Goal: Check status

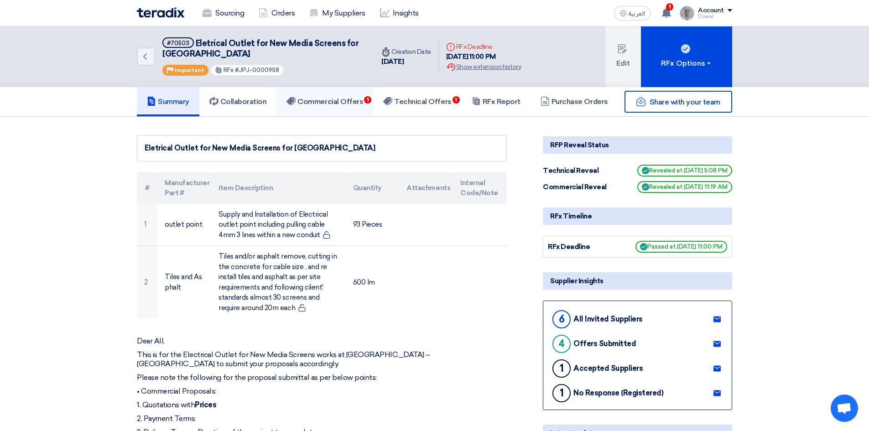
click at [354, 104] on h5 "Commercial Offers 1" at bounding box center [325, 101] width 77 height 9
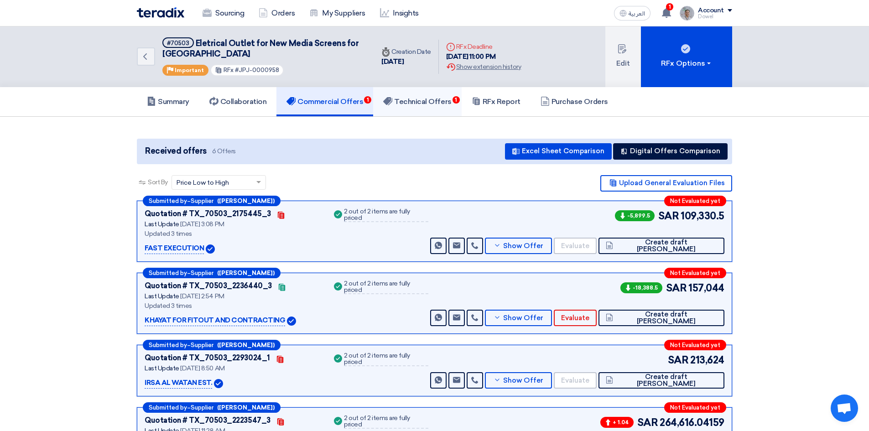
click at [432, 104] on h5 "Technical Offers 1" at bounding box center [417, 101] width 68 height 9
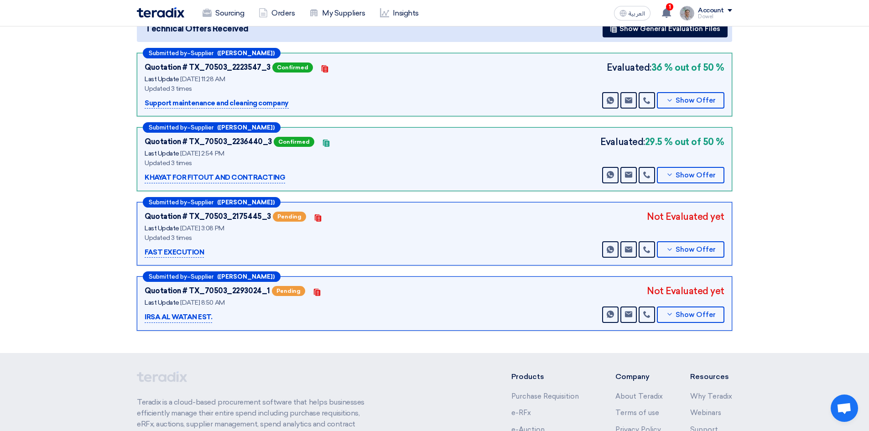
scroll to position [137, 0]
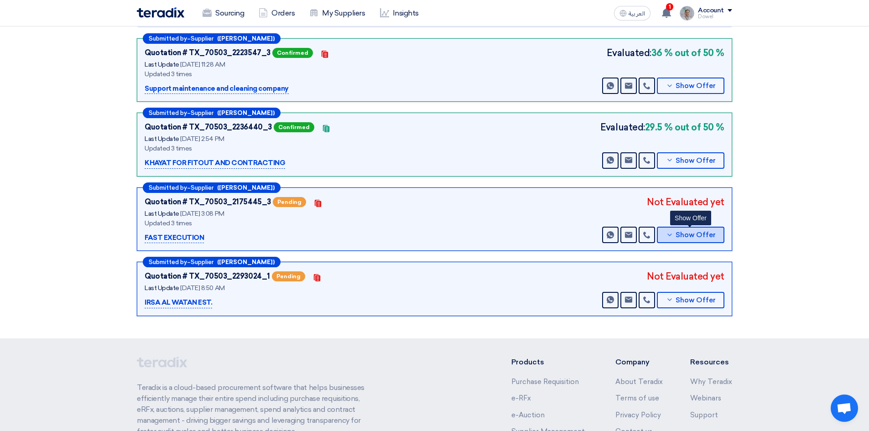
click at [689, 237] on span "Show Offer" at bounding box center [696, 235] width 40 height 7
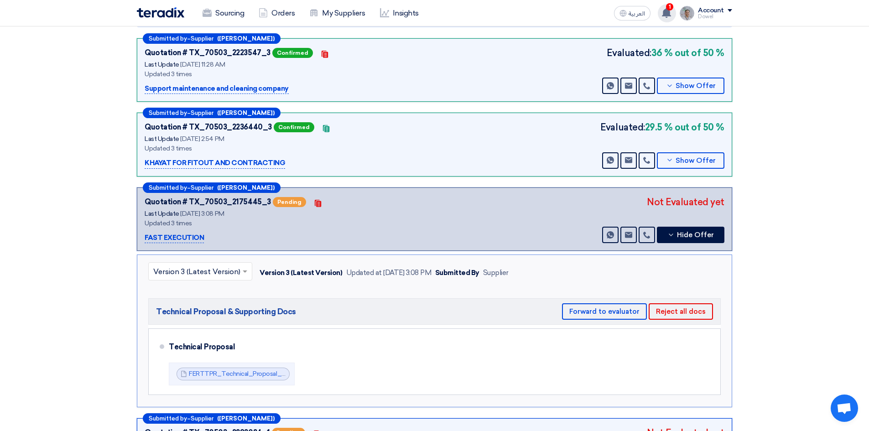
click at [670, 16] on use at bounding box center [666, 13] width 9 height 10
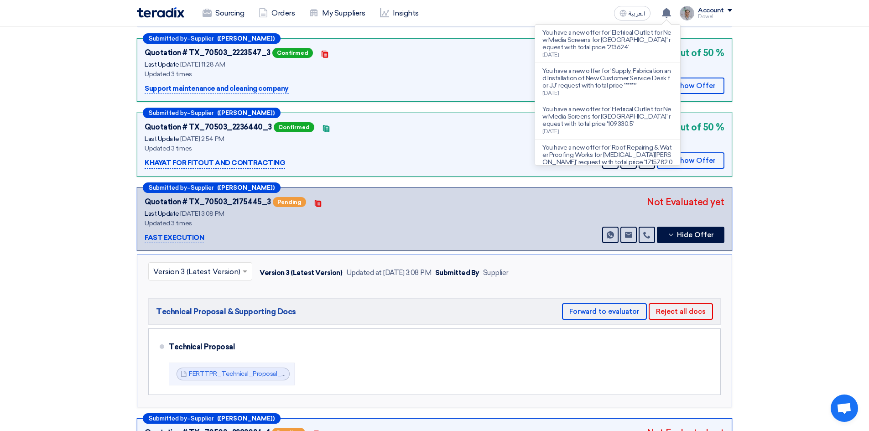
click at [511, 11] on div "Sourcing Orders My Suppliers Insights العربية ع You have a new offer for 'Eletr…" at bounding box center [434, 13] width 609 height 26
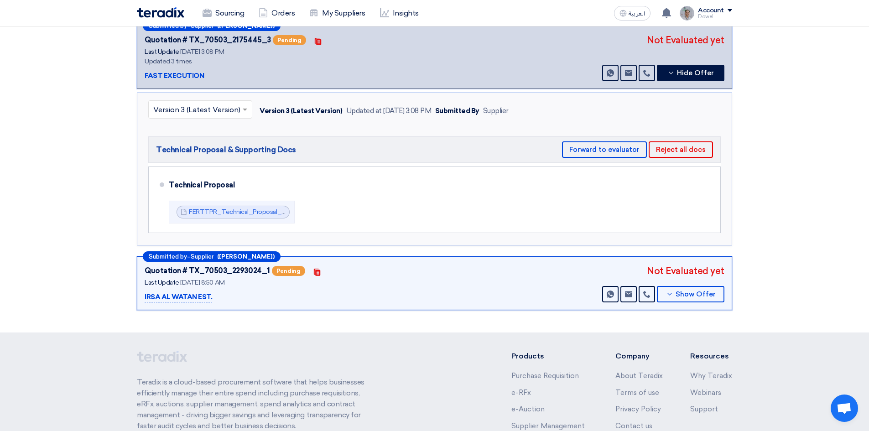
scroll to position [319, 0]
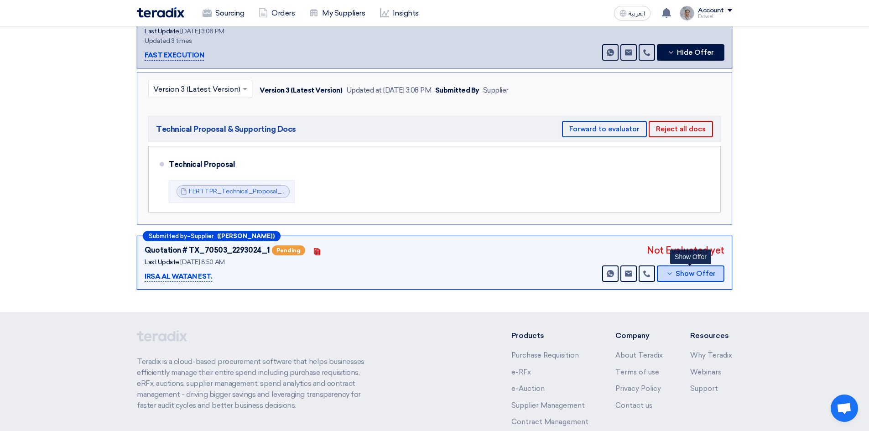
click at [684, 278] on button "Show Offer" at bounding box center [691, 274] width 68 height 16
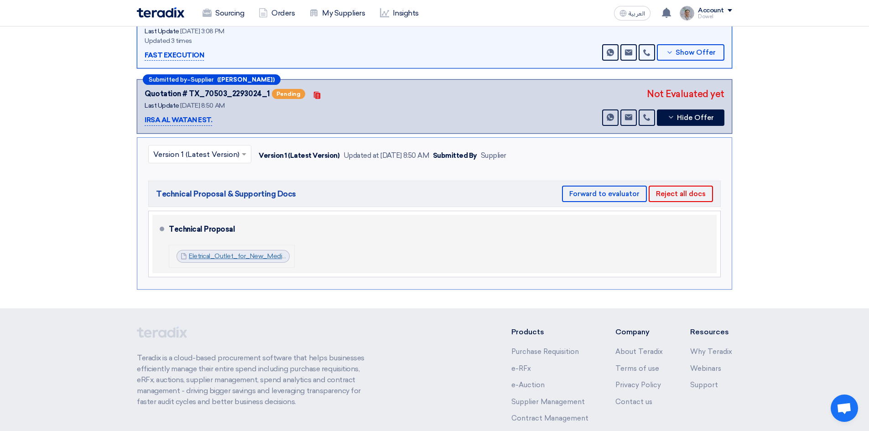
click at [248, 258] on link "Eletrical_Outlet_for_New_Media_Screens_for_Jeddah_Park_1754632181021.pdf" at bounding box center [306, 256] width 235 height 8
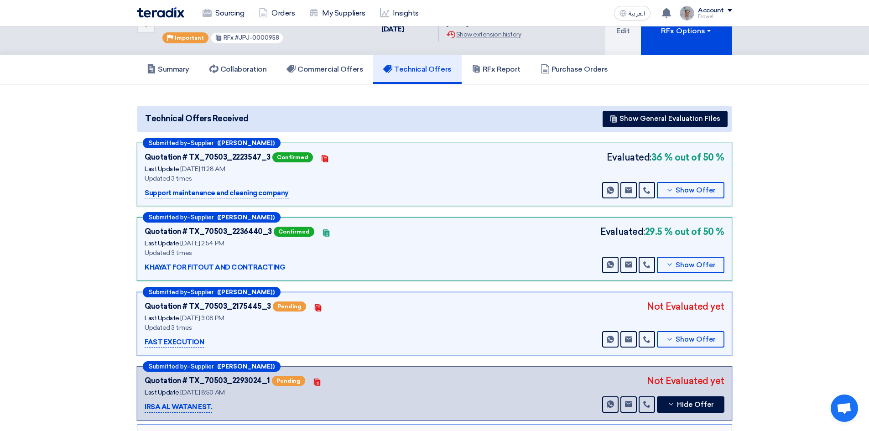
scroll to position [0, 0]
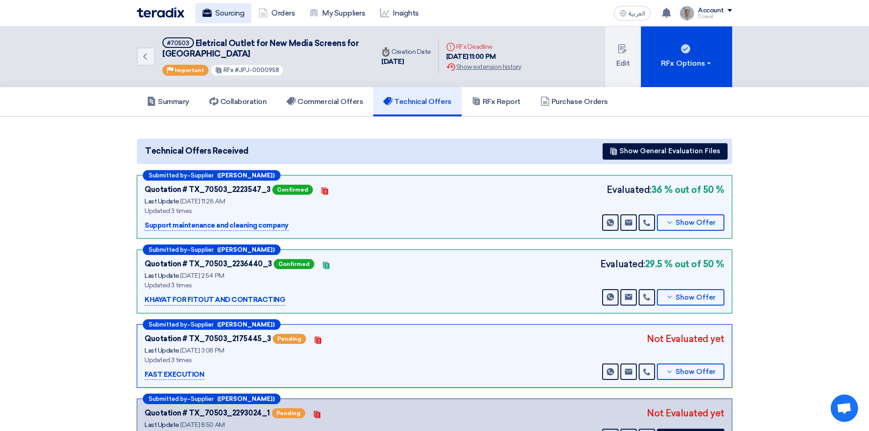
click at [228, 13] on link "Sourcing" at bounding box center [223, 13] width 56 height 20
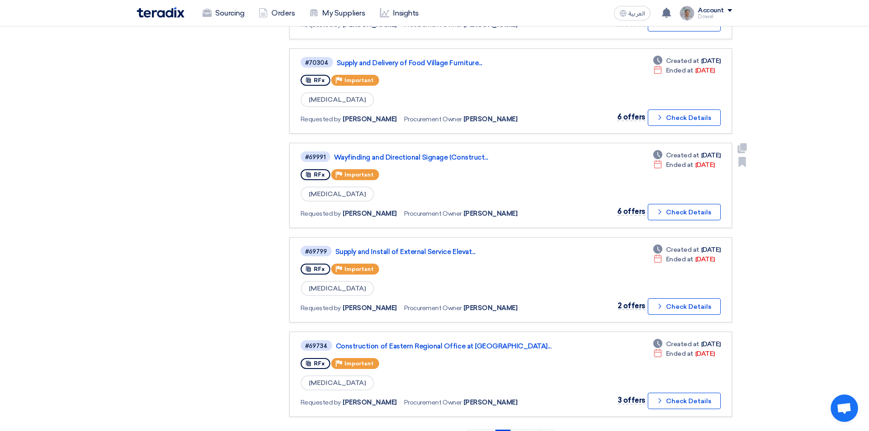
scroll to position [684, 0]
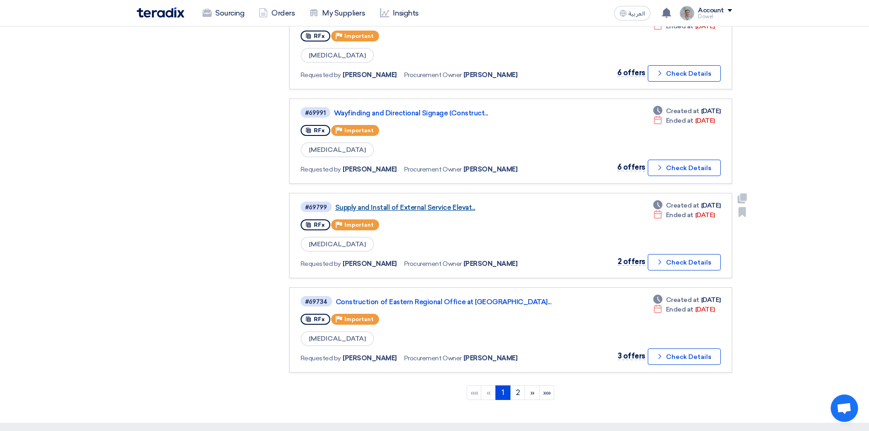
click at [422, 203] on link "Supply and Install of External Service Elevat..." at bounding box center [449, 207] width 228 height 8
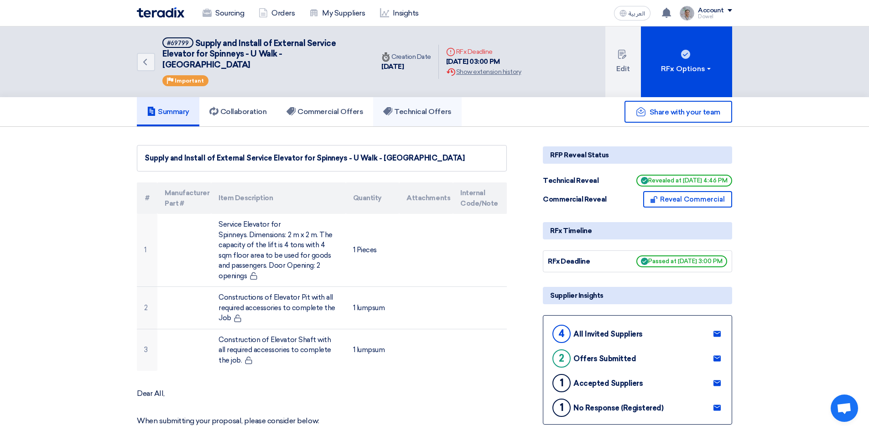
click at [430, 107] on h5 "Technical Offers" at bounding box center [417, 111] width 68 height 9
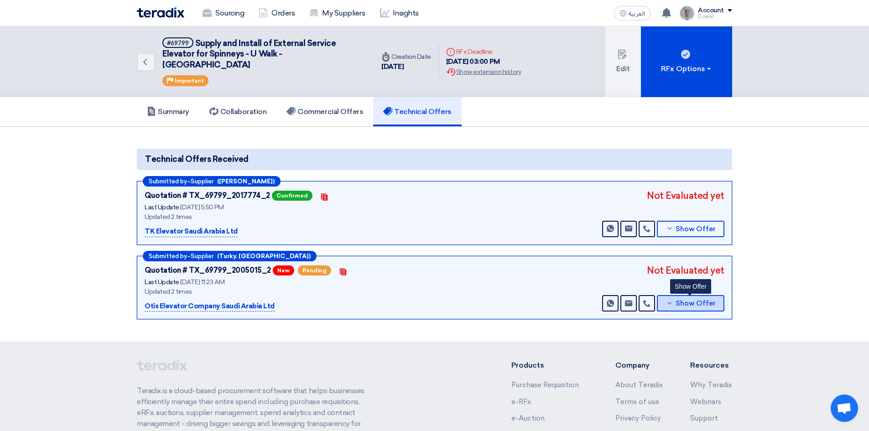
click at [683, 300] on span "Show Offer" at bounding box center [696, 303] width 40 height 7
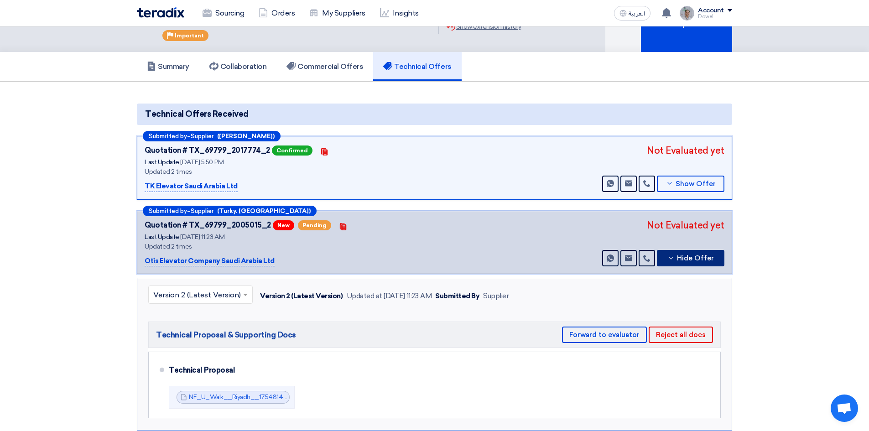
scroll to position [182, 0]
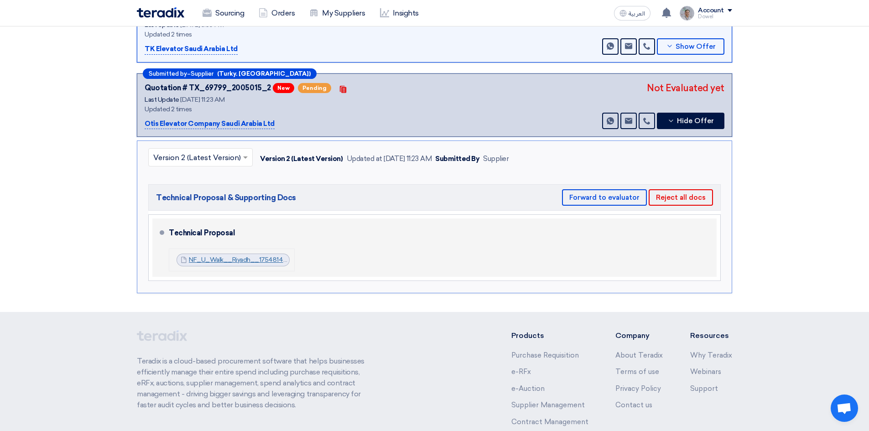
click at [250, 256] on link "NF_U_Walk__Riyadh__1754814127752.pdf" at bounding box center [252, 260] width 126 height 8
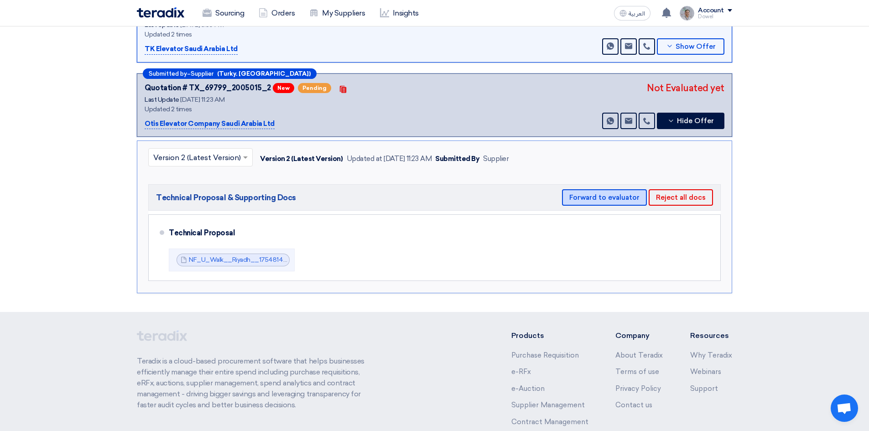
click at [586, 189] on button "Forward to evaluator" at bounding box center [604, 197] width 85 height 16
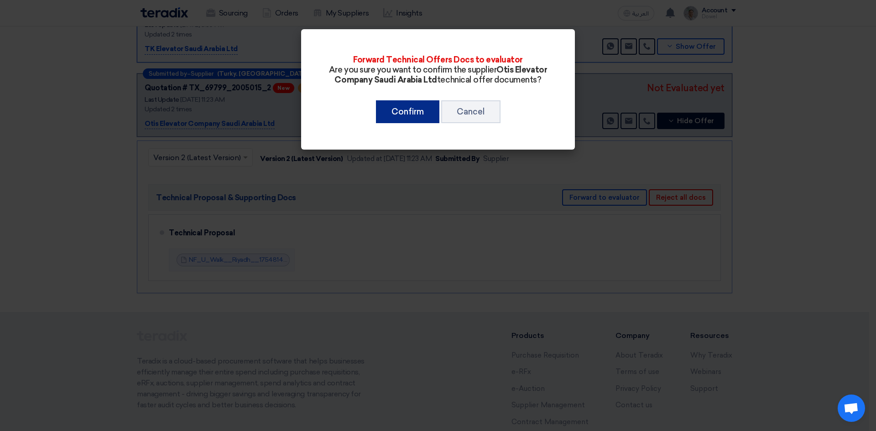
click at [389, 112] on button "Confirm" at bounding box center [407, 111] width 63 height 23
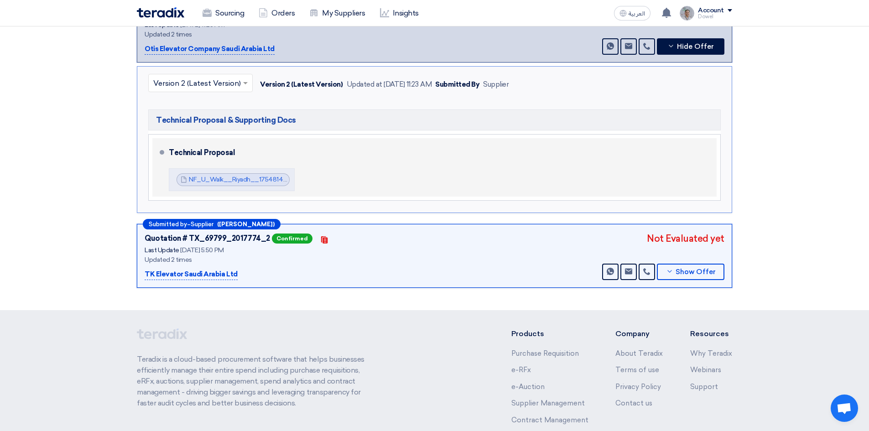
scroll to position [46, 0]
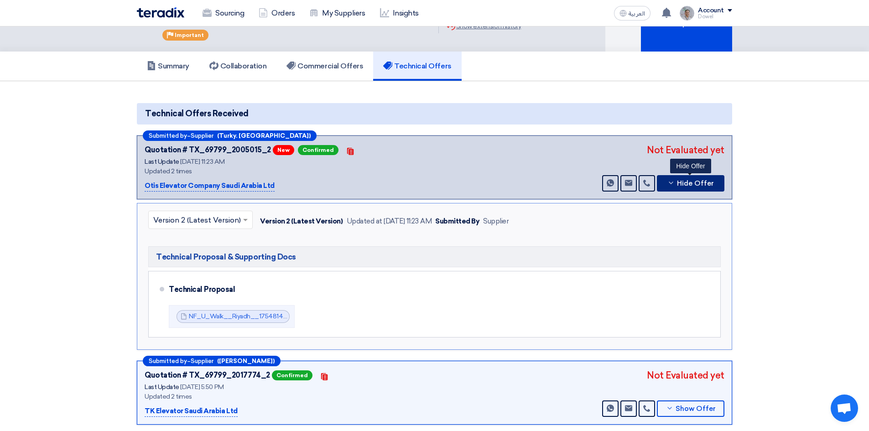
click at [698, 180] on span "Hide Offer" at bounding box center [695, 183] width 37 height 7
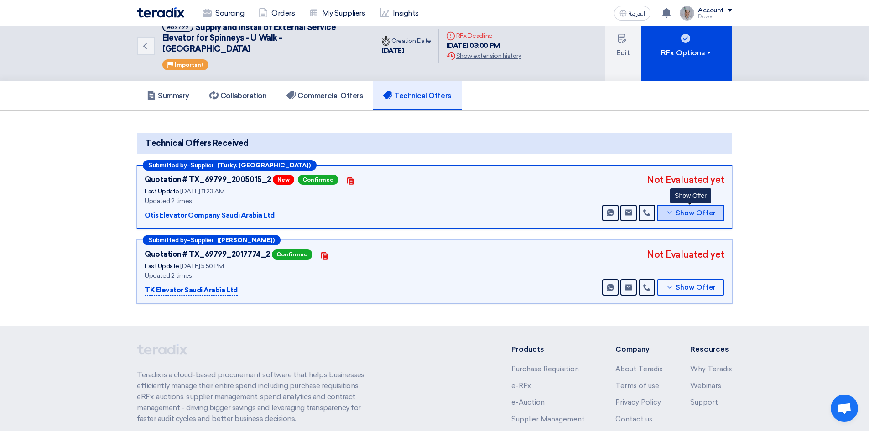
scroll to position [0, 0]
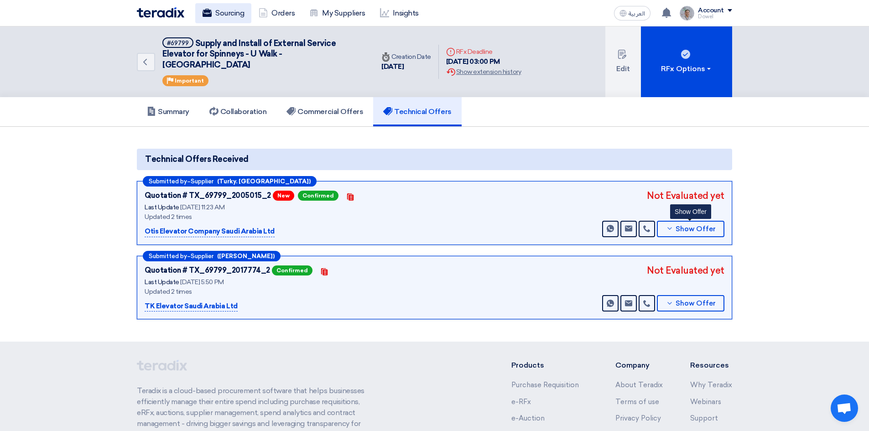
click at [219, 12] on link "Sourcing" at bounding box center [223, 13] width 56 height 20
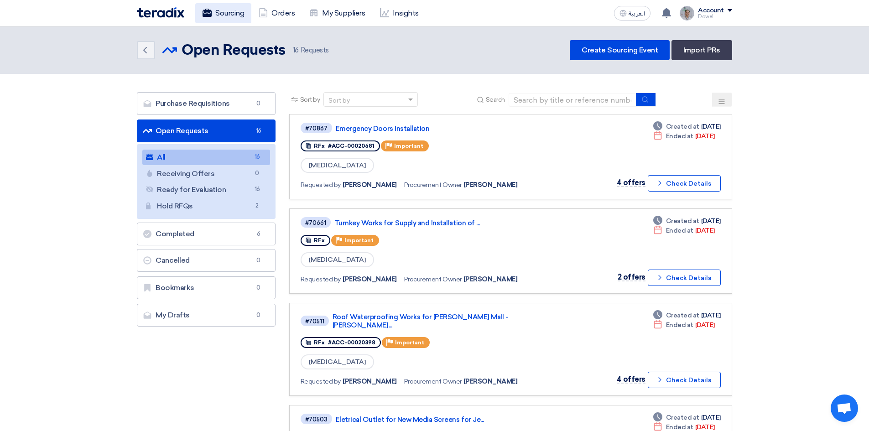
click at [218, 22] on link "Sourcing" at bounding box center [223, 13] width 56 height 20
click at [224, 12] on link "Sourcing" at bounding box center [223, 13] width 56 height 20
click at [599, 51] on link "Create Sourcing Event" at bounding box center [620, 50] width 100 height 20
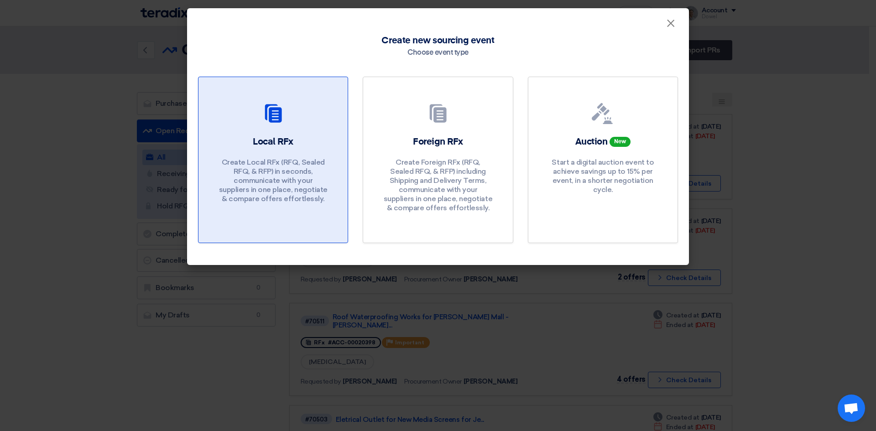
click at [257, 158] on p "Create Local RFx (RFQ, Sealed RFQ, & RFP) in seconds, communicate with your sup…" at bounding box center [273, 181] width 109 height 46
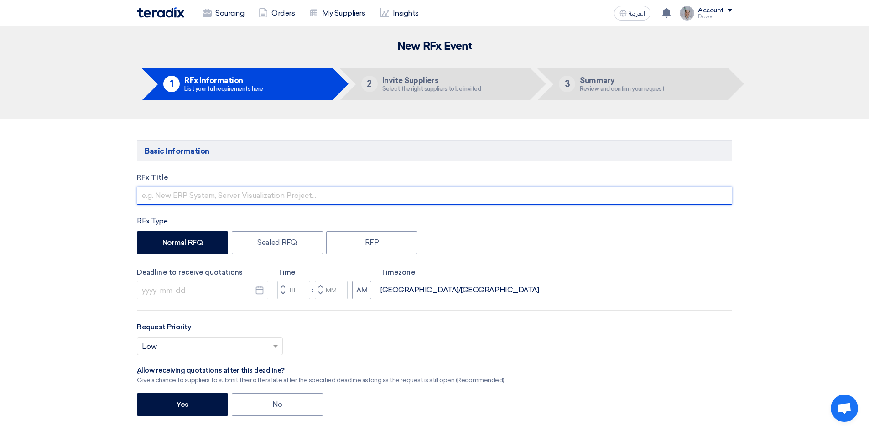
click at [180, 194] on input "text" at bounding box center [434, 196] width 595 height 18
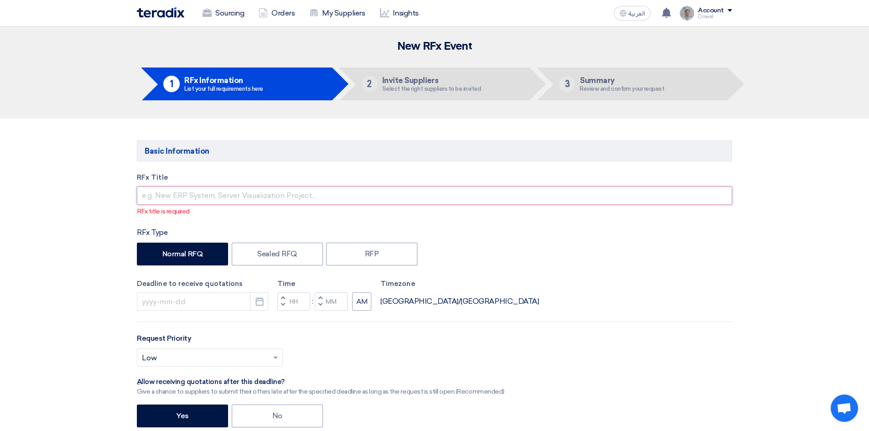
click at [242, 195] on input "text" at bounding box center [434, 196] width 595 height 18
paste input "SystemIP CCTV System upgrade Makkah Mall"
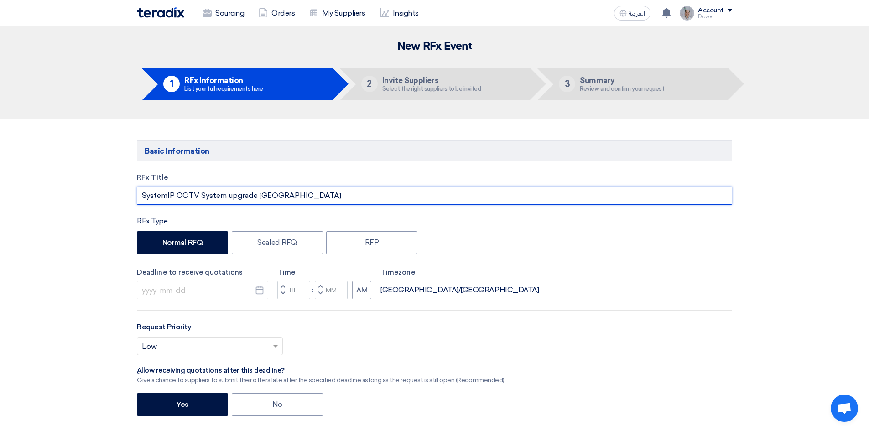
click at [169, 193] on input "SystemIP CCTV System upgrade Makkah Mall" at bounding box center [434, 196] width 595 height 18
click at [233, 193] on input "IP CCTV System upgrade Makkah Mall" at bounding box center [434, 196] width 595 height 18
type input "IP CCTV System upgrade for Makkah Mall"
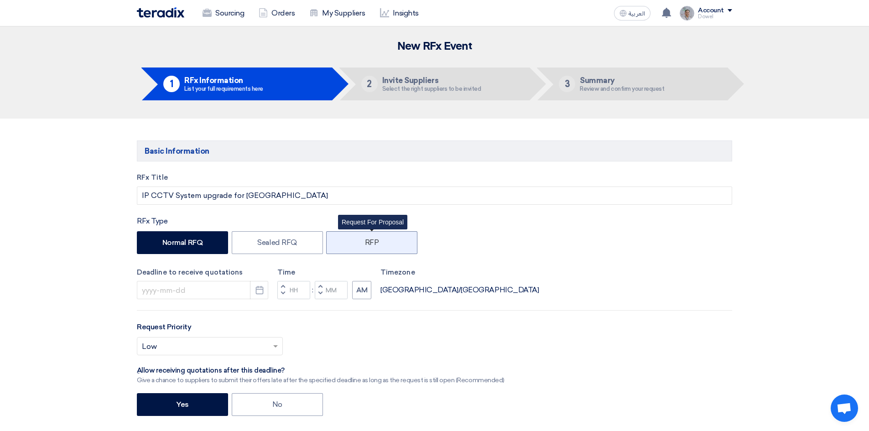
click at [371, 235] on label "RFP" at bounding box center [371, 242] width 91 height 23
click at [371, 239] on input "RFP" at bounding box center [368, 242] width 6 height 6
radio input "true"
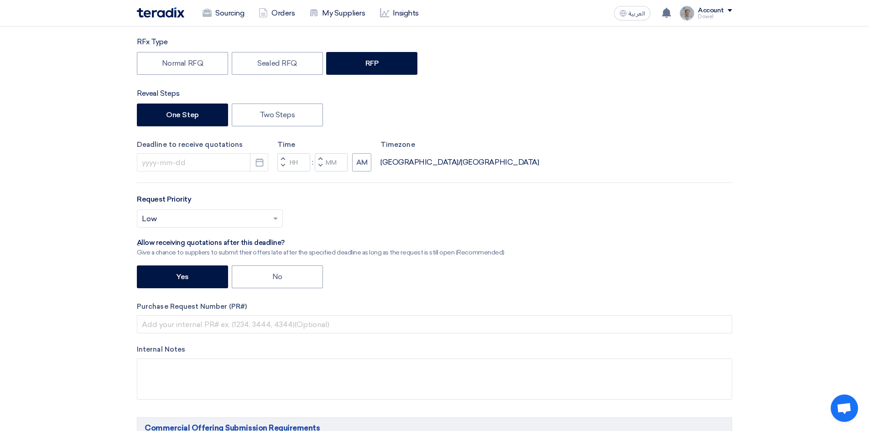
scroll to position [182, 0]
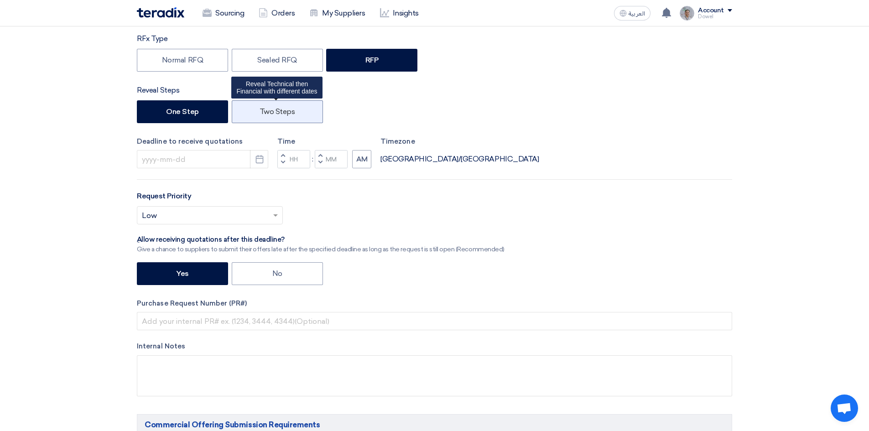
click at [271, 114] on label "Two Steps" at bounding box center [277, 111] width 91 height 23
click at [266, 114] on input "Two Steps" at bounding box center [263, 111] width 6 height 6
radio input "true"
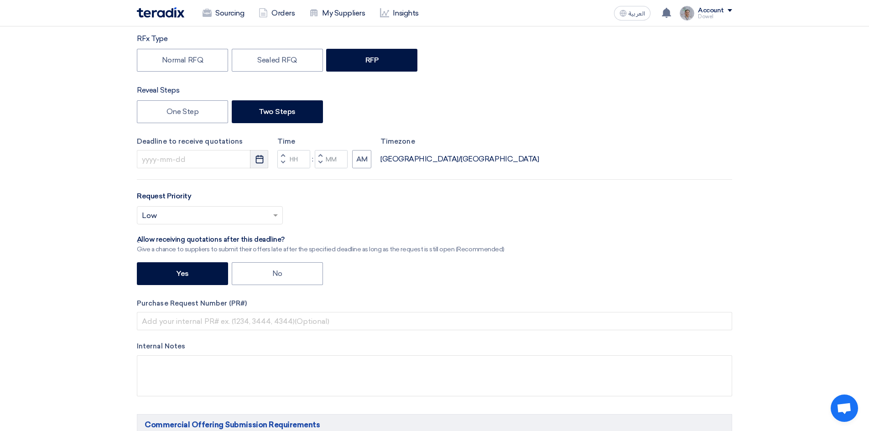
click at [255, 159] on icon "Pick a date" at bounding box center [259, 159] width 9 height 9
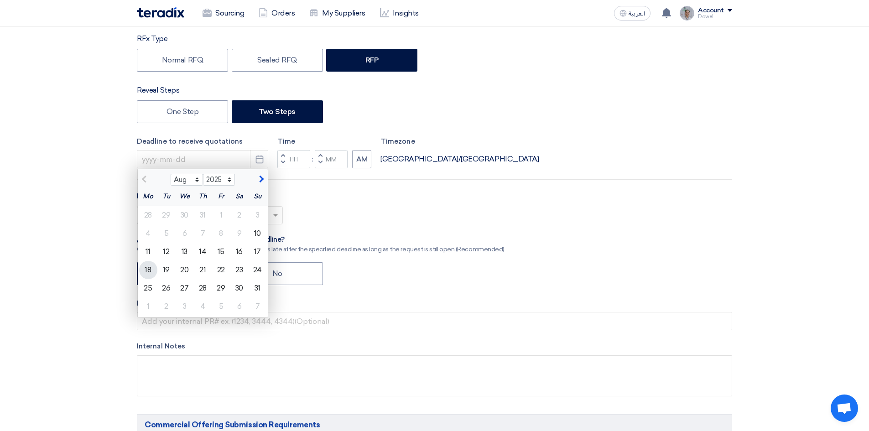
click at [148, 267] on div "18" at bounding box center [148, 270] width 18 height 18
type input "8/18/2025"
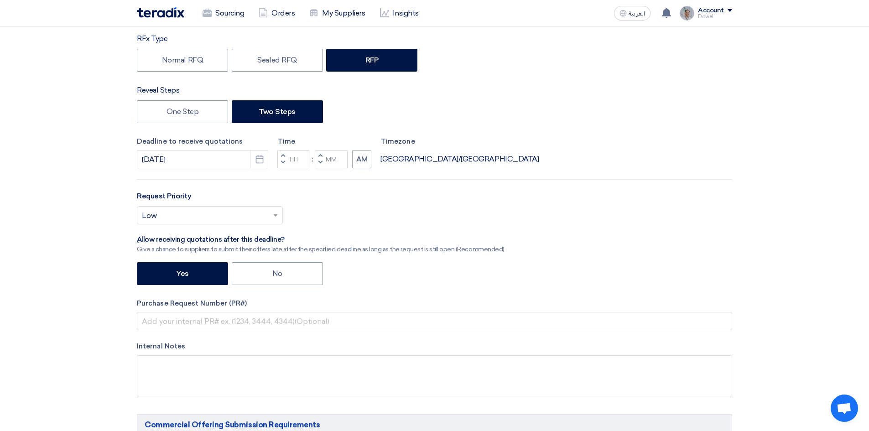
click at [282, 155] on span "button" at bounding box center [282, 155] width 3 height 5
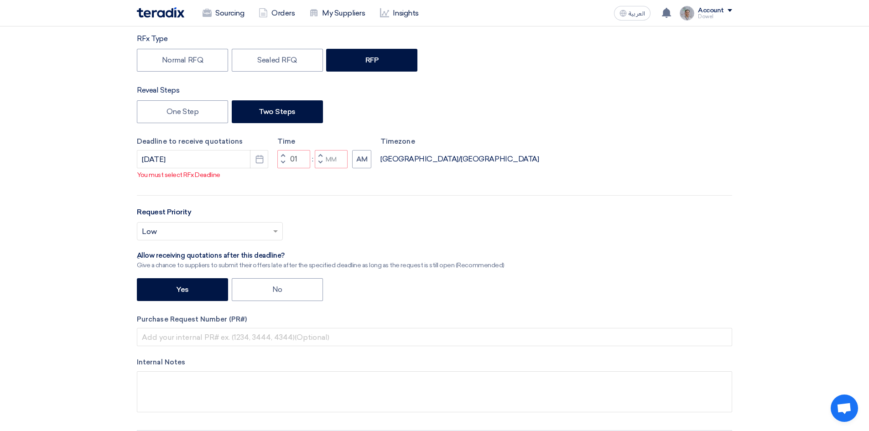
click at [282, 161] on span "button" at bounding box center [282, 162] width 3 height 5
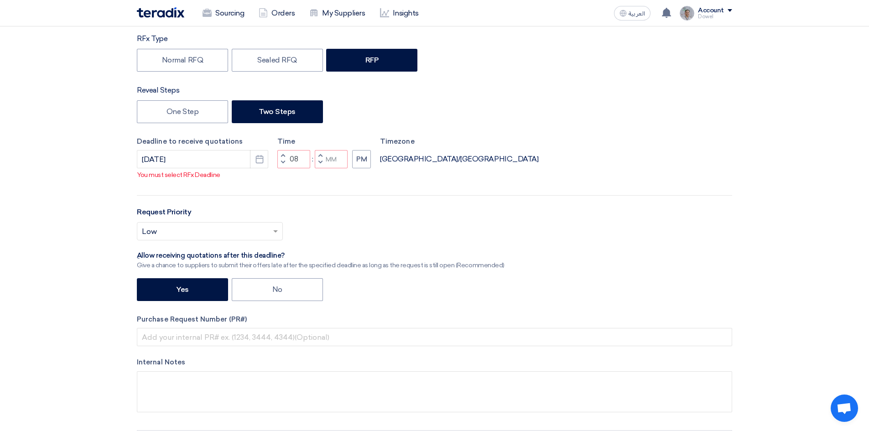
click at [282, 161] on span "button" at bounding box center [282, 162] width 3 height 5
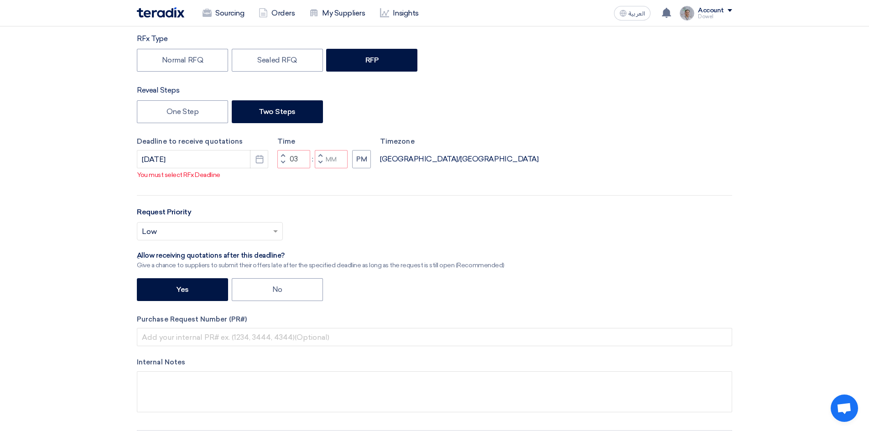
click at [318, 160] on button "Decrement minutes" at bounding box center [320, 162] width 11 height 11
type input "02"
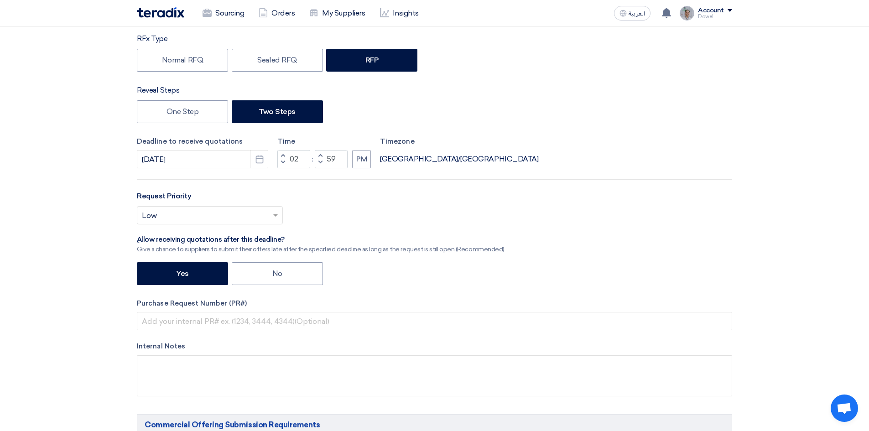
click at [318, 160] on button "Decrement minutes" at bounding box center [320, 162] width 11 height 11
click at [320, 156] on span "button" at bounding box center [320, 155] width 3 height 5
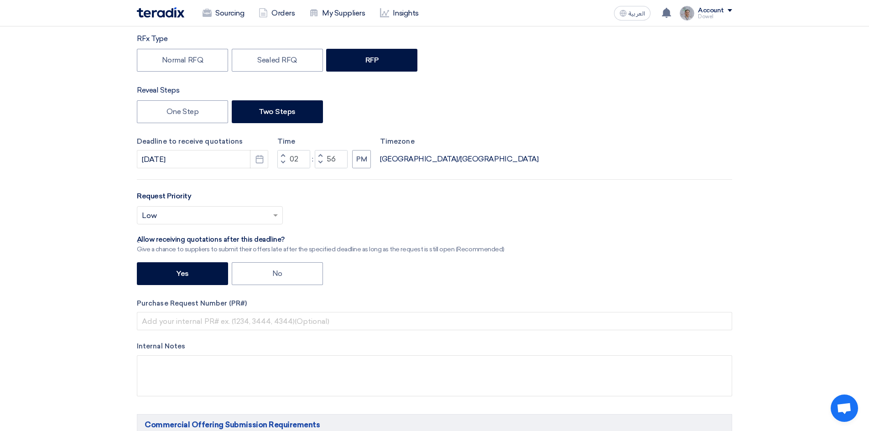
click at [320, 156] on span "button" at bounding box center [320, 155] width 3 height 5
type input "59"
click at [320, 156] on span "button" at bounding box center [320, 155] width 3 height 5
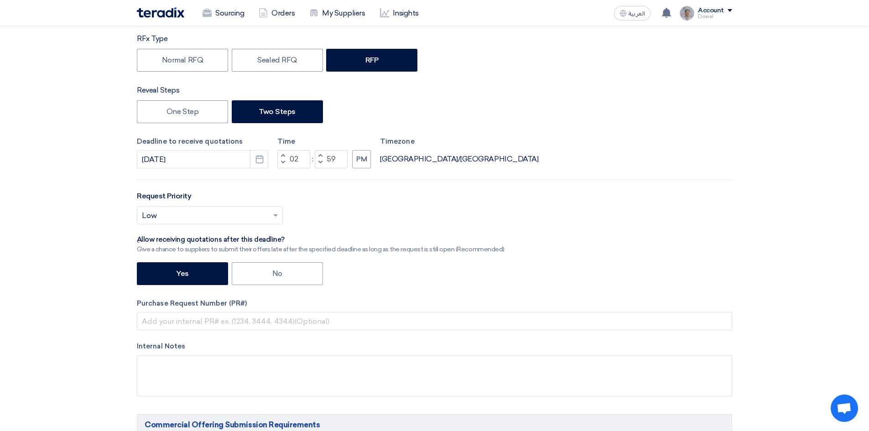
type input "03"
type input "00"
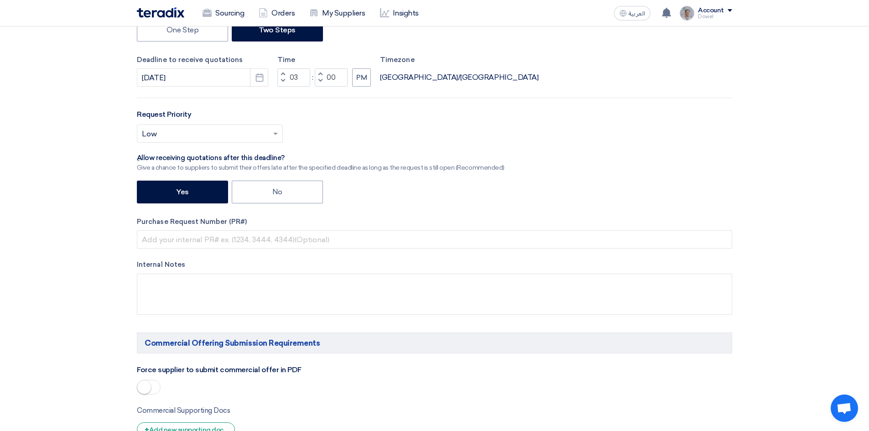
scroll to position [274, 0]
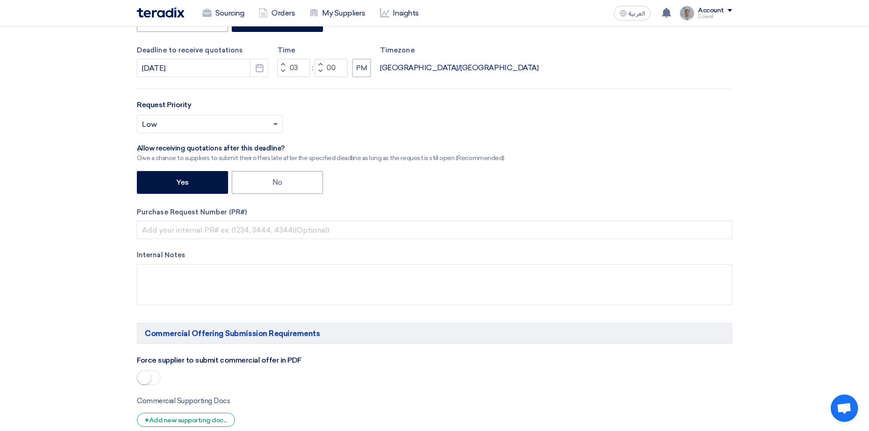
click at [275, 125] on span at bounding box center [276, 124] width 11 height 11
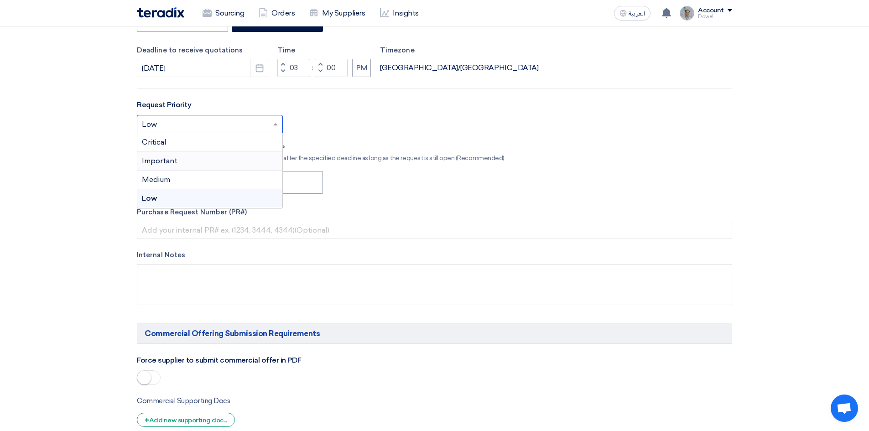
click at [196, 164] on div "Important" at bounding box center [209, 161] width 145 height 19
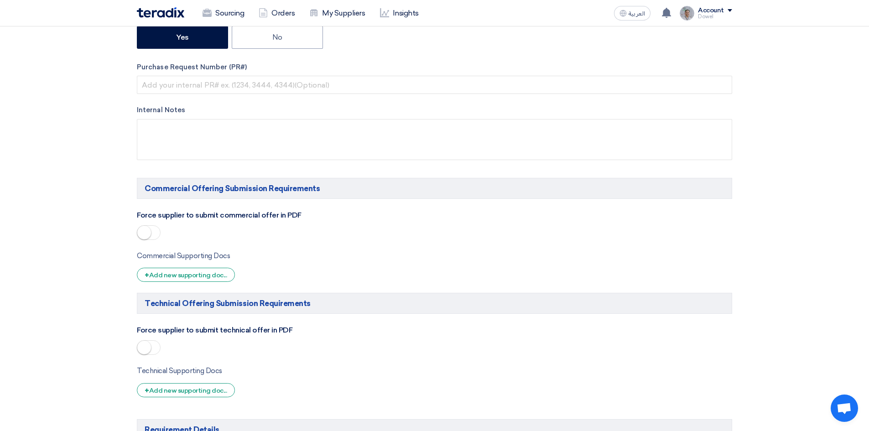
scroll to position [456, 0]
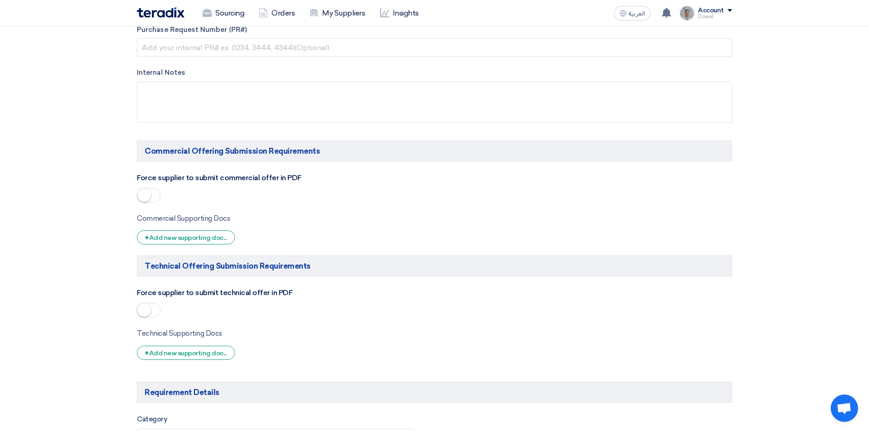
click at [154, 193] on span at bounding box center [149, 195] width 24 height 15
click at [153, 313] on span at bounding box center [149, 310] width 24 height 15
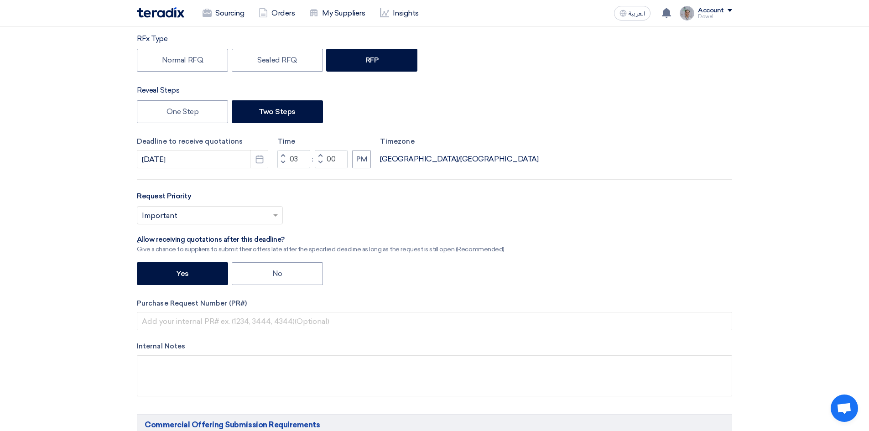
scroll to position [0, 0]
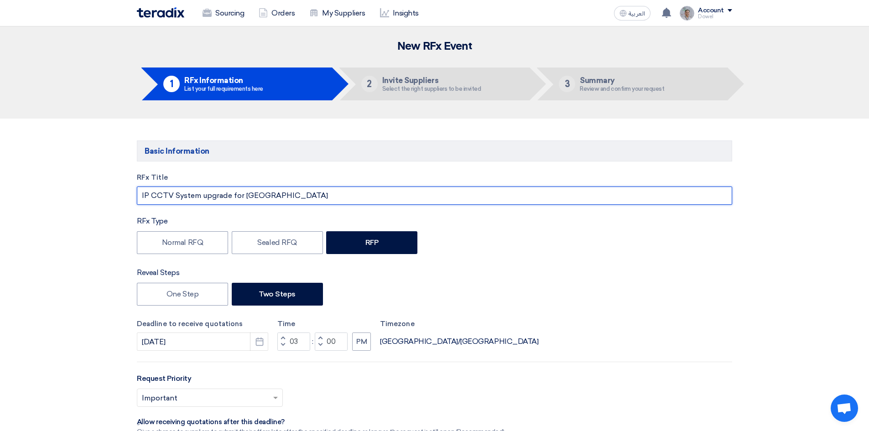
drag, startPoint x: 299, startPoint y: 191, endPoint x: 167, endPoint y: 193, distance: 132.3
click at [167, 193] on input "IP CCTV System upgrade for Makkah Mall" at bounding box center [434, 196] width 595 height 18
click at [201, 200] on input "IP CCTV System upgrade for Makkah Mall" at bounding box center [434, 196] width 595 height 18
drag, startPoint x: 233, startPoint y: 197, endPoint x: 131, endPoint y: 196, distance: 102.2
click at [131, 196] on div "RFx Title IP CCTV System upgrade for Makkah Mall RFx Type Normal RFQ Sealed RFQ…" at bounding box center [434, 382] width 609 height 421
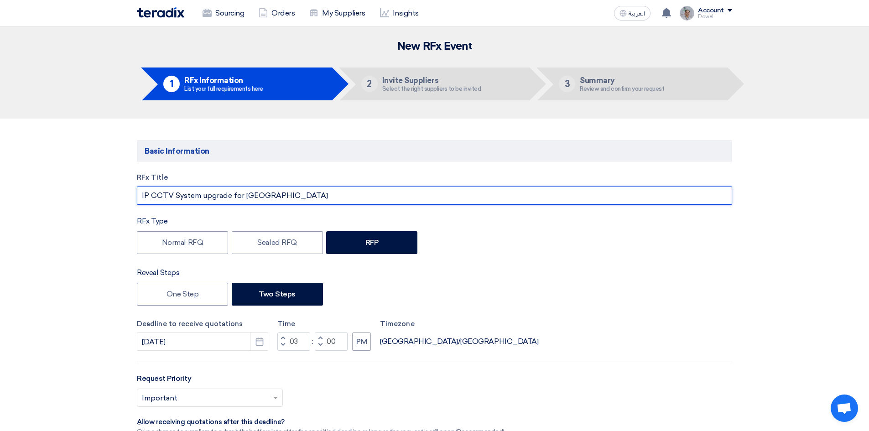
click at [206, 194] on input "IP CCTV System upgrade for Makkah Mall" at bounding box center [434, 196] width 595 height 18
click at [203, 196] on input "IP CCTV System upgrade for Makkah Mall" at bounding box center [434, 196] width 595 height 18
drag, startPoint x: 223, startPoint y: 193, endPoint x: 99, endPoint y: 185, distance: 123.9
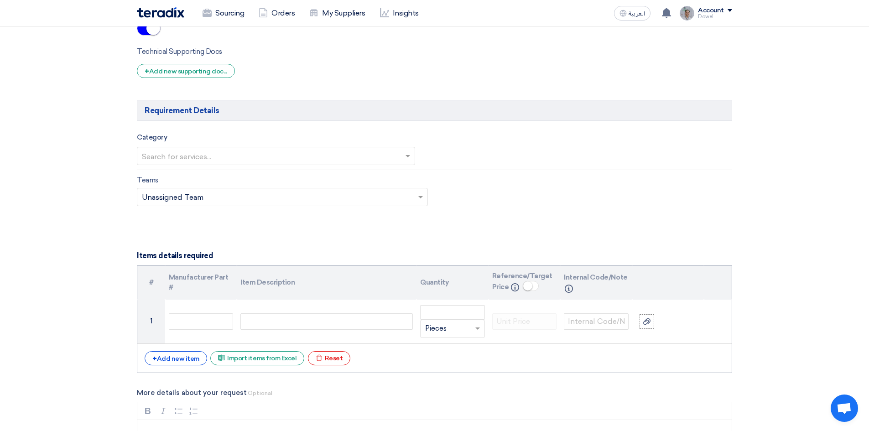
scroll to position [821, 0]
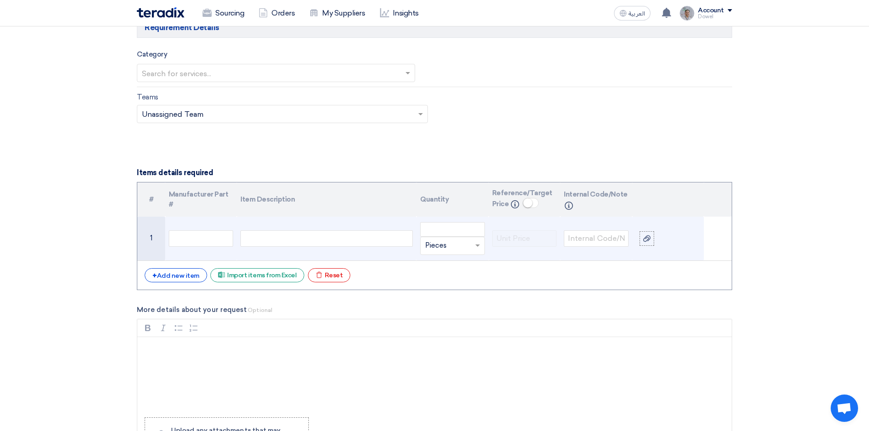
type input "IP CCTV System Upgrade for Makkah Mall"
click at [280, 245] on div at bounding box center [326, 238] width 172 height 16
paste div
click at [453, 229] on input "number" at bounding box center [452, 229] width 65 height 15
type input "1"
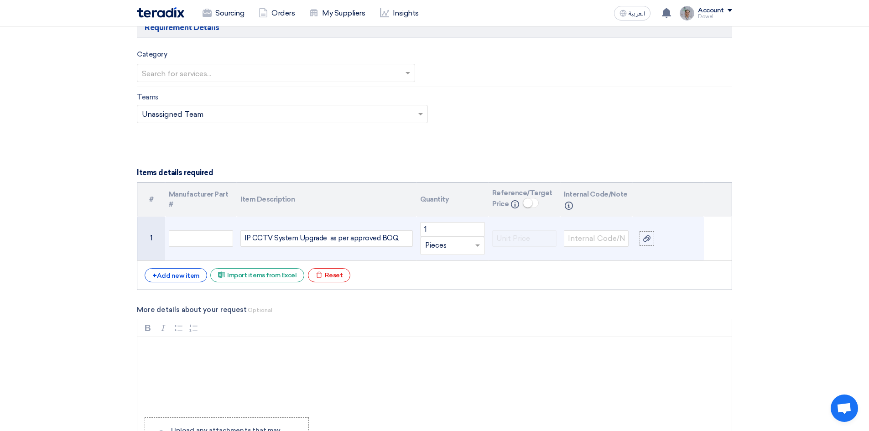
click at [445, 246] on input "text" at bounding box center [447, 246] width 44 height 15
type input "lumpsum"
click at [457, 263] on span "Add type... "lumpsum"" at bounding box center [457, 264] width 64 height 8
click at [184, 359] on div "Rich Text Editor, main" at bounding box center [434, 373] width 594 height 73
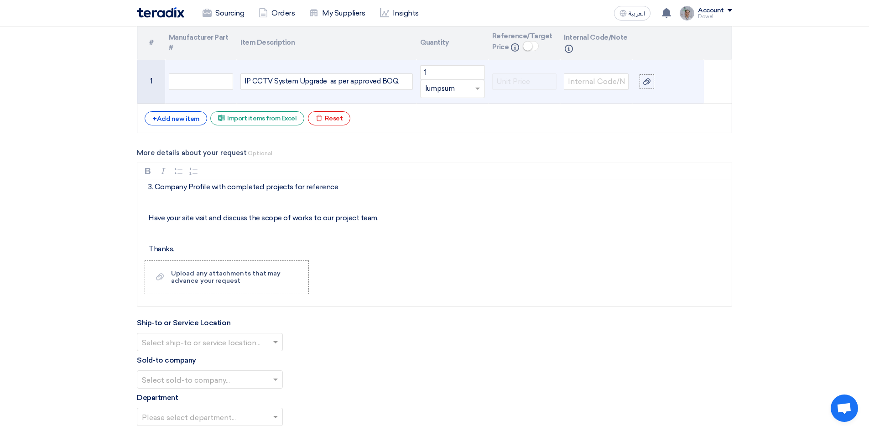
scroll to position [1049, 0]
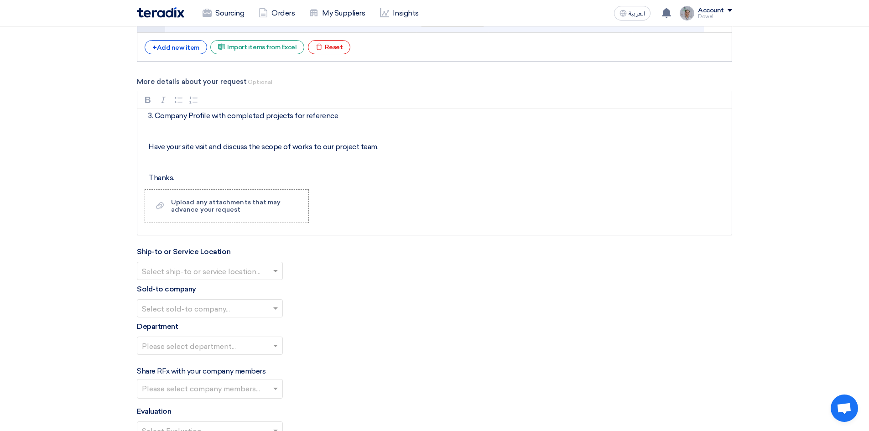
click at [382, 144] on p "Have your site visit and discuss the scope of works to our project team." at bounding box center [437, 146] width 579 height 11
drag, startPoint x: 396, startPoint y: 147, endPoint x: 454, endPoint y: 147, distance: 57.9
click at [454, 147] on p "Have your site visit and discuss the scope of works to our project team, Engr. …" at bounding box center [437, 146] width 579 height 11
click at [182, 182] on div "Rich Text Editor Bold (CTRL+B) Bold Italic (CTRL+I) Italic Bulleted List Bullet…" at bounding box center [434, 163] width 595 height 145
click at [162, 208] on icon "Upload a file" at bounding box center [160, 205] width 8 height 11
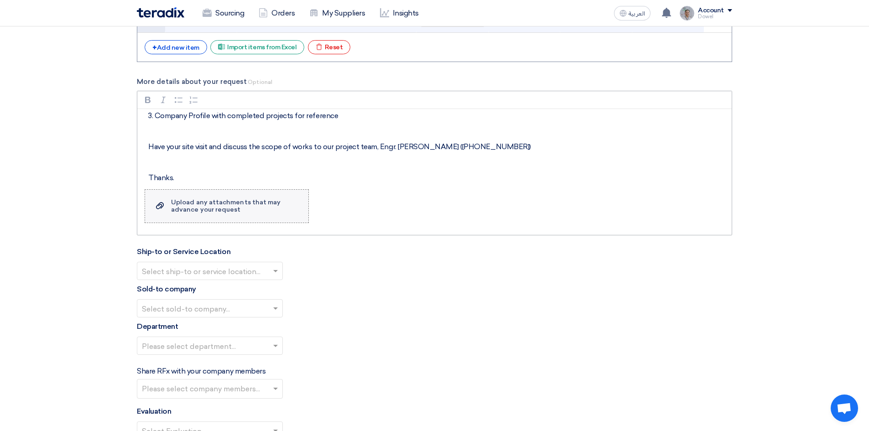
click at [0, 0] on input "Upload a file Upload any attachments that may advance your request" at bounding box center [0, 0] width 0 height 0
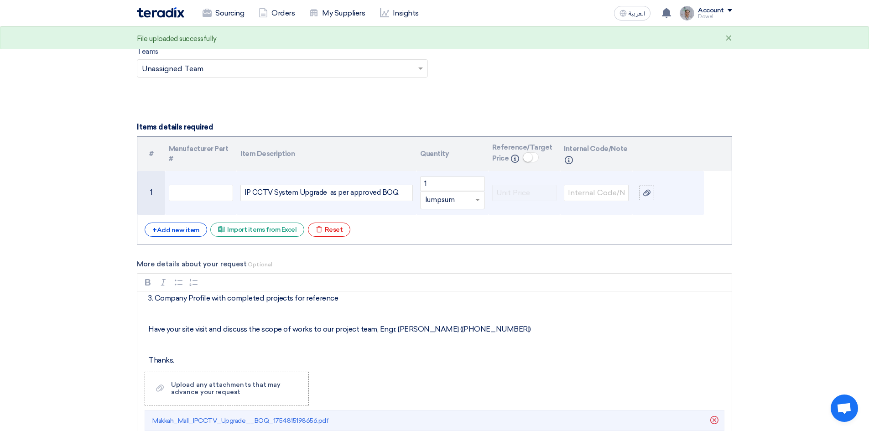
scroll to position [776, 0]
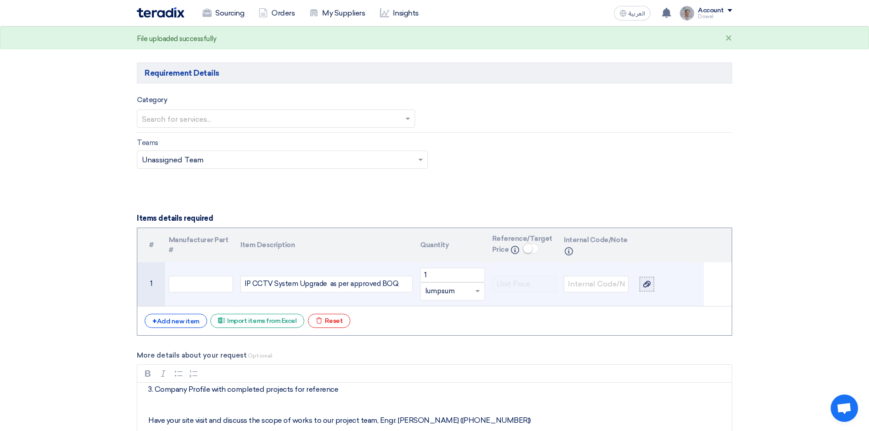
click at [651, 286] on div at bounding box center [646, 284] width 9 height 10
click at [0, 0] on input "file" at bounding box center [0, 0] width 0 height 0
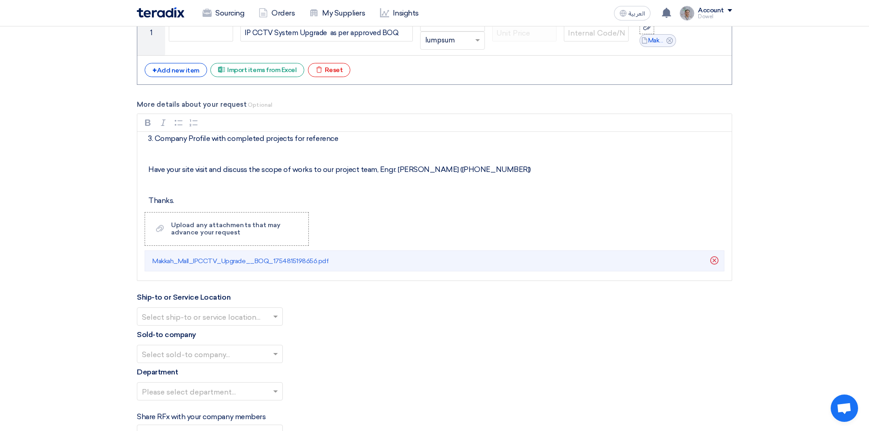
scroll to position [1095, 0]
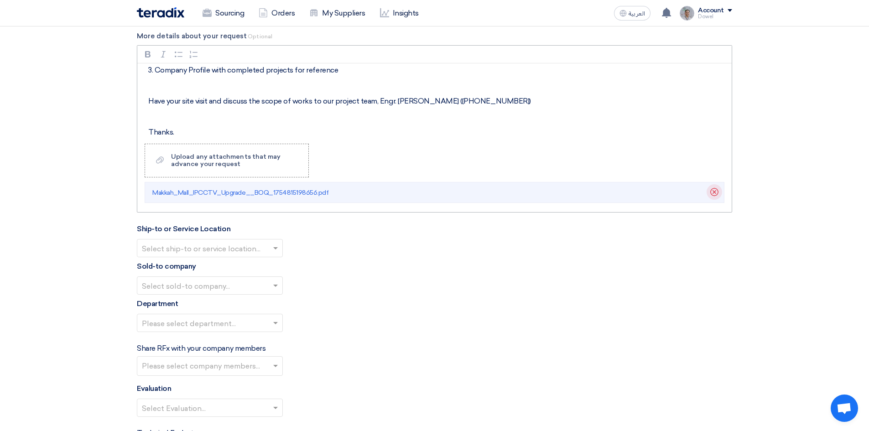
click at [717, 193] on icon "Delete" at bounding box center [715, 192] width 16 height 16
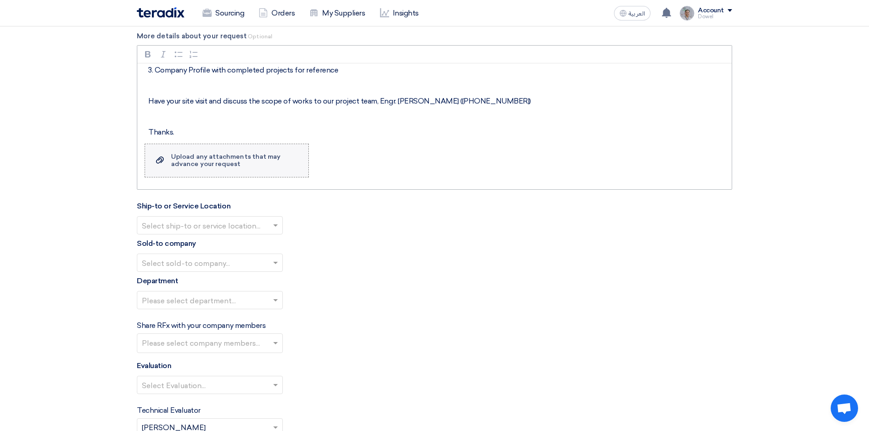
click at [169, 161] on label "Upload a file Upload any attachments that may advance your request" at bounding box center [227, 161] width 164 height 34
click at [0, 0] on input "Upload a file Upload any attachments that may advance your request" at bounding box center [0, 0] width 0 height 0
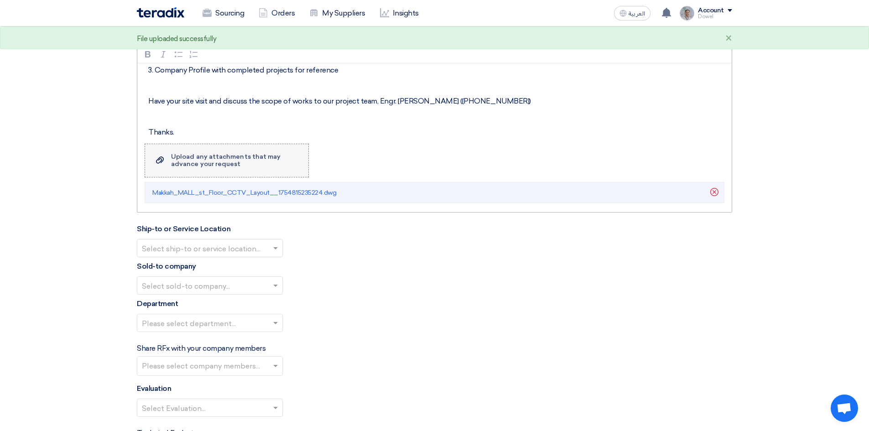
click at [164, 158] on use at bounding box center [160, 159] width 8 height 7
click at [0, 0] on input "Upload a file Upload any attachments that may advance your request" at bounding box center [0, 0] width 0 height 0
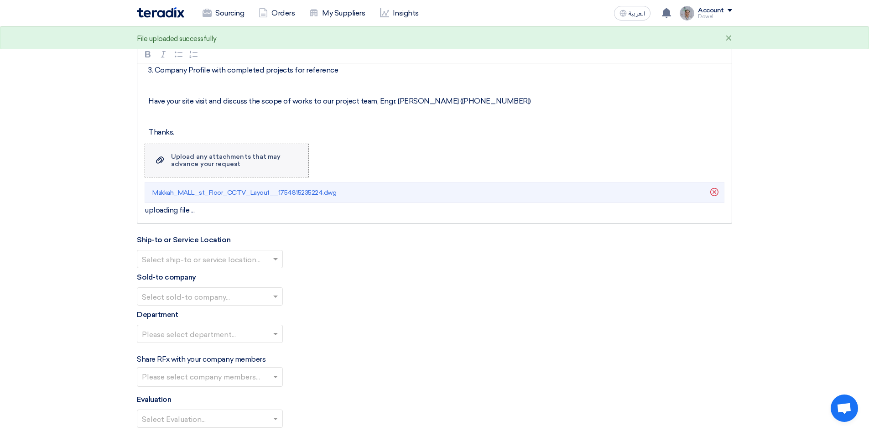
click at [157, 167] on label "Upload a file Upload any attachments that may advance your request" at bounding box center [227, 161] width 164 height 34
click at [0, 0] on input "Upload a file Upload any attachments that may advance your request" at bounding box center [0, 0] width 0 height 0
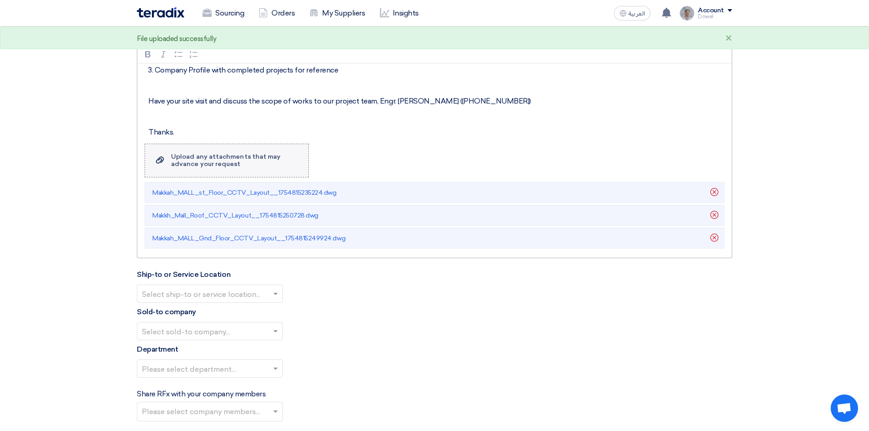
click at [162, 157] on icon "Upload a file" at bounding box center [160, 160] width 8 height 11
click at [0, 0] on input "Upload a file Upload any attachments that may advance your request" at bounding box center [0, 0] width 0 height 0
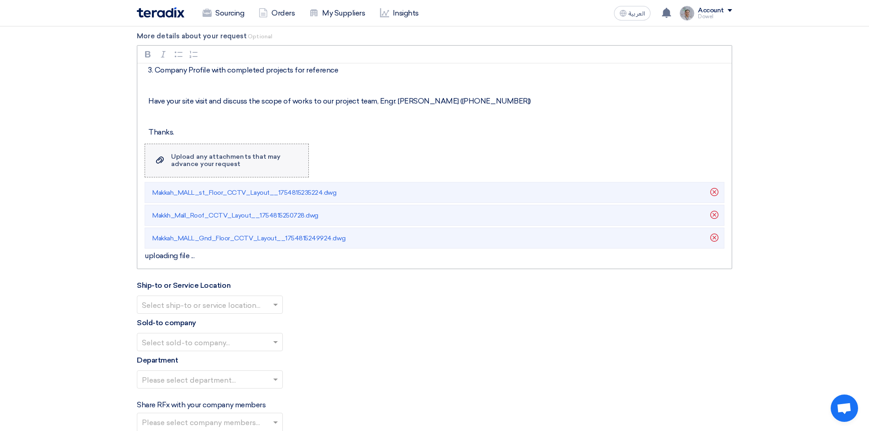
click at [163, 157] on use at bounding box center [160, 159] width 8 height 7
click at [0, 0] on input "Upload a file Upload any attachments that may advance your request" at bounding box center [0, 0] width 0 height 0
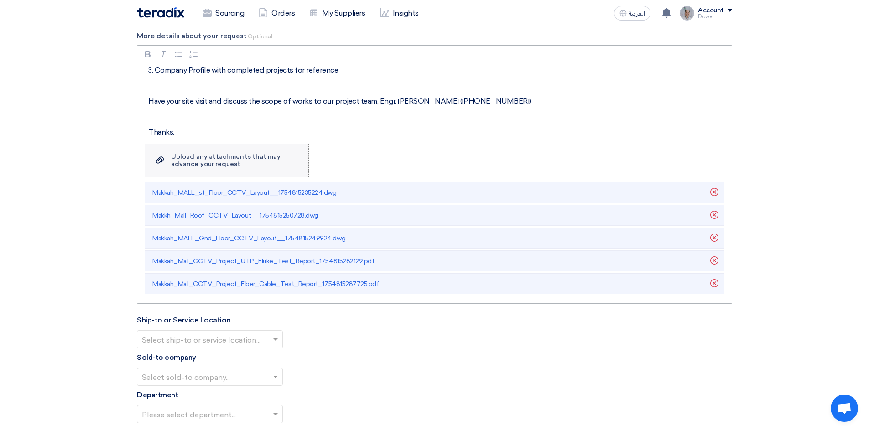
click at [189, 162] on div "Upload any attachments that may advance your request" at bounding box center [235, 160] width 128 height 15
click at [0, 0] on input "Upload a file Upload any attachments that may advance your request" at bounding box center [0, 0] width 0 height 0
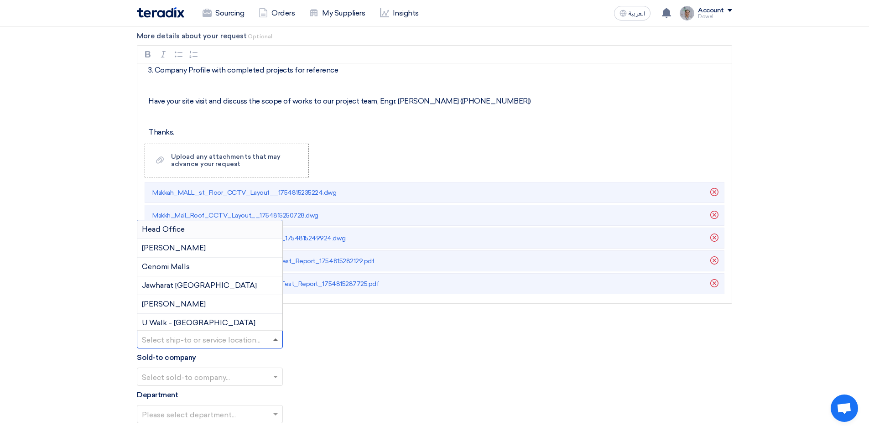
click at [274, 340] on span at bounding box center [275, 340] width 5 height 2
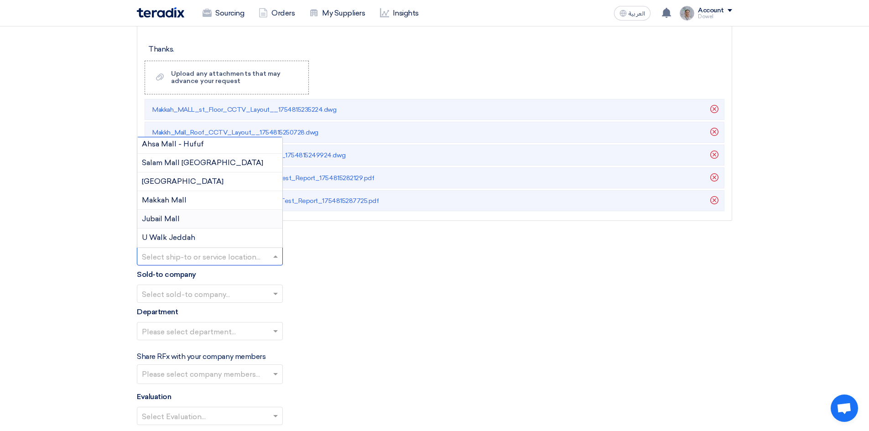
scroll to position [1186, 0]
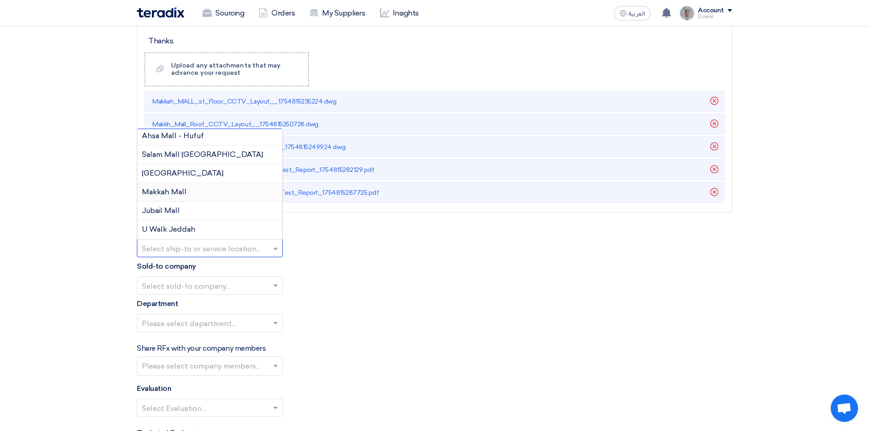
click at [162, 190] on span "Makkah Mall" at bounding box center [164, 192] width 45 height 9
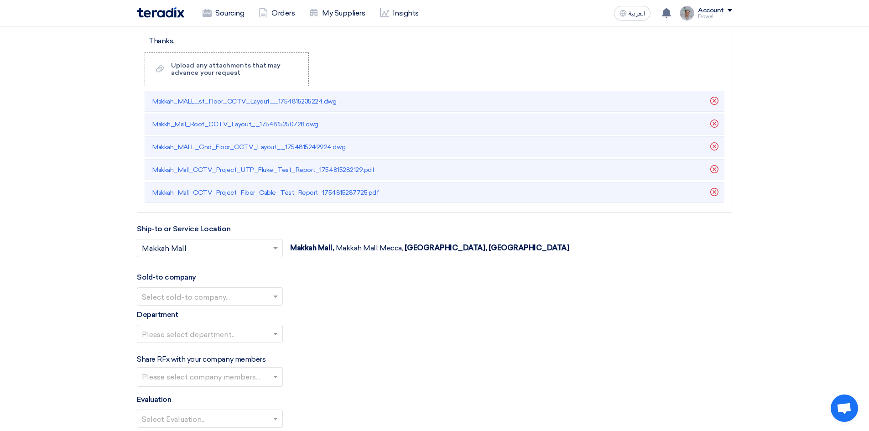
click at [219, 295] on input "text" at bounding box center [205, 297] width 127 height 15
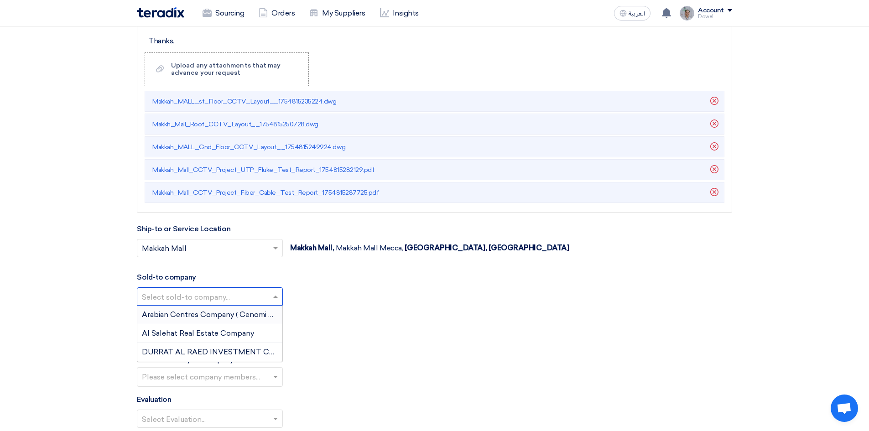
click at [208, 318] on span "Arabian Centres Company ( Cenomi Centres)" at bounding box center [220, 314] width 156 height 9
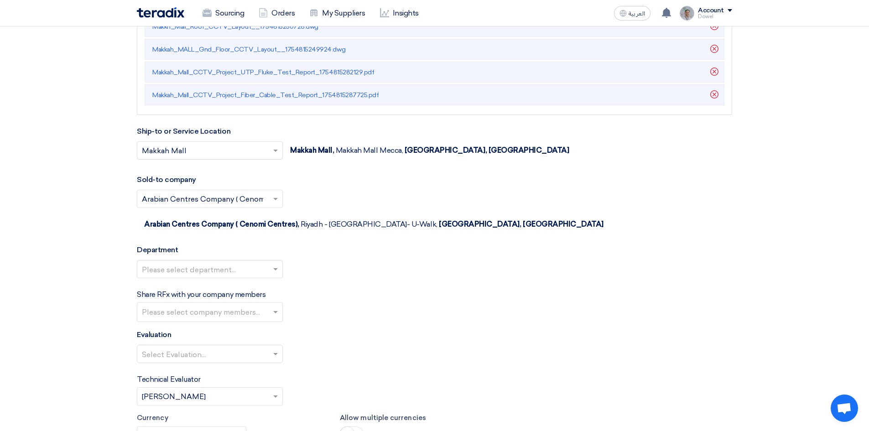
scroll to position [1323, 0]
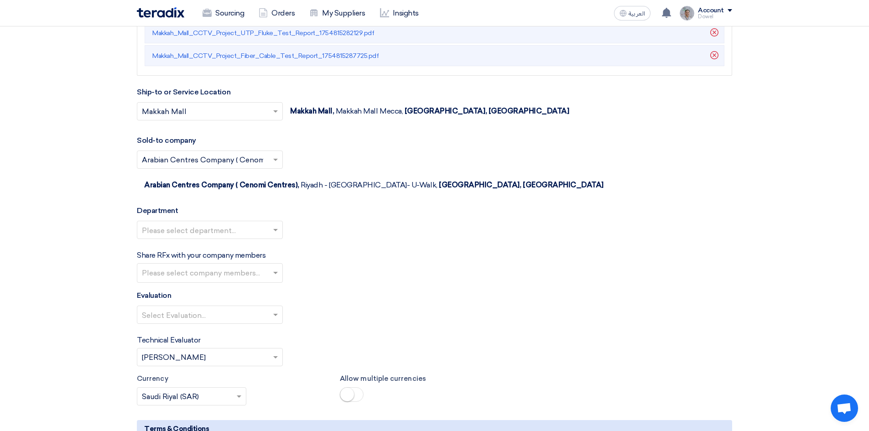
click at [254, 223] on input "text" at bounding box center [205, 230] width 127 height 15
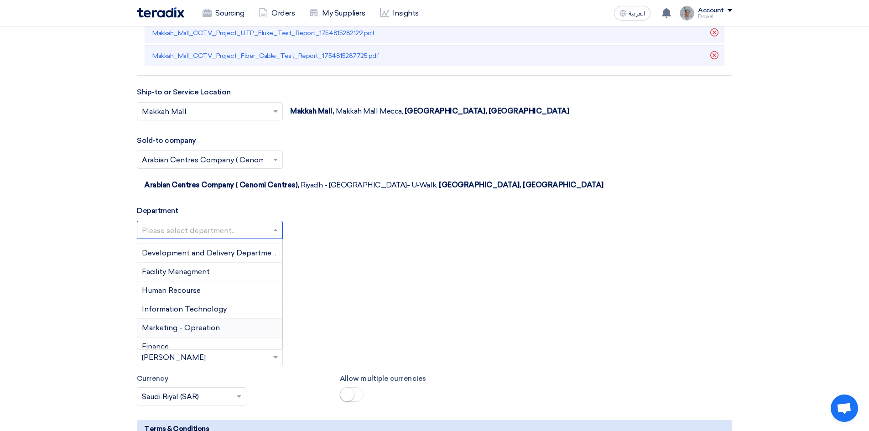
scroll to position [21, 0]
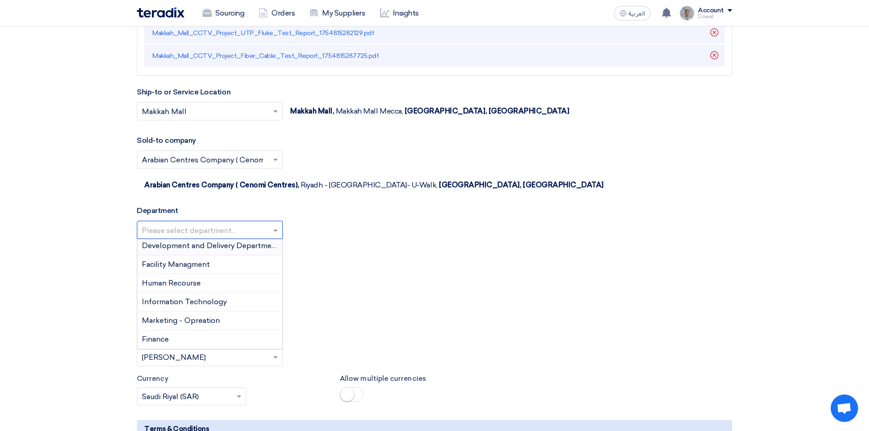
click at [214, 241] on span "Development and Delivery Department" at bounding box center [210, 245] width 137 height 9
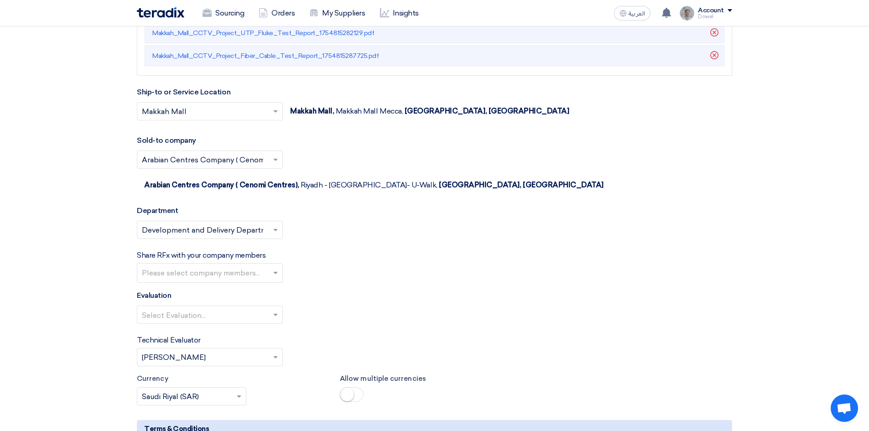
click at [263, 266] on input "text" at bounding box center [211, 273] width 138 height 15
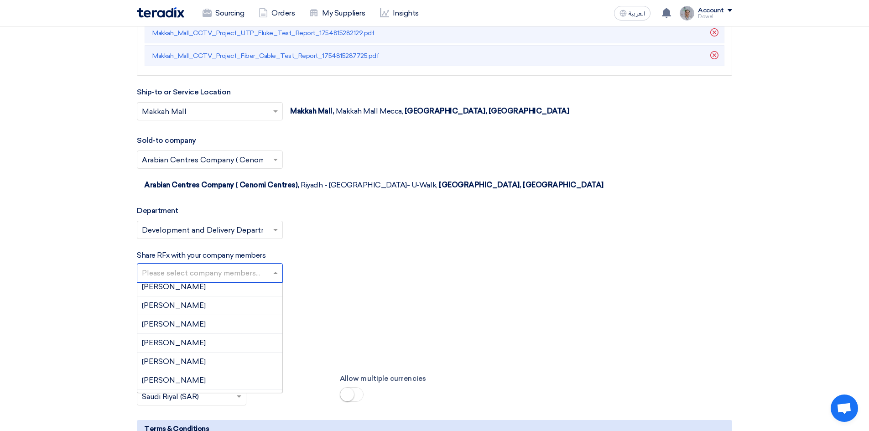
scroll to position [582, 0]
click at [203, 318] on div "Samer Albustanji" at bounding box center [209, 327] width 145 height 19
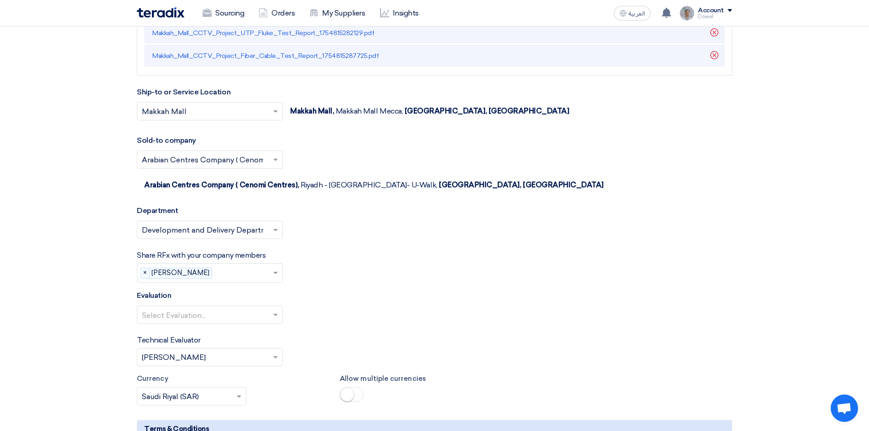
click at [239, 266] on input "text" at bounding box center [244, 273] width 57 height 15
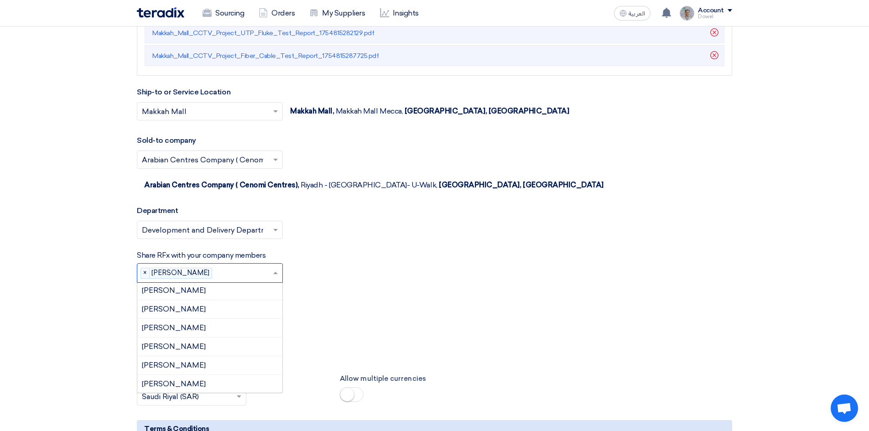
scroll to position [445, 0]
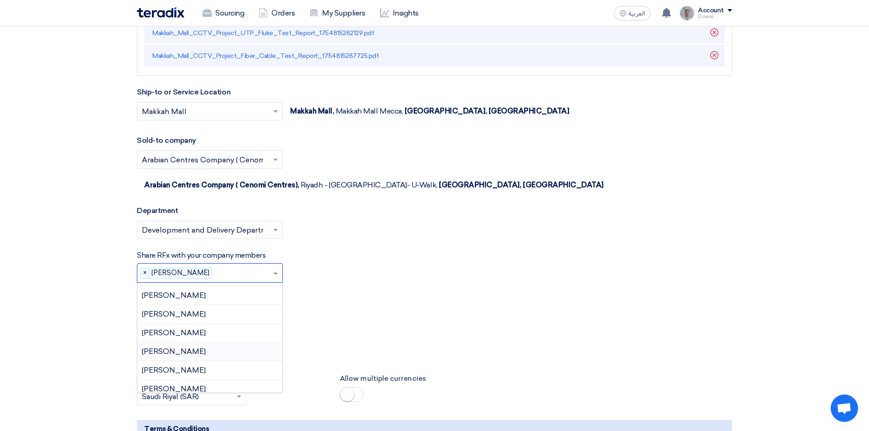
click at [210, 343] on div "Mohammed Mousa" at bounding box center [209, 352] width 145 height 19
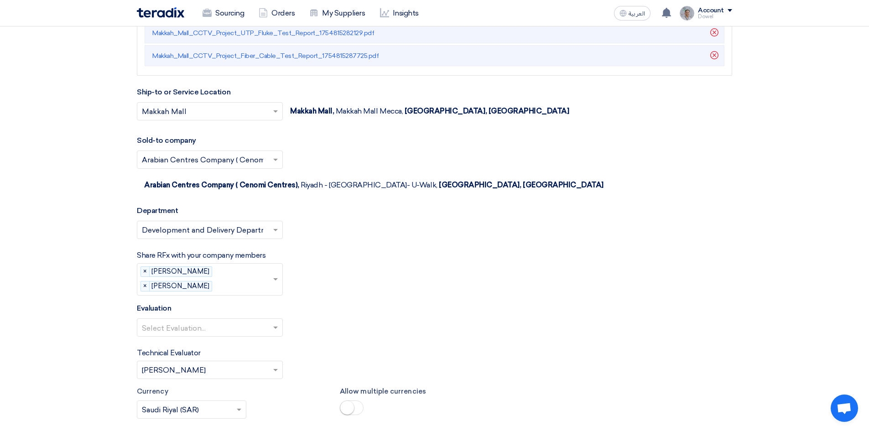
click at [232, 279] on input "text" at bounding box center [244, 286] width 57 height 15
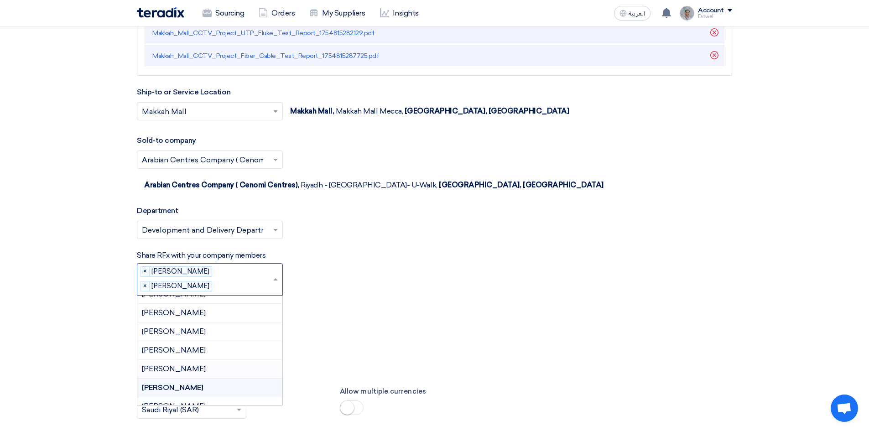
scroll to position [555, 0]
click at [200, 321] on div "Raed Akkelah" at bounding box center [209, 330] width 145 height 19
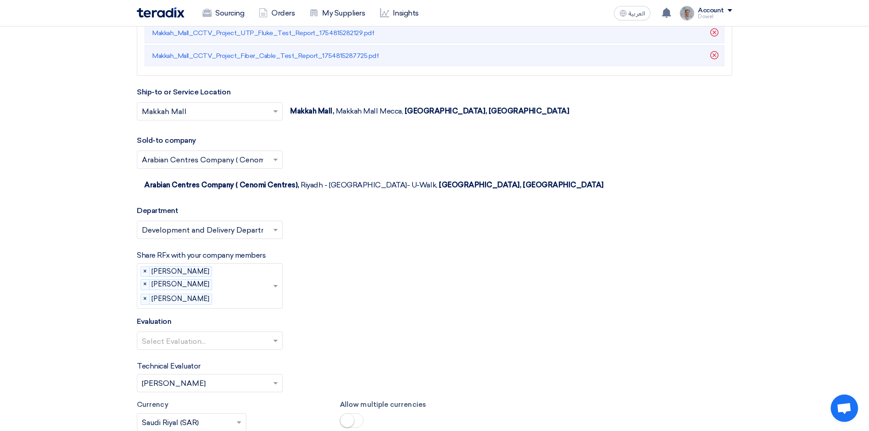
click at [271, 335] on span at bounding box center [276, 340] width 11 height 11
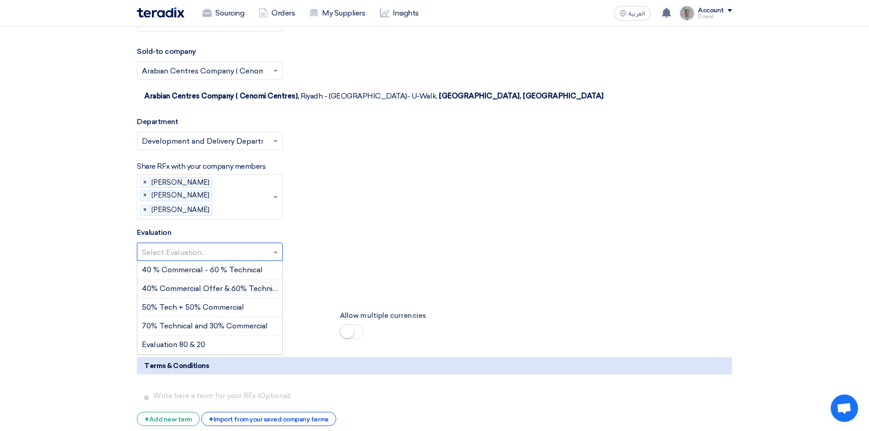
scroll to position [1414, 0]
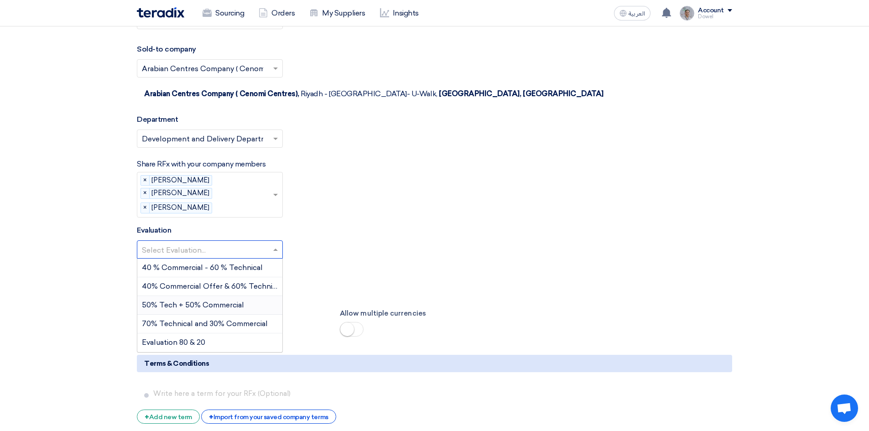
click at [210, 301] on span "50% Tech + 50% Commercial" at bounding box center [193, 305] width 102 height 9
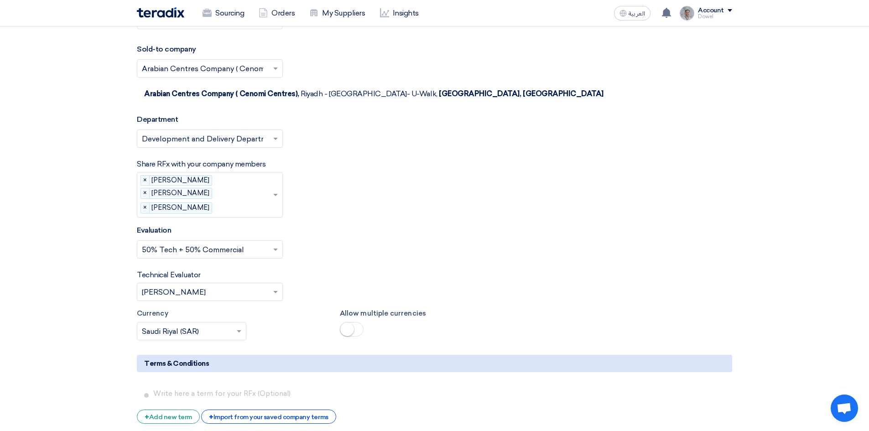
click at [233, 285] on input "text" at bounding box center [205, 292] width 127 height 15
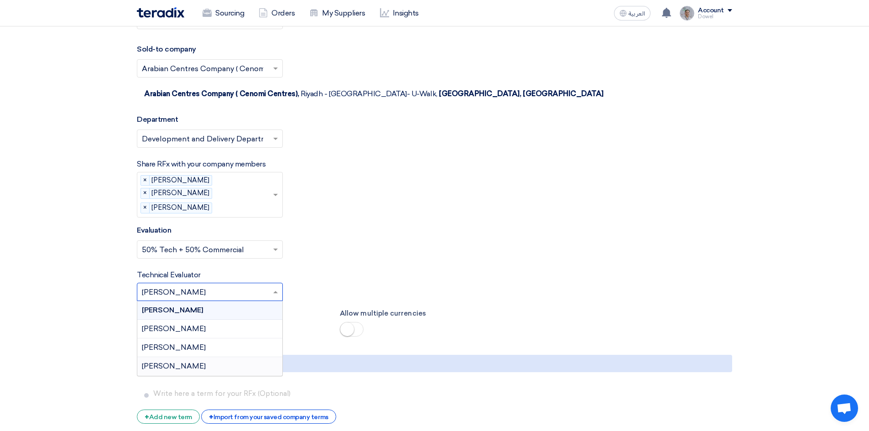
click at [192, 362] on span "Samer Albustanji" at bounding box center [174, 366] width 64 height 9
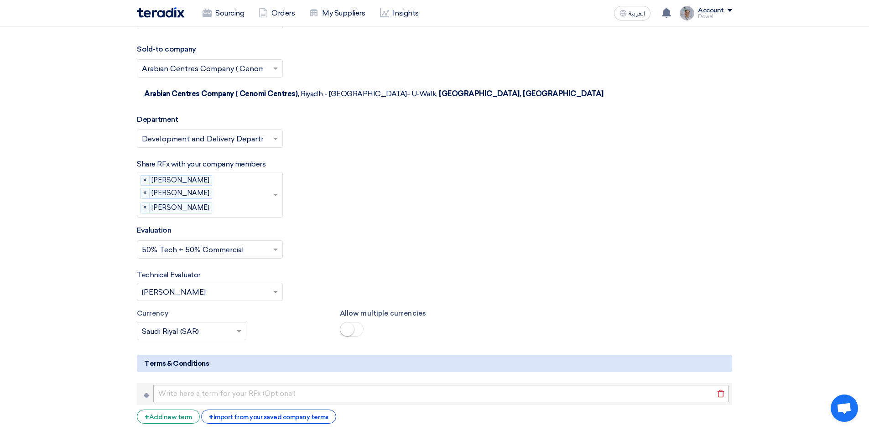
scroll to position [1506, 0]
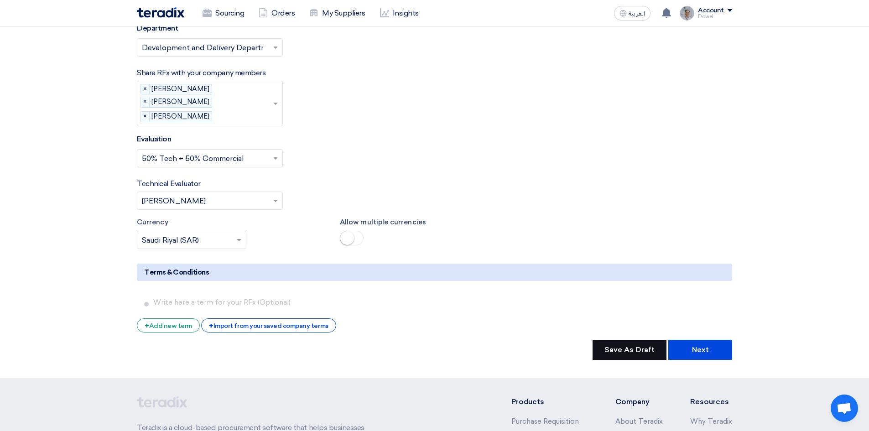
click at [630, 340] on button "Save As Draft" at bounding box center [630, 350] width 74 height 20
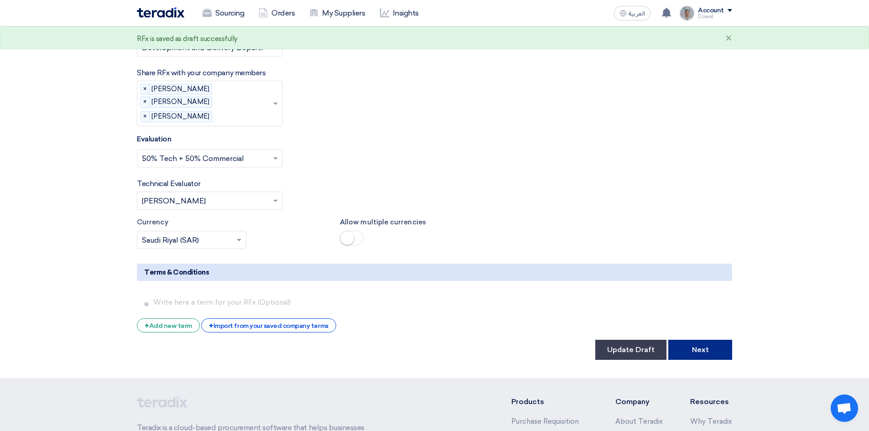
click at [700, 340] on button "Next" at bounding box center [700, 350] width 64 height 20
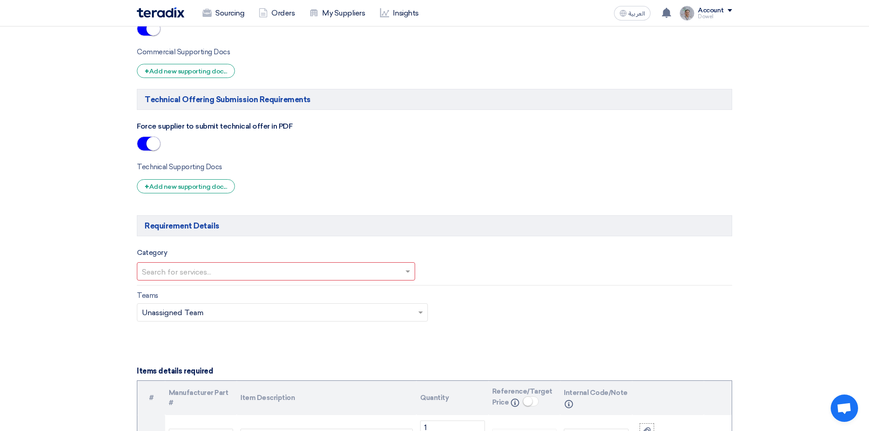
scroll to position [639, 0]
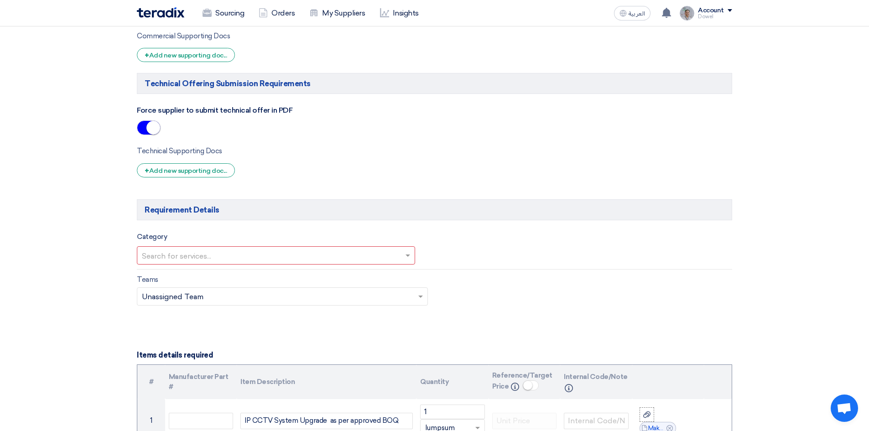
click at [397, 253] on input "text" at bounding box center [271, 256] width 259 height 15
drag, startPoint x: 257, startPoint y: 274, endPoint x: 252, endPoint y: 278, distance: 6.8
click at [257, 274] on div "[MEDICAL_DATA]" at bounding box center [275, 274] width 277 height 18
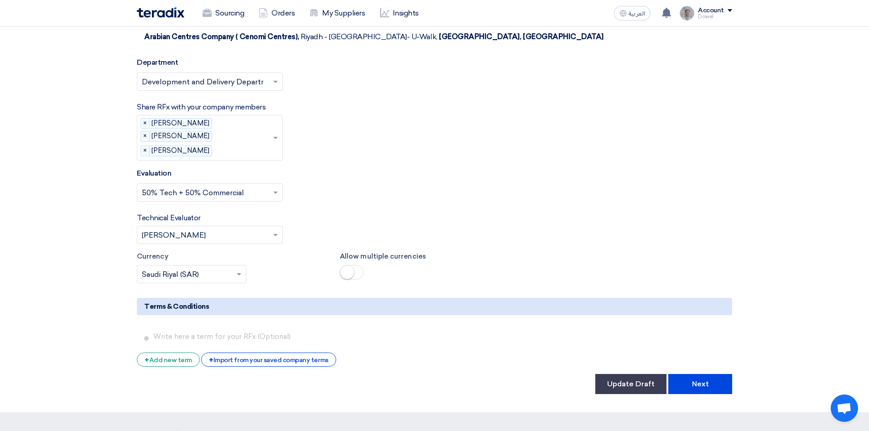
scroll to position [1506, 0]
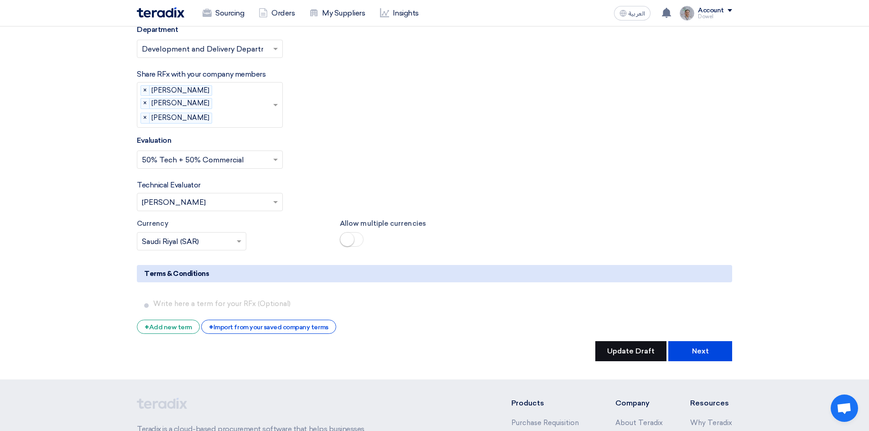
click at [619, 341] on button "Update Draft" at bounding box center [630, 351] width 71 height 20
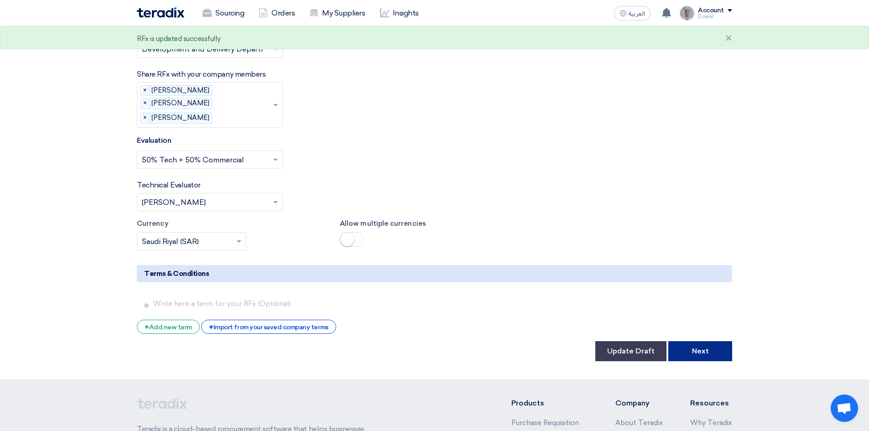
click at [713, 341] on button "Next" at bounding box center [700, 351] width 64 height 20
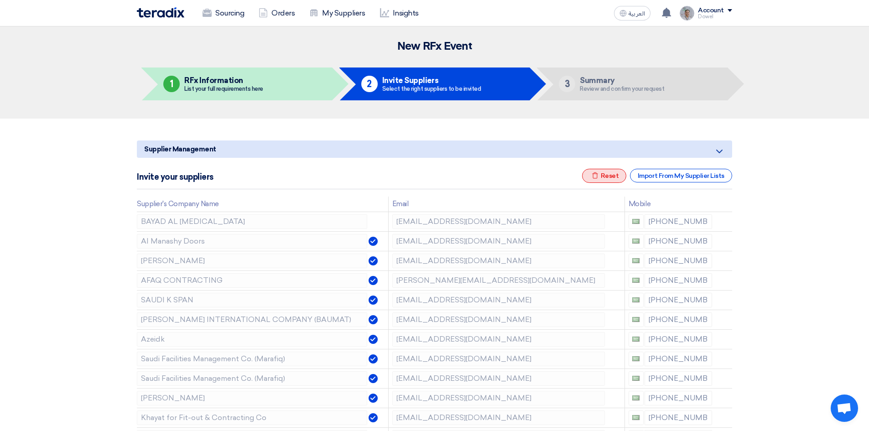
click at [599, 176] on icon "Excel file" at bounding box center [595, 175] width 7 height 7
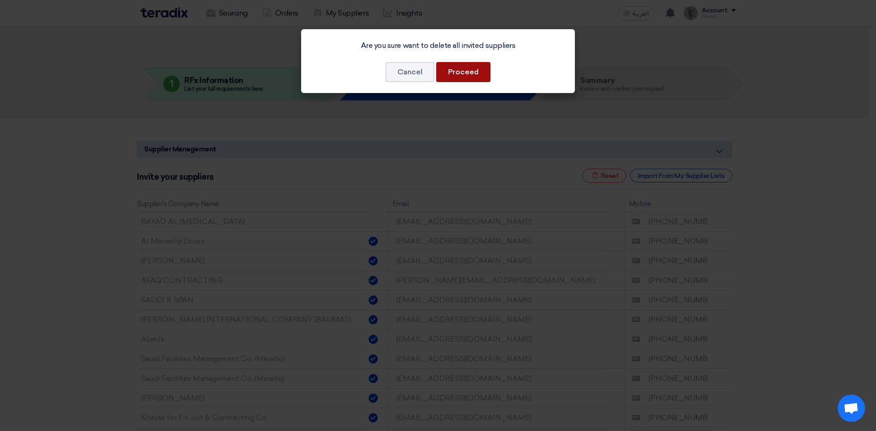
click at [475, 77] on button "Proceed" at bounding box center [463, 72] width 54 height 20
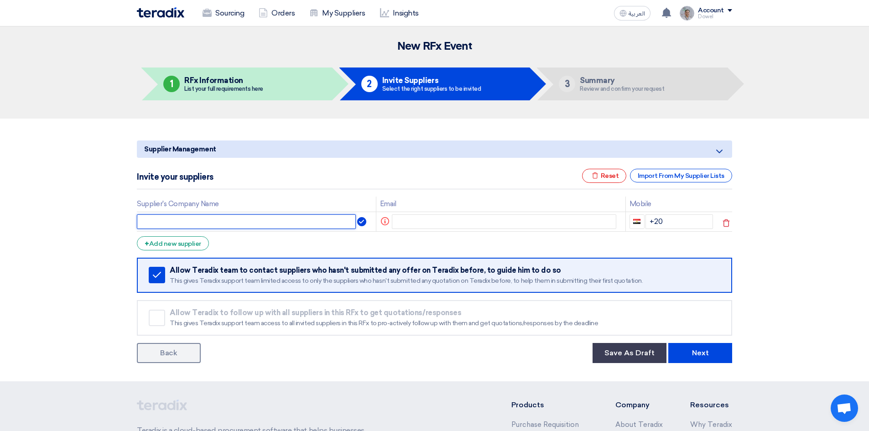
click at [168, 218] on input "text" at bounding box center [246, 221] width 219 height 15
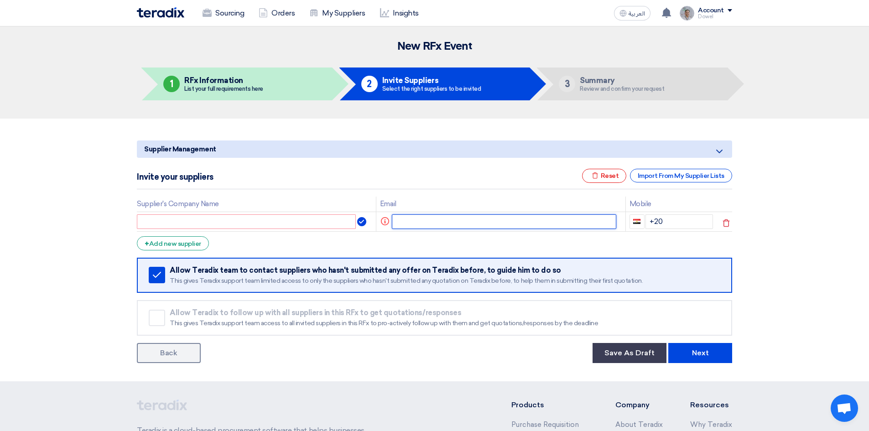
click at [410, 215] on input "text" at bounding box center [504, 221] width 225 height 15
paste input "mzaidan@e-xyzd.com"
type input "mzaidan@e-xyzd.com"
click at [244, 221] on input "text" at bounding box center [252, 221] width 230 height 15
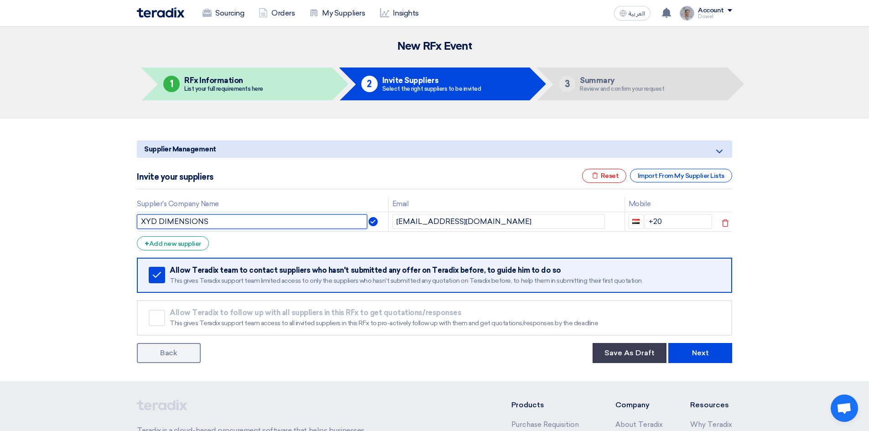
click at [155, 222] on input "XYD DIMENSIONS" at bounding box center [252, 221] width 230 height 15
type input "XYZ DIMENSIONS"
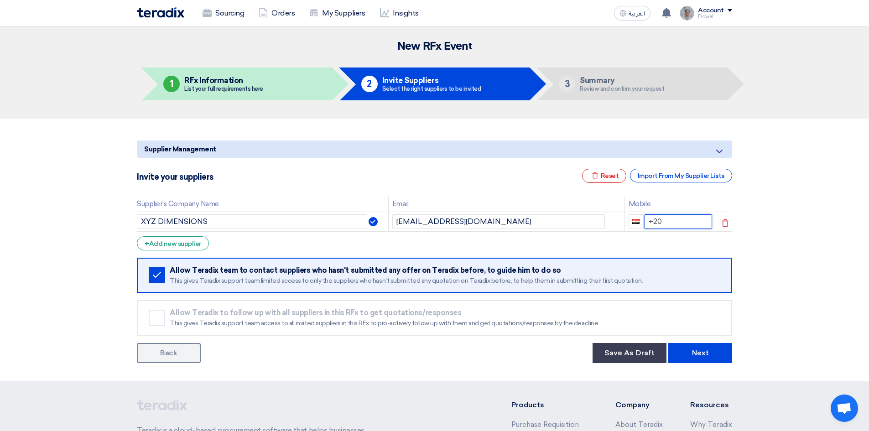
drag, startPoint x: 665, startPoint y: 220, endPoint x: 643, endPoint y: 219, distance: 21.9
click at [645, 219] on input "+20" at bounding box center [679, 221] width 68 height 15
click at [168, 242] on div "+ Add new supplier" at bounding box center [173, 243] width 72 height 14
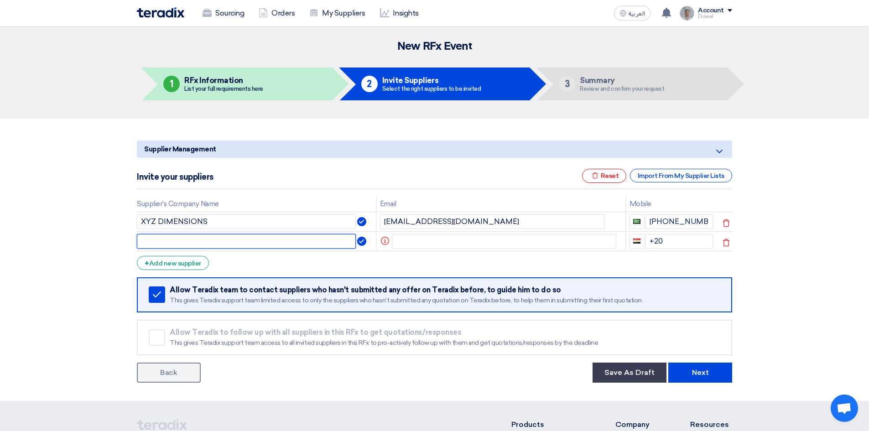
click at [212, 241] on input "text" at bounding box center [246, 241] width 219 height 15
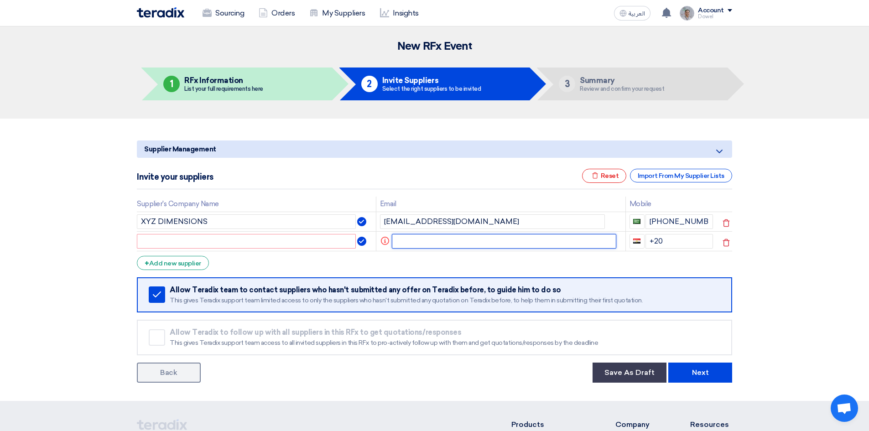
click at [418, 243] on input "text" at bounding box center [504, 241] width 225 height 15
paste input "i.haider@jaroudigroup.com"
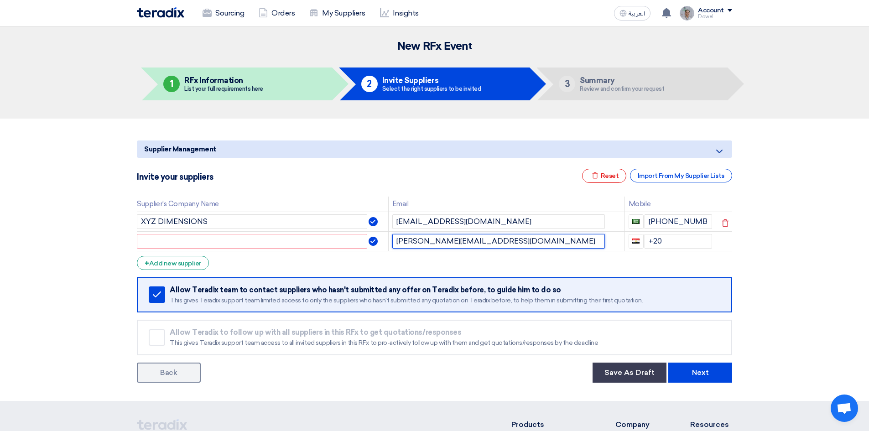
type input "i.haider@jaroudigroup.com"
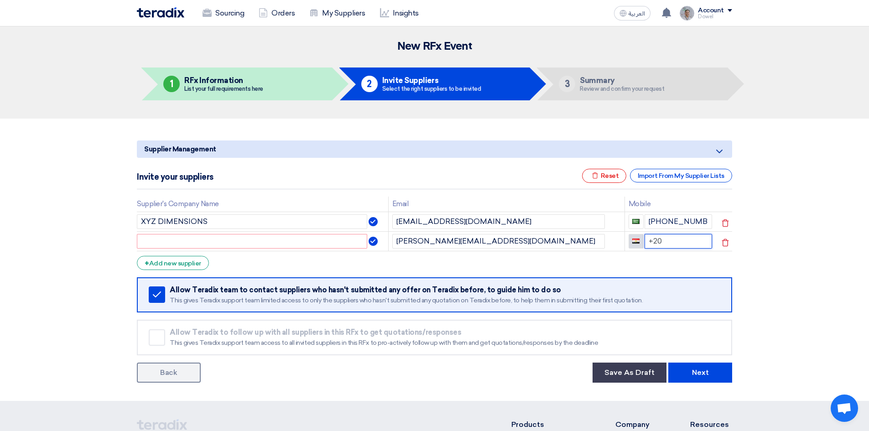
drag, startPoint x: 670, startPoint y: 236, endPoint x: 640, endPoint y: 240, distance: 30.4
click at [640, 240] on div "+20" at bounding box center [671, 241] width 84 height 15
type input "+96655810133"
click at [247, 240] on input "text" at bounding box center [252, 241] width 230 height 15
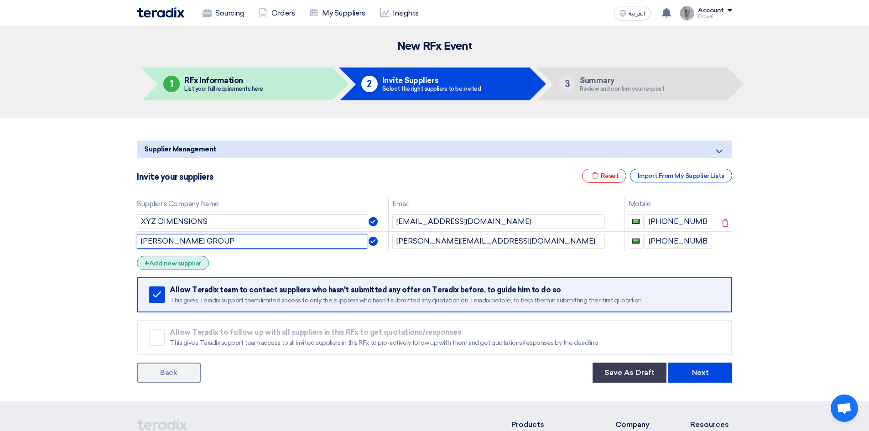
type input "JAMAL JAROUDI GROUP"
click at [184, 262] on div "+ Add new supplier" at bounding box center [173, 263] width 72 height 14
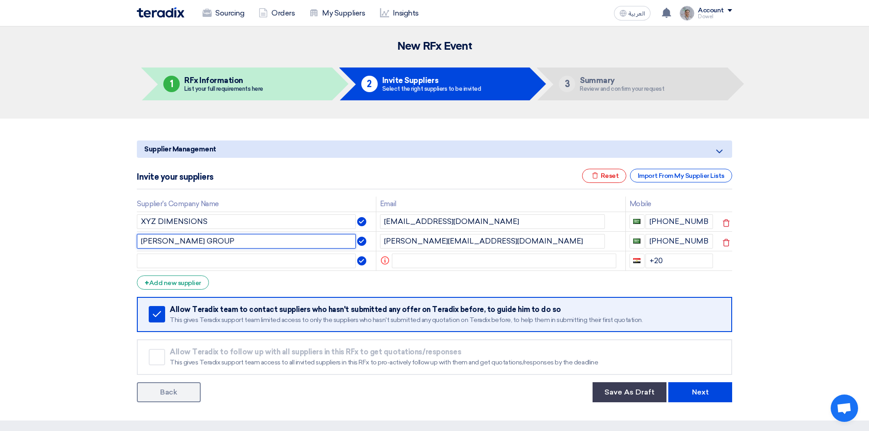
drag, startPoint x: 139, startPoint y: 241, endPoint x: 256, endPoint y: 236, distance: 117.8
click at [256, 236] on input "JAMAL JAROUDI GROUP" at bounding box center [246, 241] width 219 height 15
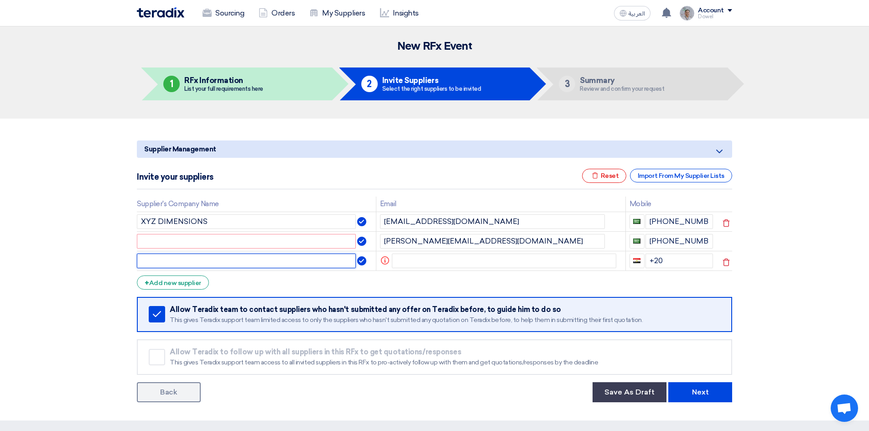
click at [168, 259] on input "text" at bounding box center [246, 261] width 219 height 15
paste input "JAMAL JAROUDI GROUP"
type input "JAMAL JAROUDI GROUP"
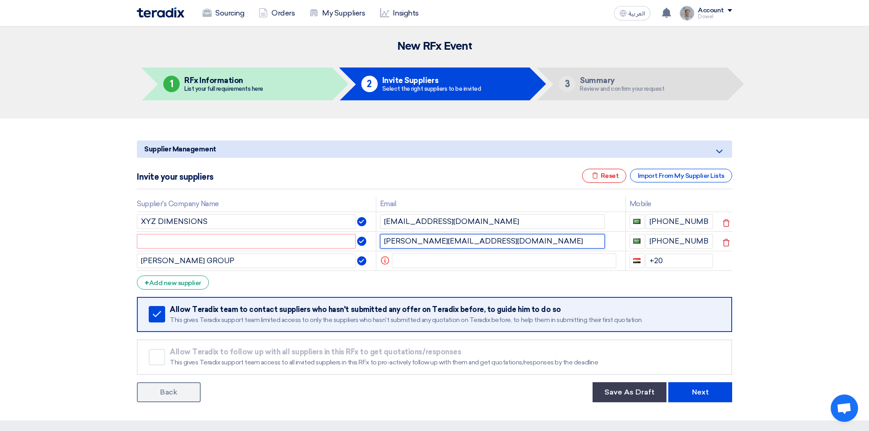
drag, startPoint x: 485, startPoint y: 238, endPoint x: 356, endPoint y: 246, distance: 129.3
click at [356, 246] on tr "i.haider@jaroudigroup.com +966 558101333" at bounding box center [434, 241] width 595 height 20
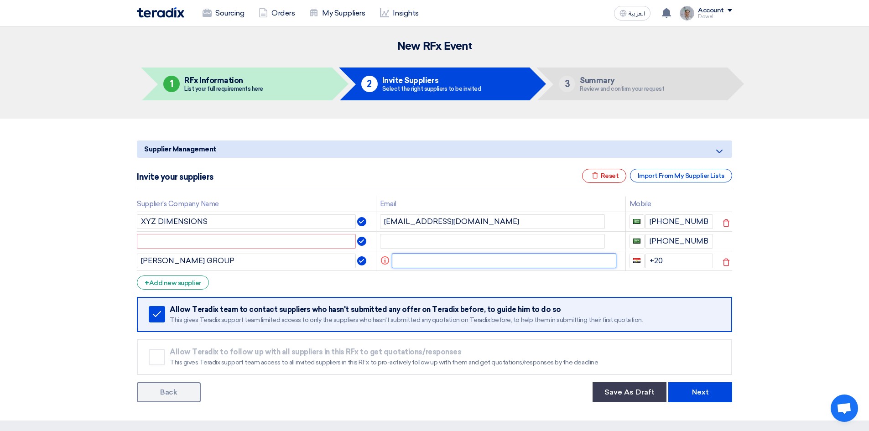
click at [422, 261] on input "text" at bounding box center [504, 261] width 225 height 15
paste input "i.haider@jaroudigroup.com"
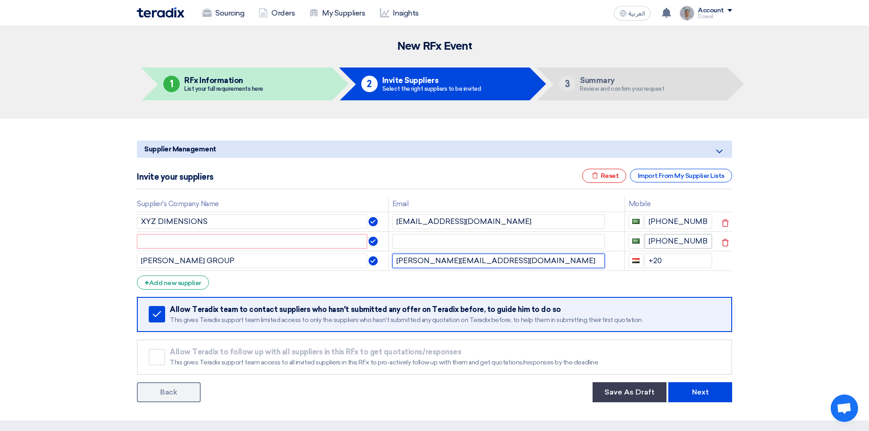
type input "i.haider@jaroudigroup.com"
drag, startPoint x: 706, startPoint y: 238, endPoint x: 638, endPoint y: 241, distance: 68.5
click at [638, 241] on div "+966 558101333" at bounding box center [671, 241] width 84 height 15
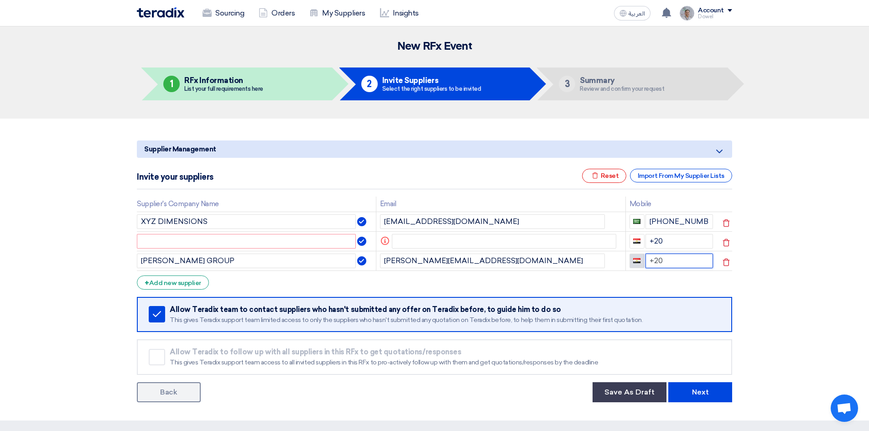
drag, startPoint x: 663, startPoint y: 261, endPoint x: 630, endPoint y: 256, distance: 33.6
click at [630, 256] on div "+20" at bounding box center [672, 261] width 84 height 15
click at [179, 283] on div "+ Add new supplier" at bounding box center [173, 283] width 72 height 14
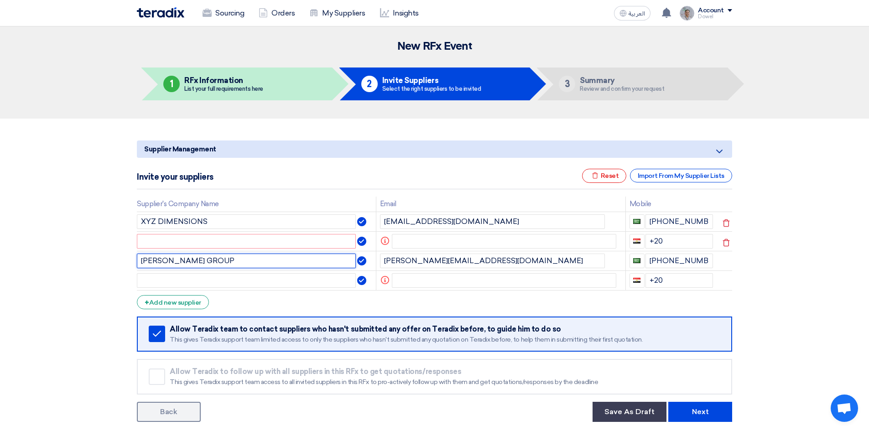
drag, startPoint x: 238, startPoint y: 261, endPoint x: 121, endPoint y: 254, distance: 117.0
click at [121, 254] on section "Supplier Management Minimize/Maximize Category Invite your suppliers Excel file…" at bounding box center [434, 280] width 869 height 322
click at [164, 281] on input "text" at bounding box center [246, 280] width 219 height 15
paste input "JAMAL JAROUDI GROUP"
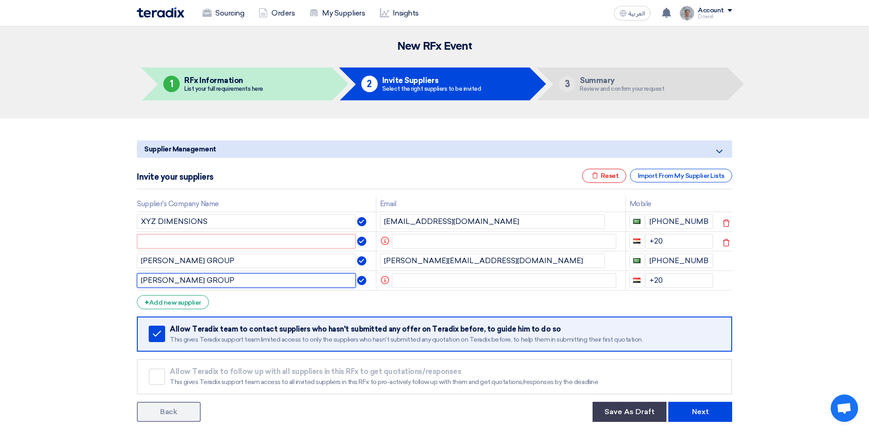
type input "JAMAL JAROUDI GROUP"
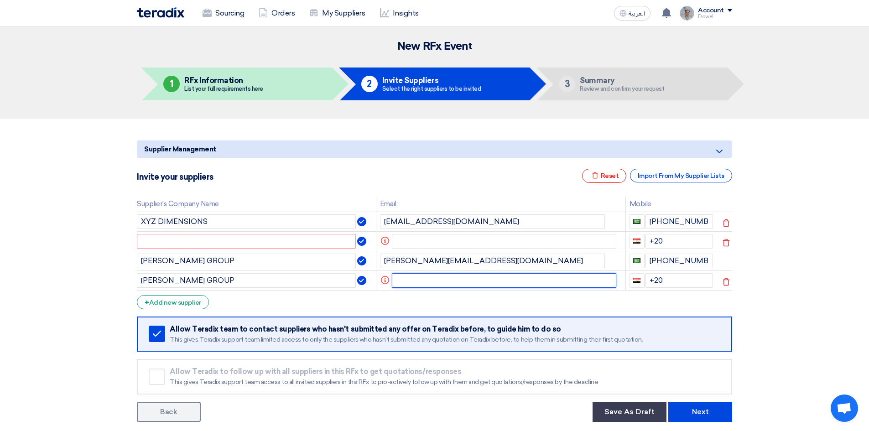
click at [416, 281] on input "text" at bounding box center [504, 280] width 225 height 15
paste input "z.haider@jaroudigroup.com"
drag, startPoint x: 487, startPoint y: 279, endPoint x: 355, endPoint y: 291, distance: 132.4
click at [355, 291] on form "Supplier Management Minimize/Maximize Category Invite your suppliers Excel file…" at bounding box center [434, 281] width 595 height 281
paste input "a.aswad"
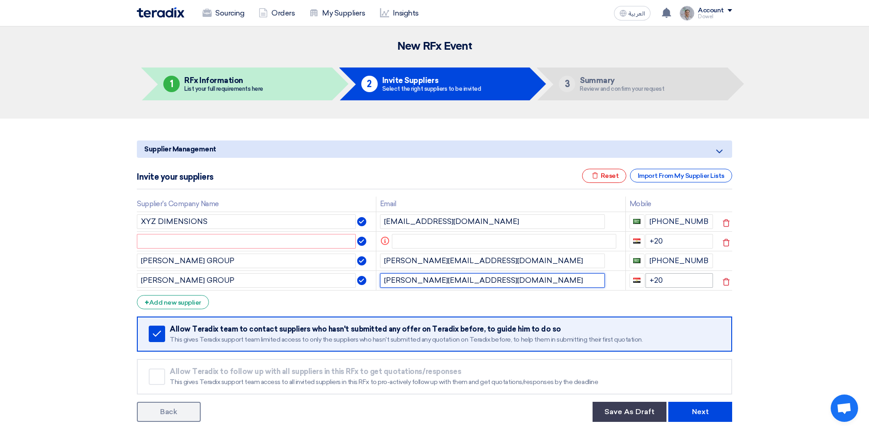
type input "a.aswad@jaroudigroup.com"
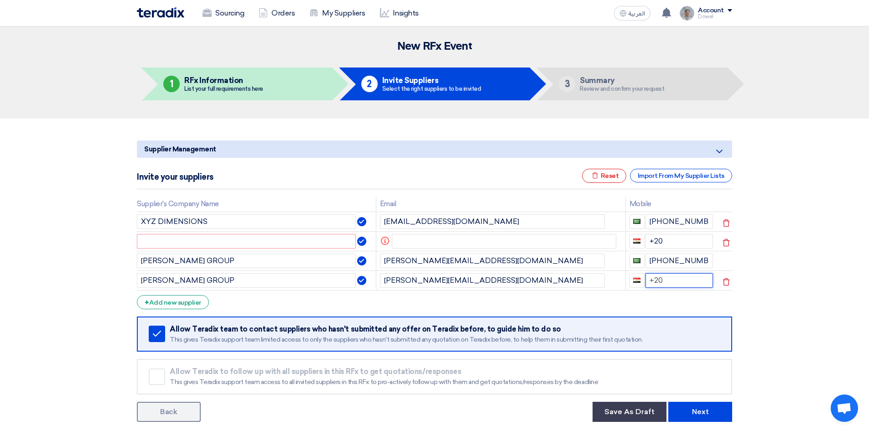
drag, startPoint x: 668, startPoint y: 281, endPoint x: 612, endPoint y: 278, distance: 55.8
click at [612, 278] on tr "JAMAL JAROUDI GROUP a.aswad@jaroudigroup.com +20" at bounding box center [434, 281] width 595 height 20
click at [689, 281] on input "+966" at bounding box center [680, 280] width 68 height 15
type input "+96655200305"
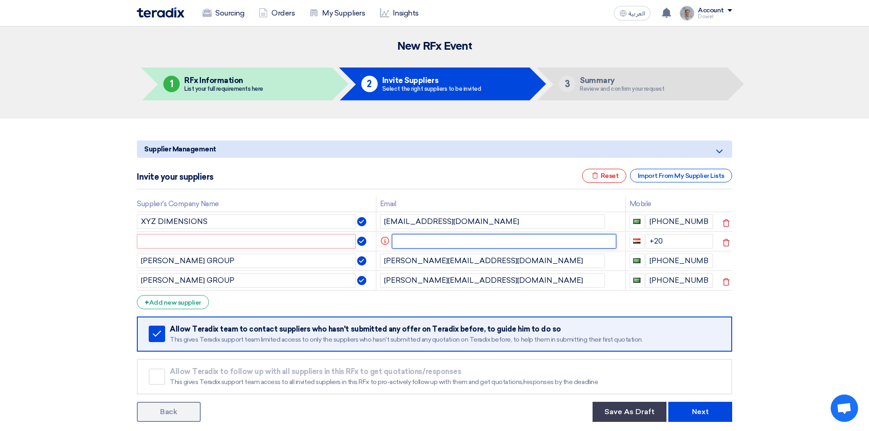
click at [409, 244] on input "text" at bounding box center [504, 241] width 225 height 15
paste input "walomari@e-xyzd.com"
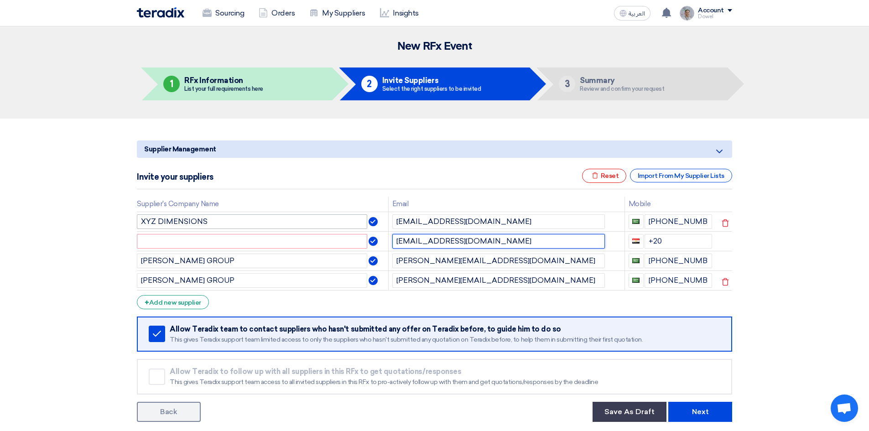
type input "walomari@e-xyzd.com"
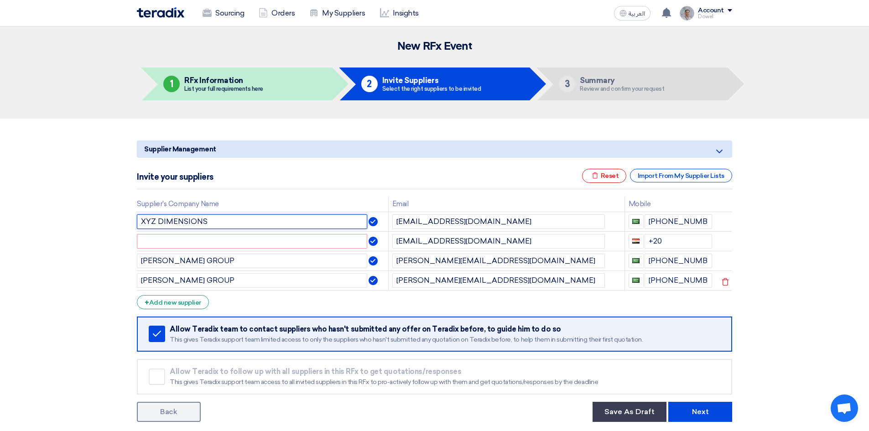
drag, startPoint x: 219, startPoint y: 221, endPoint x: 133, endPoint y: 226, distance: 86.4
click at [133, 226] on div "Supplier Management Minimize/Maximize Category Invite your suppliers Excel file…" at bounding box center [434, 279] width 609 height 285
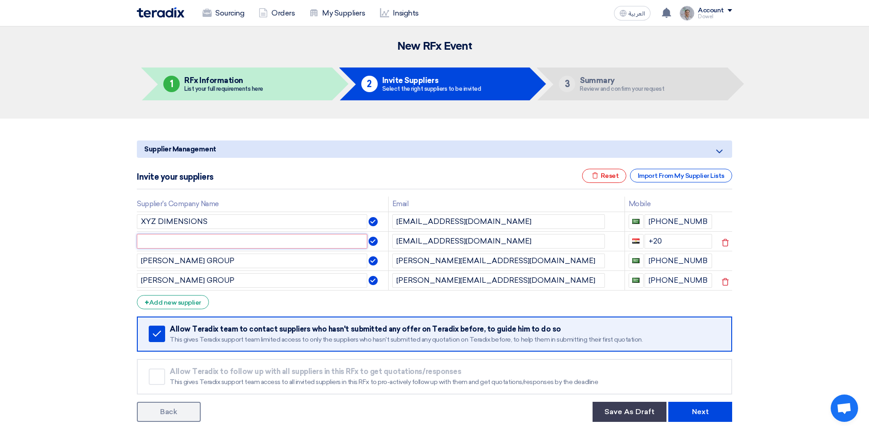
click at [157, 242] on input "text" at bounding box center [252, 241] width 230 height 15
paste input "XYZ DIMENSIONS"
type input "XYZ DIMENSIONS"
click at [631, 234] on div "+20" at bounding box center [671, 241] width 84 height 15
type input "+96650521953"
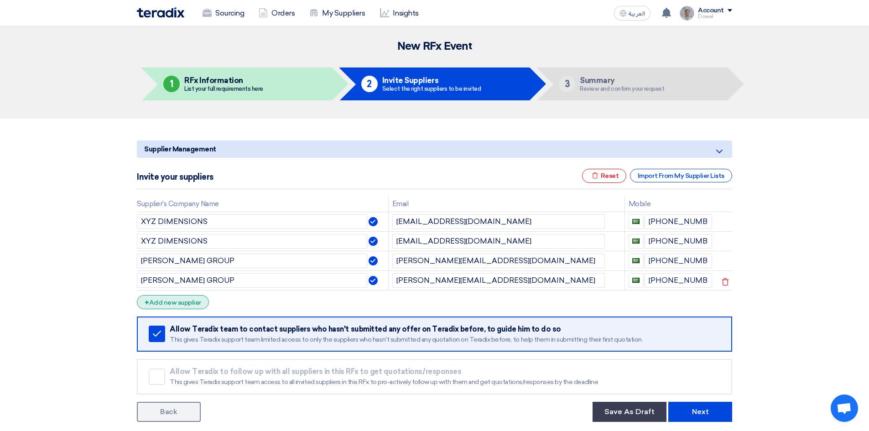
click at [183, 305] on div "+ Add new supplier" at bounding box center [173, 302] width 72 height 14
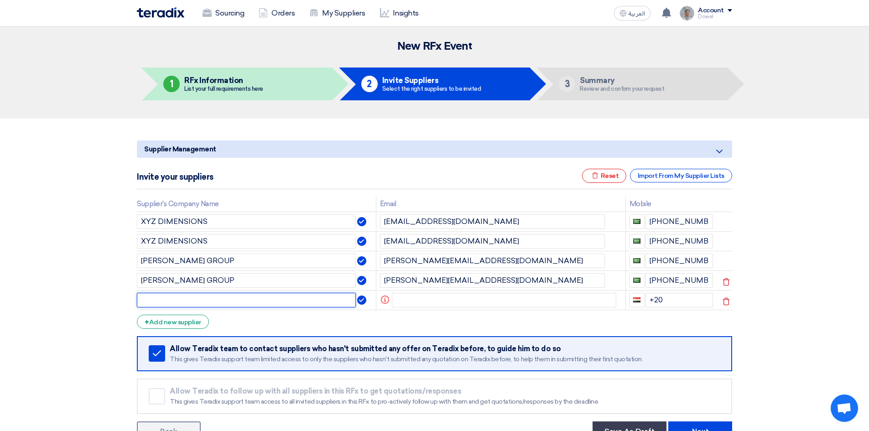
click at [218, 300] on input "text" at bounding box center [246, 300] width 219 height 15
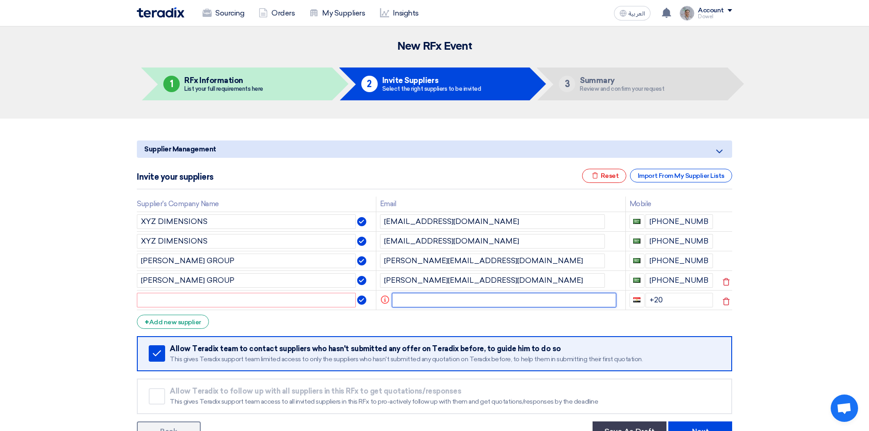
click at [401, 297] on input "text" at bounding box center [504, 300] width 225 height 15
paste input "khaled.kuhail@qudra-tech.com"
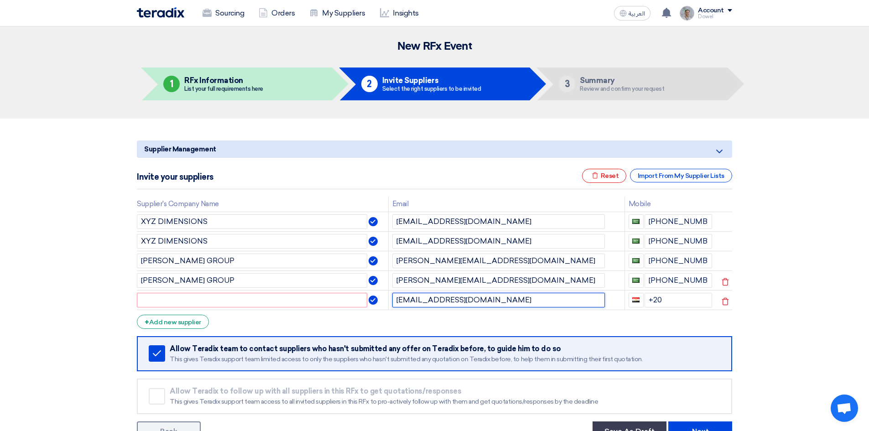
type input "khaled.kuhail@qudra-tech.com"
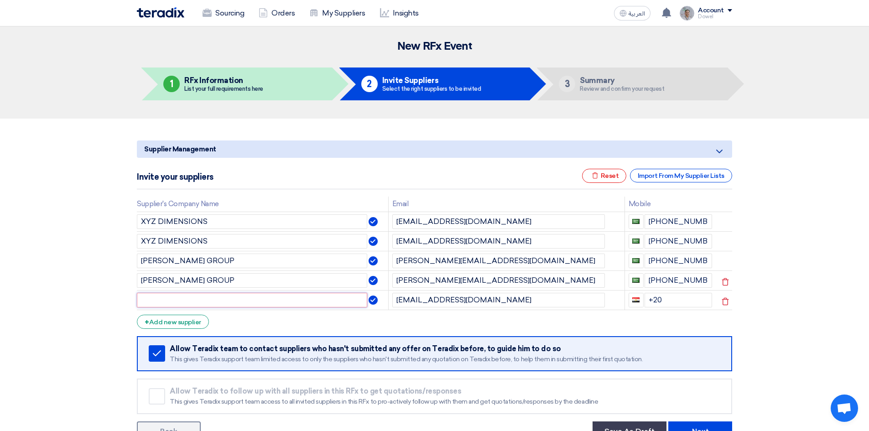
click at [198, 302] on input "text" at bounding box center [252, 300] width 230 height 15
type input "QUDRA TECH"
drag, startPoint x: 676, startPoint y: 298, endPoint x: 643, endPoint y: 297, distance: 32.4
click at [645, 297] on input "+20" at bounding box center [679, 300] width 68 height 15
type input "+96654443416"
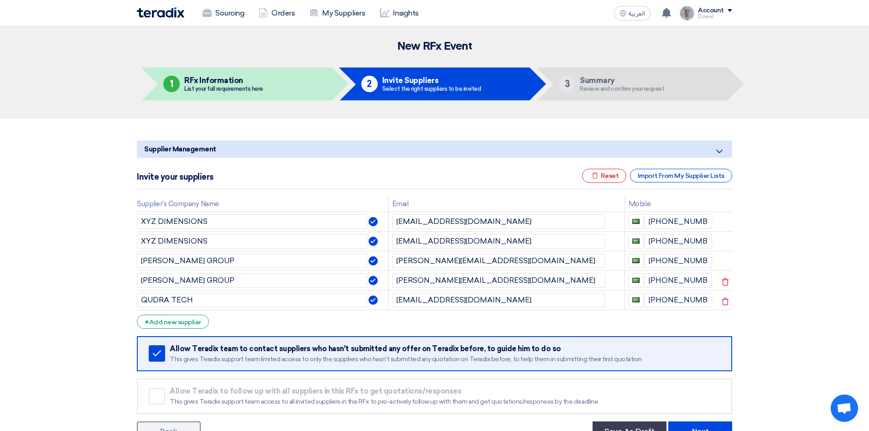
click at [383, 327] on form "Supplier Management Minimize/Maximize Category Invite your suppliers Excel file…" at bounding box center [434, 291] width 595 height 301
click at [188, 323] on div "+ Add new supplier" at bounding box center [173, 322] width 72 height 14
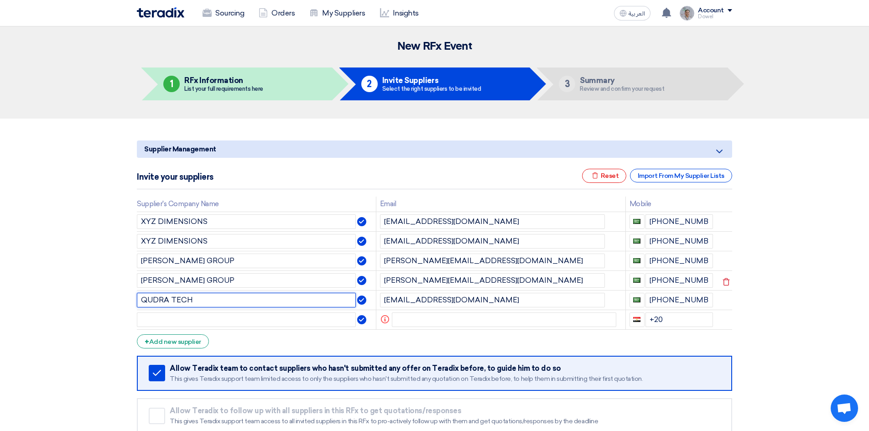
drag, startPoint x: 209, startPoint y: 297, endPoint x: 117, endPoint y: 300, distance: 92.2
click at [117, 300] on section "Supplier Management Minimize/Maximize Category Invite your suppliers Excel file…" at bounding box center [434, 299] width 869 height 361
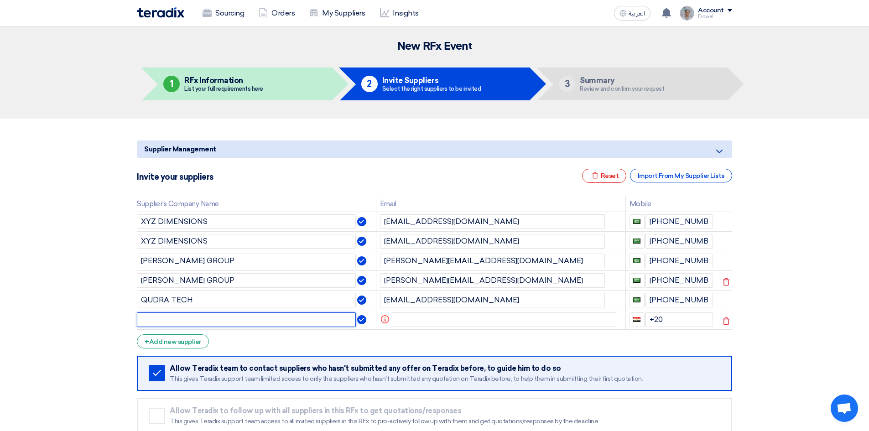
click at [156, 318] on input "text" at bounding box center [246, 320] width 219 height 15
paste input "QUDRA TECH"
type input "QUDRA TECH"
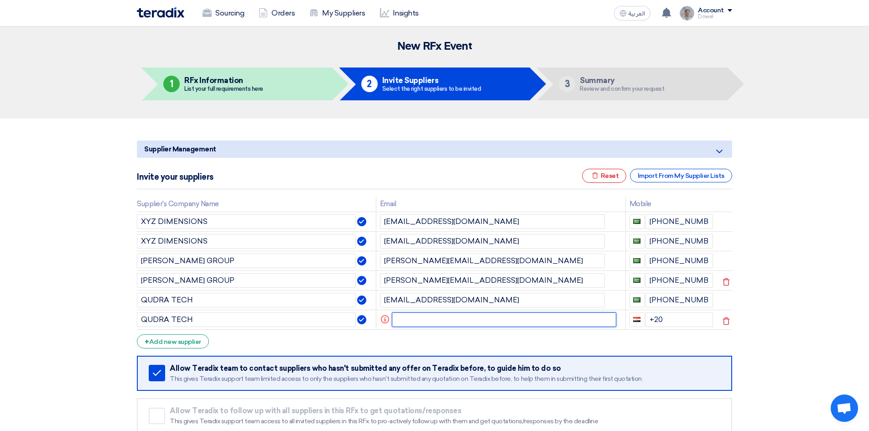
click at [420, 318] on input "text" at bounding box center [504, 320] width 225 height 15
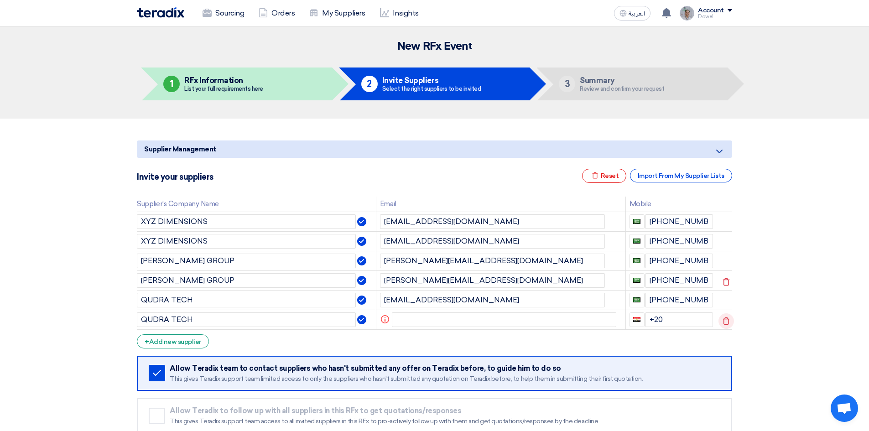
click at [725, 323] on icon at bounding box center [727, 321] width 16 height 16
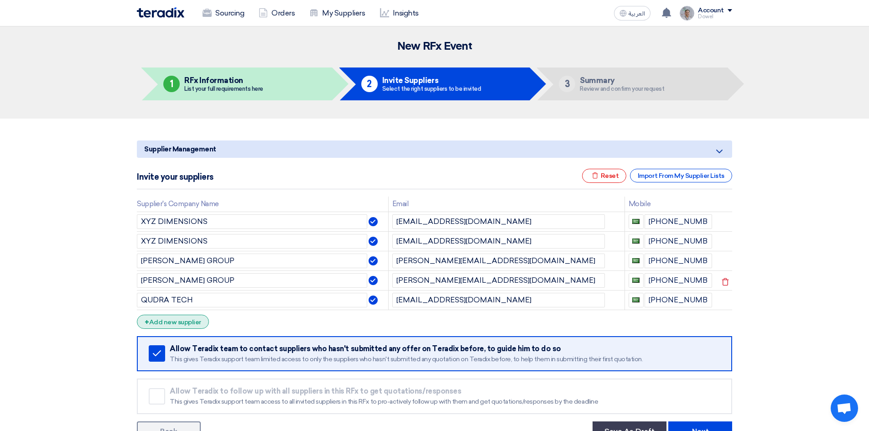
click at [184, 324] on div "+ Add new supplier" at bounding box center [173, 322] width 72 height 14
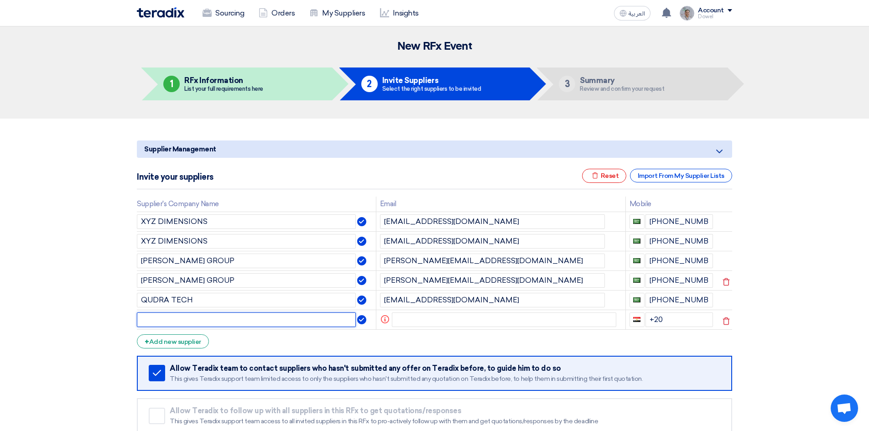
click at [176, 322] on input "text" at bounding box center [246, 320] width 219 height 15
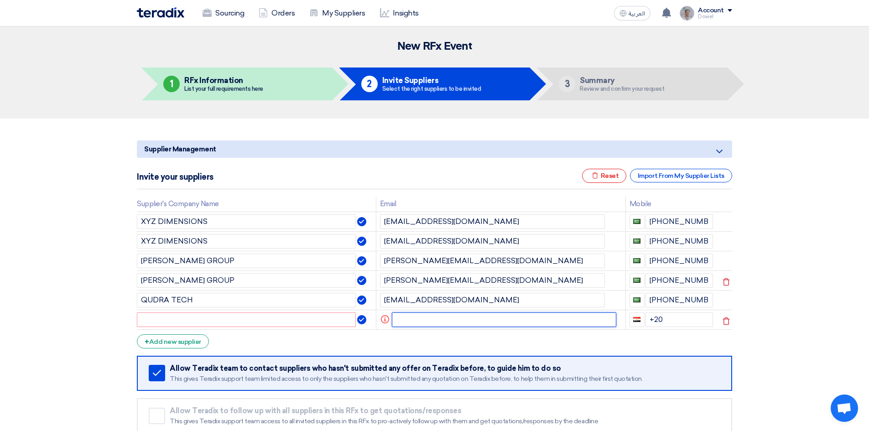
click at [413, 318] on input "text" at bounding box center [504, 320] width 225 height 15
paste input "maljowaid@dsc.sa"
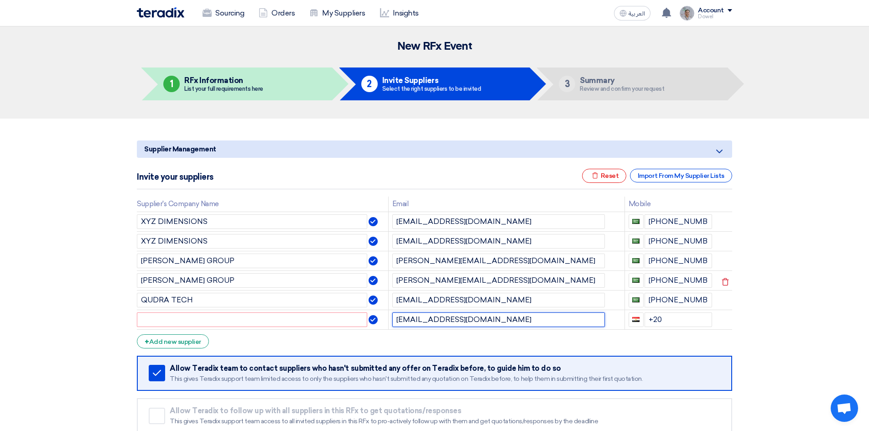
type input "maljowaid@dsc.sa"
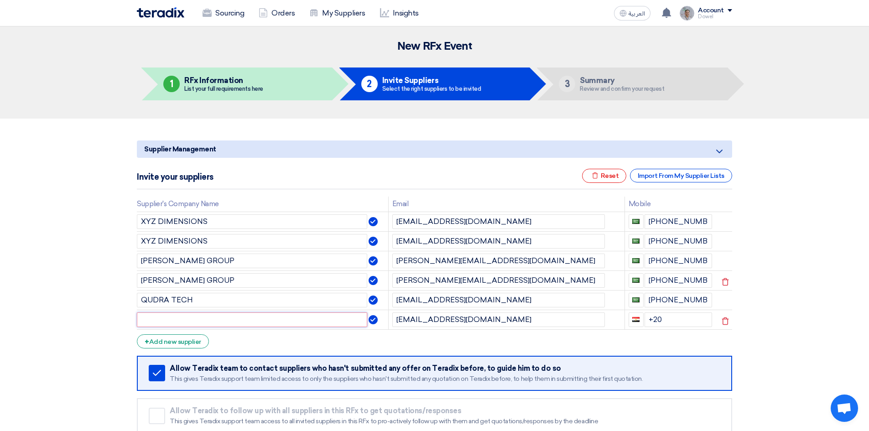
click at [186, 321] on input "text" at bounding box center [252, 320] width 230 height 15
type input "DYNAMIC SYSTEM SOLUTION"
drag, startPoint x: 667, startPoint y: 316, endPoint x: 630, endPoint y: 317, distance: 36.5
click at [630, 317] on div "+20" at bounding box center [671, 320] width 84 height 15
type input "+96655999973"
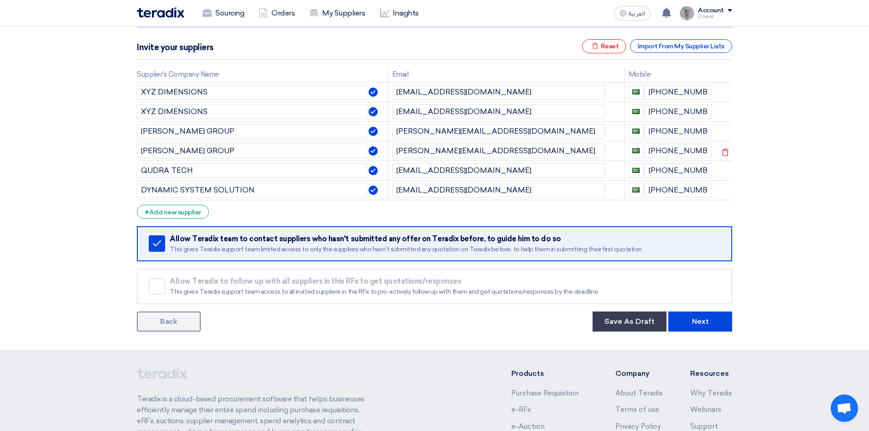
scroll to position [137, 0]
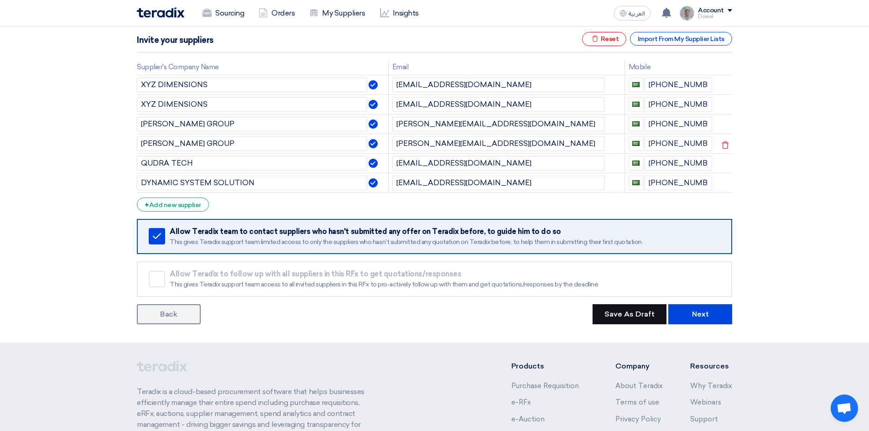
click at [630, 315] on button "Save As Draft" at bounding box center [630, 314] width 74 height 20
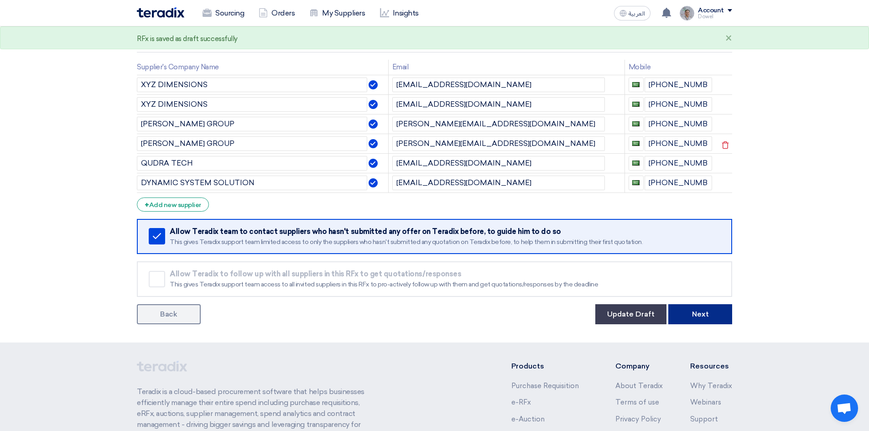
click at [695, 313] on button "Next" at bounding box center [700, 314] width 64 height 20
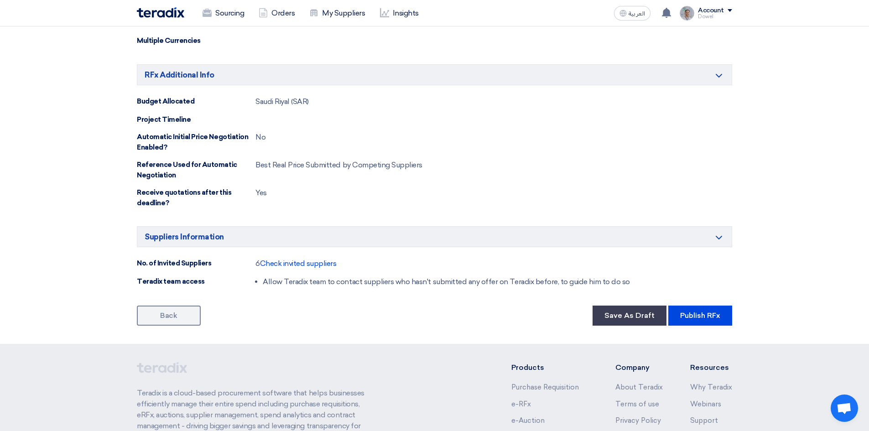
scroll to position [684, 0]
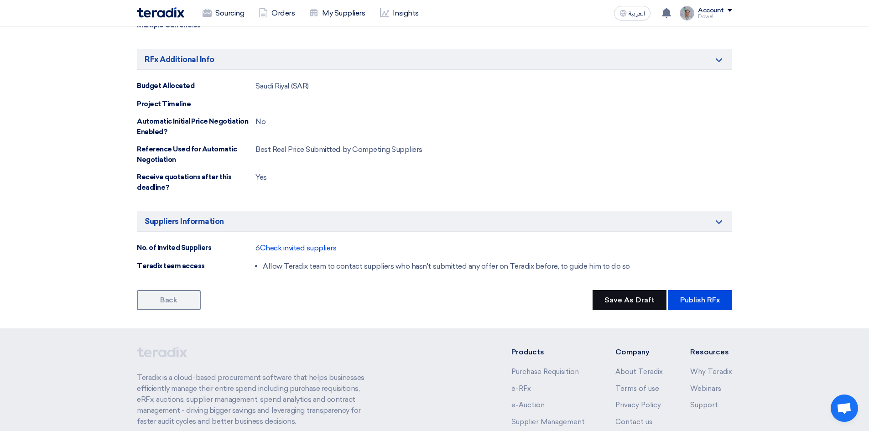
click at [625, 305] on button "Save As Draft" at bounding box center [630, 300] width 74 height 20
click at [624, 302] on button "Update Draft" at bounding box center [630, 300] width 71 height 20
click at [175, 301] on link "Back" at bounding box center [169, 300] width 64 height 20
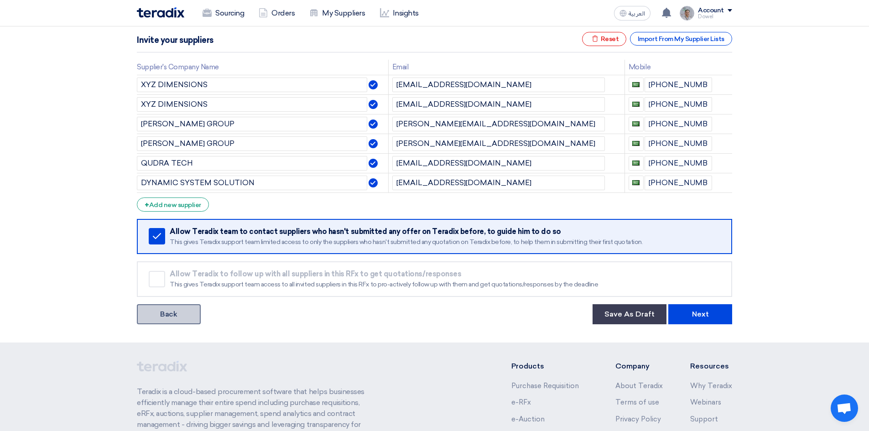
click at [178, 316] on link "Back" at bounding box center [169, 314] width 64 height 20
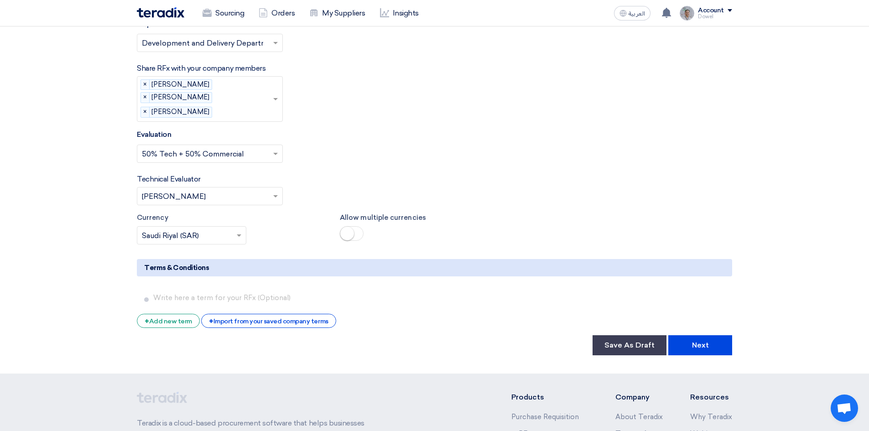
scroll to position [1551, 0]
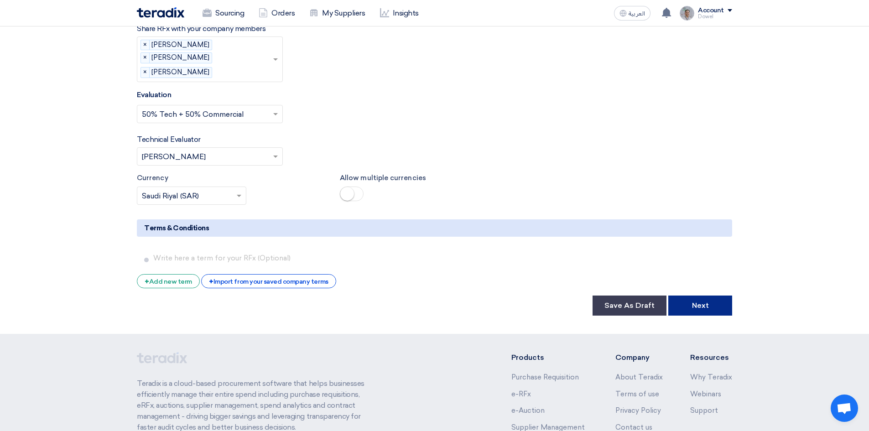
click at [707, 296] on button "Next" at bounding box center [700, 306] width 64 height 20
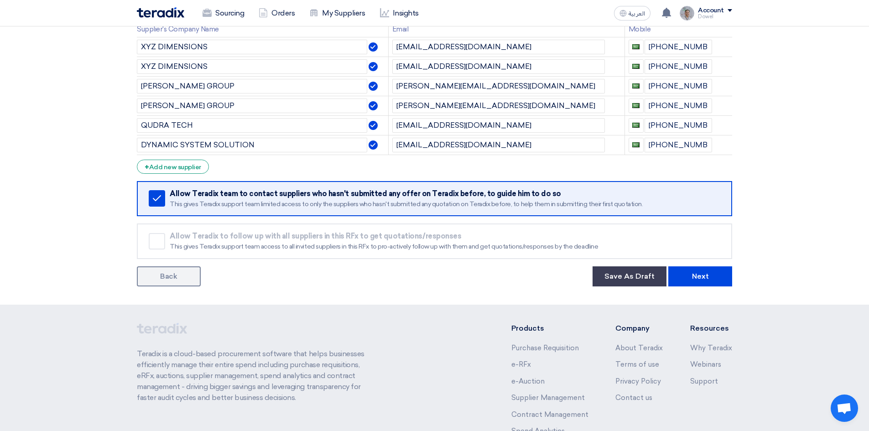
scroll to position [182, 0]
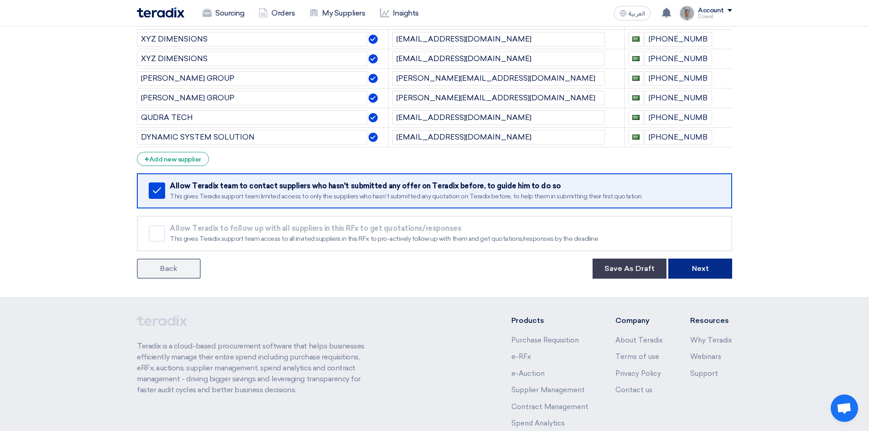
click at [702, 269] on button "Next" at bounding box center [700, 269] width 64 height 20
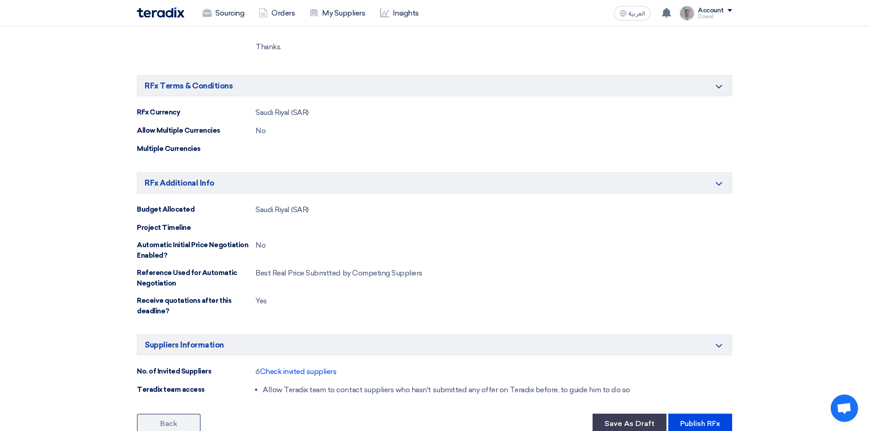
scroll to position [639, 0]
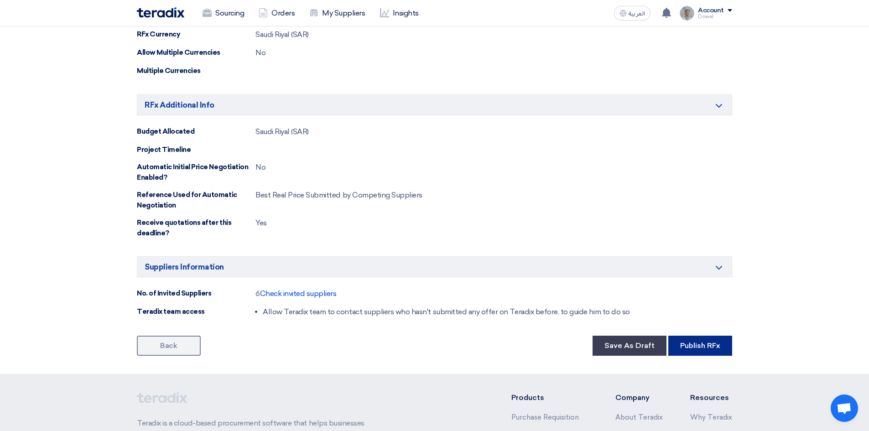
click at [707, 345] on button "Publish RFx" at bounding box center [700, 346] width 64 height 20
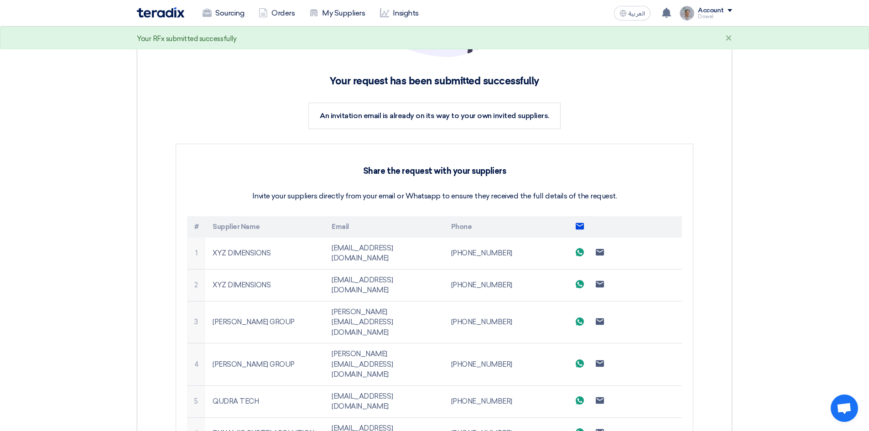
scroll to position [137, 0]
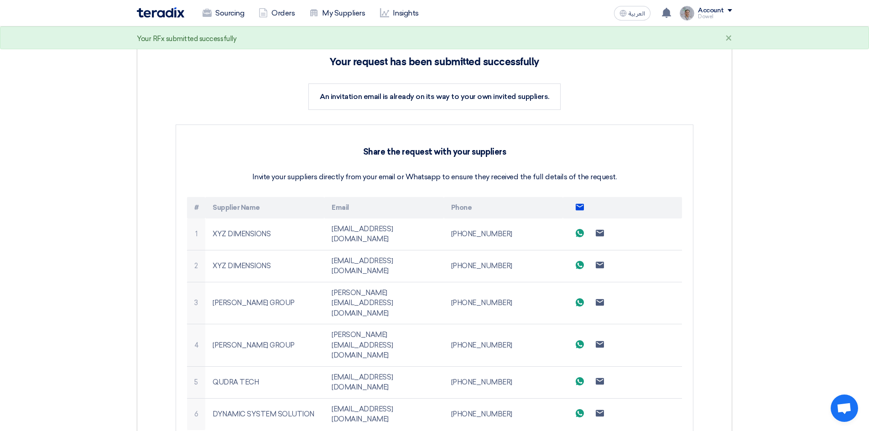
click at [578, 207] on use at bounding box center [580, 206] width 8 height 6
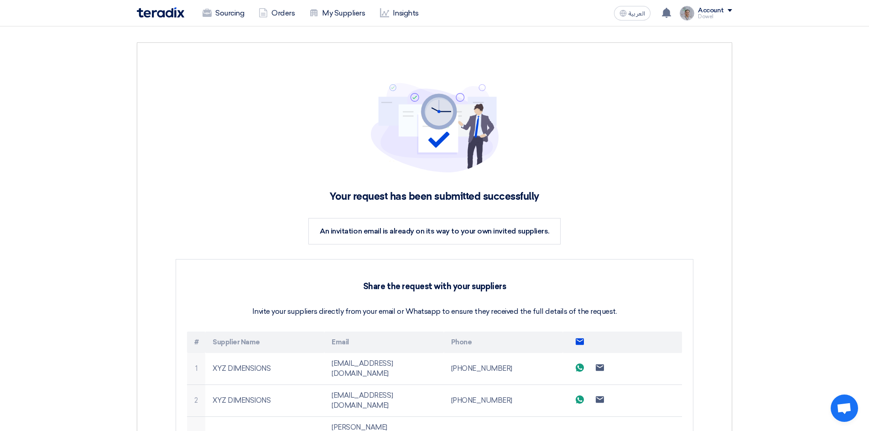
scroll to position [0, 0]
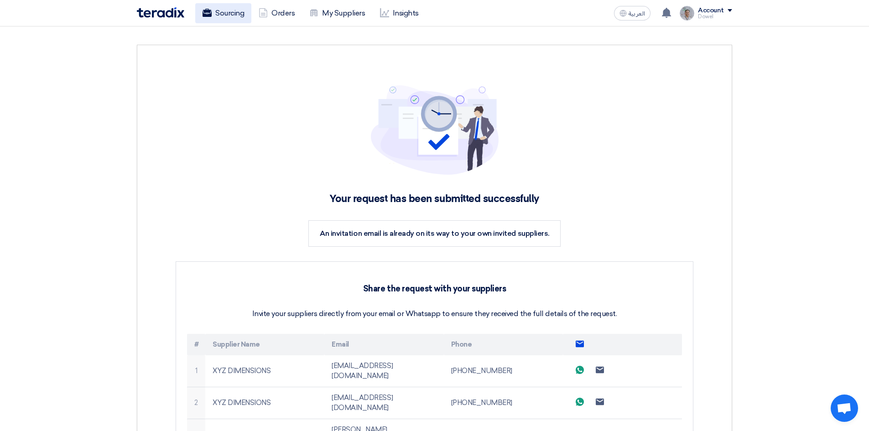
click at [232, 13] on link "Sourcing" at bounding box center [223, 13] width 56 height 20
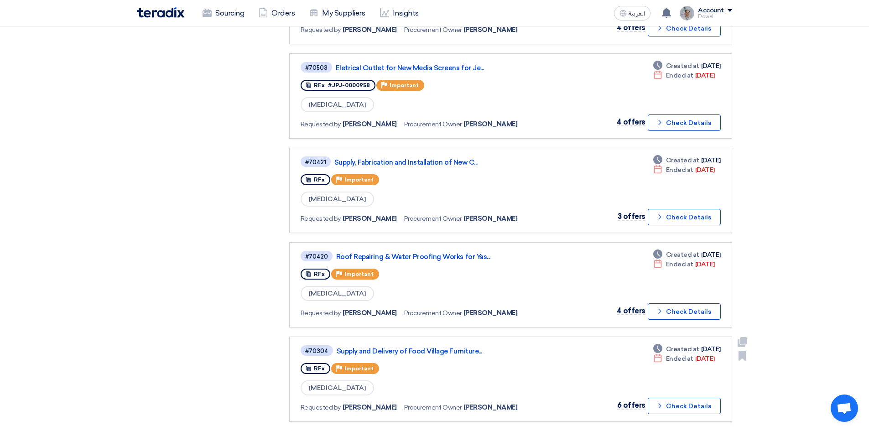
scroll to position [411, 0]
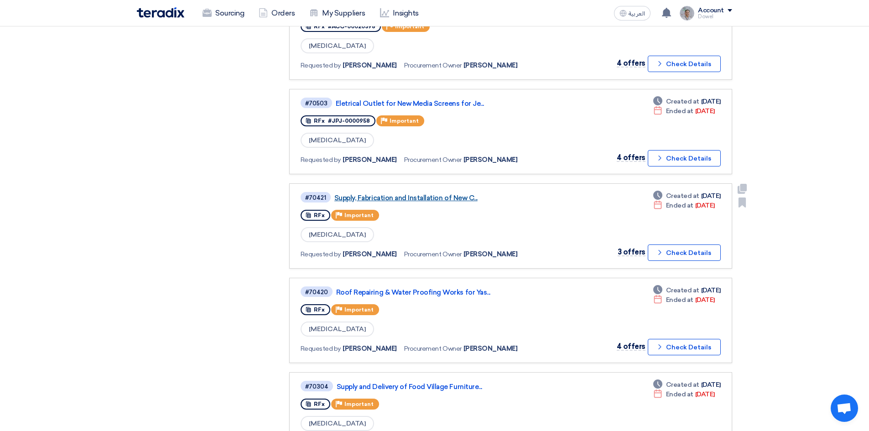
click at [403, 194] on link "Supply, Fabrication and Installation of New C..." at bounding box center [448, 198] width 228 height 8
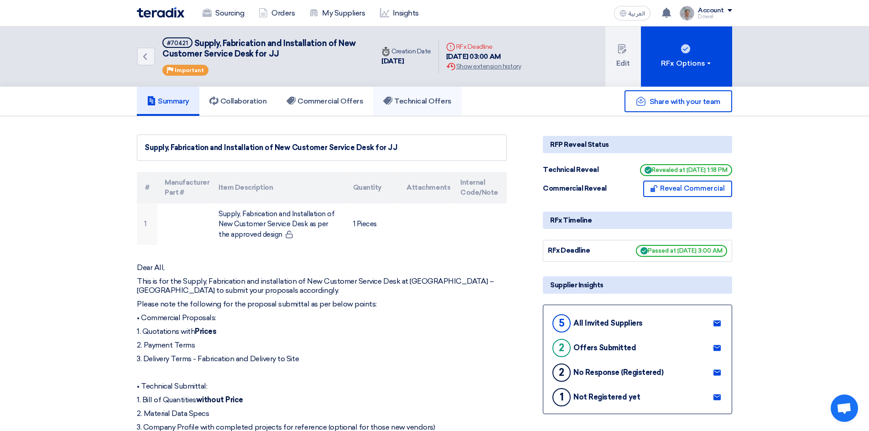
click at [422, 104] on h5 "Technical Offers" at bounding box center [417, 101] width 68 height 9
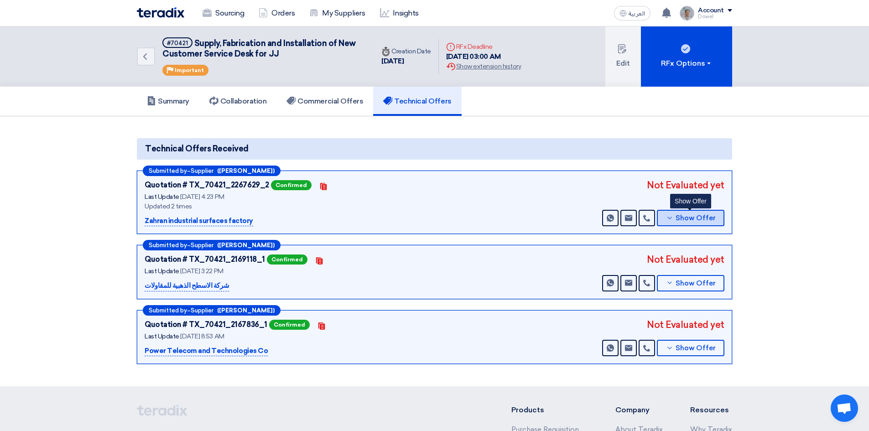
click at [704, 218] on span "Show Offer" at bounding box center [696, 218] width 40 height 7
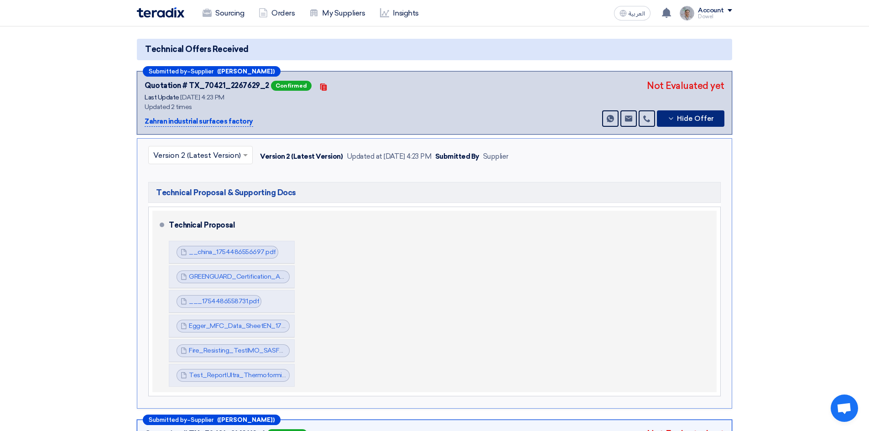
scroll to position [91, 0]
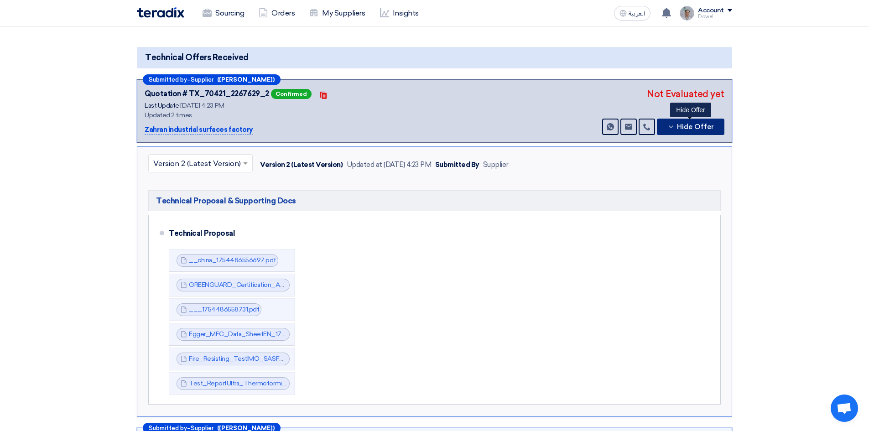
click at [690, 127] on span "Hide Offer" at bounding box center [695, 127] width 37 height 7
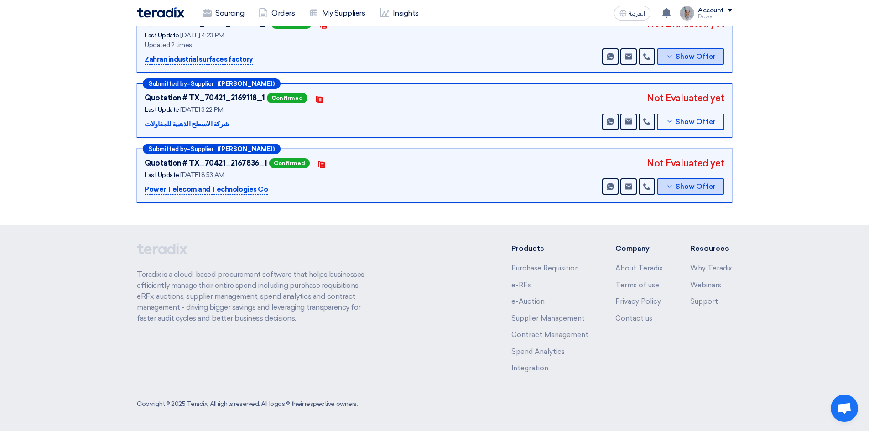
scroll to position [162, 0]
click at [689, 119] on span "Show Offer" at bounding box center [696, 121] width 40 height 7
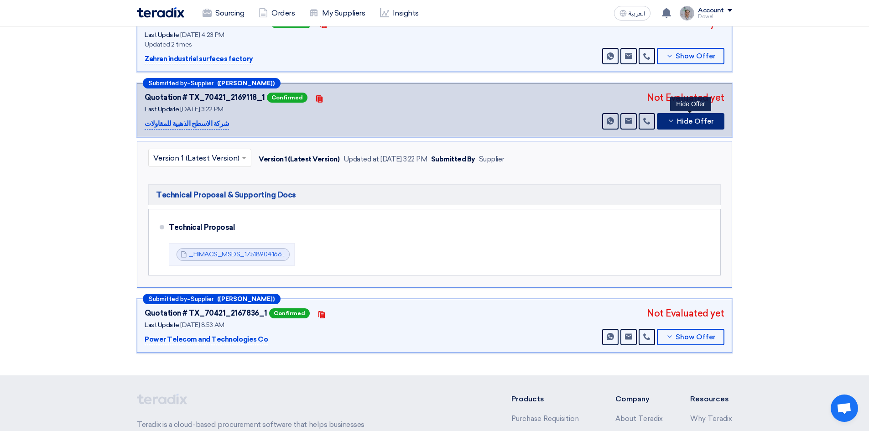
click at [693, 120] on span "Hide Offer" at bounding box center [695, 121] width 37 height 7
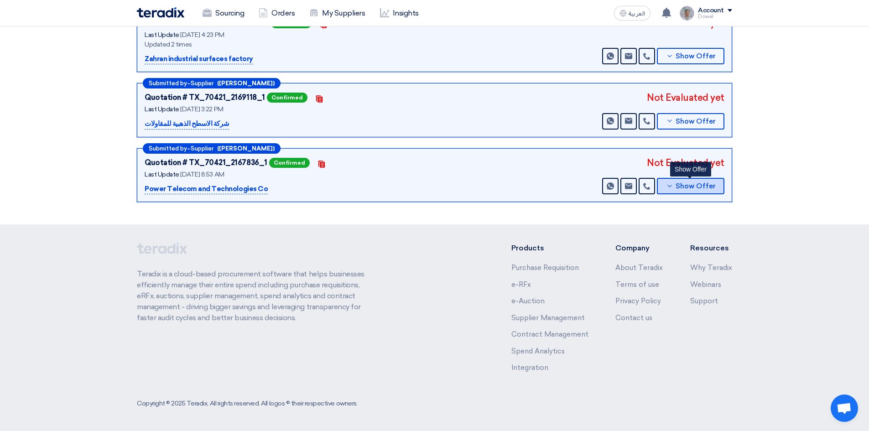
click at [685, 186] on span "Show Offer" at bounding box center [696, 186] width 40 height 7
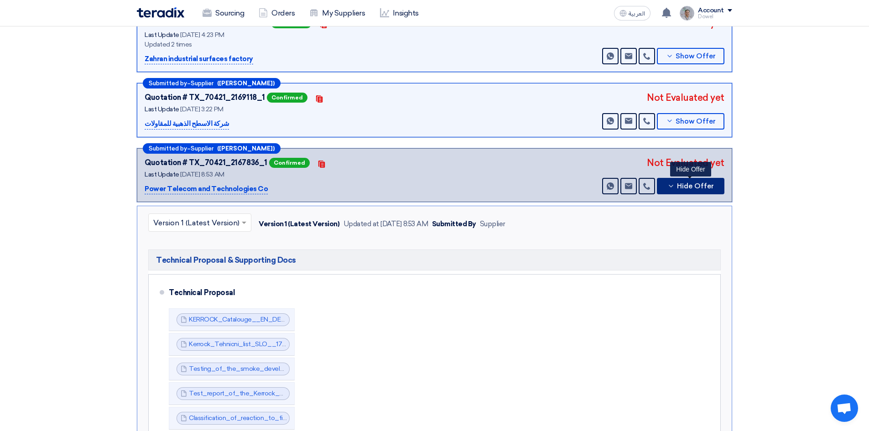
click at [700, 190] on span "Hide Offer" at bounding box center [695, 186] width 37 height 7
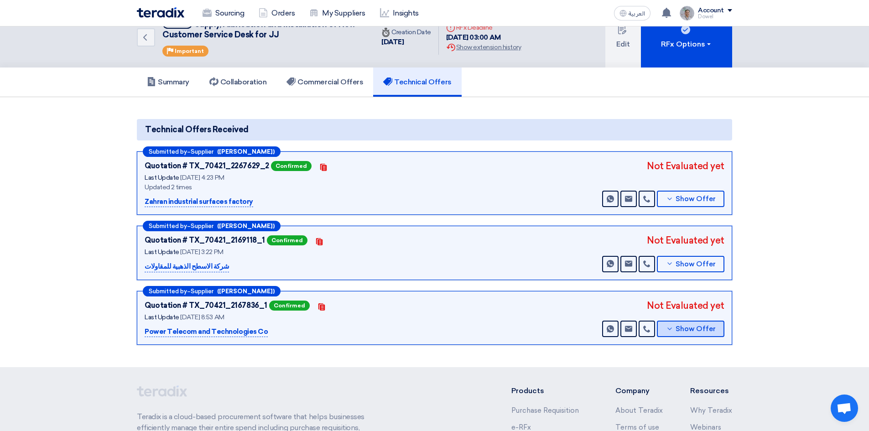
scroll to position [0, 0]
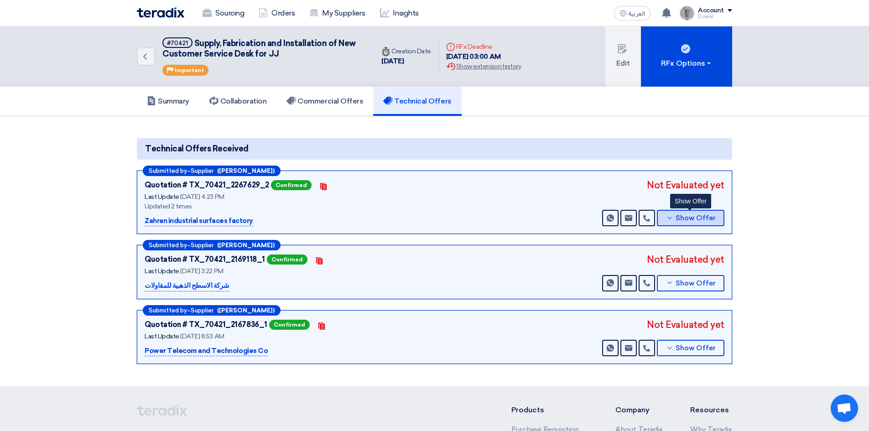
click at [690, 215] on span "Show Offer" at bounding box center [696, 218] width 40 height 7
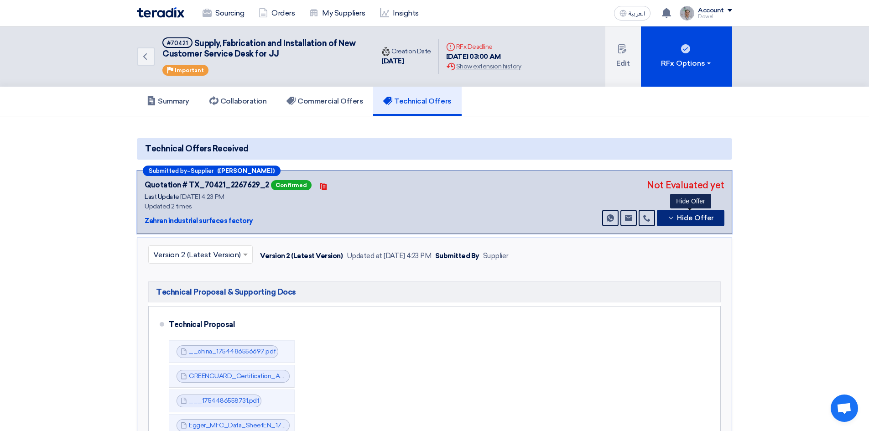
click at [689, 215] on span "Hide Offer" at bounding box center [695, 218] width 37 height 7
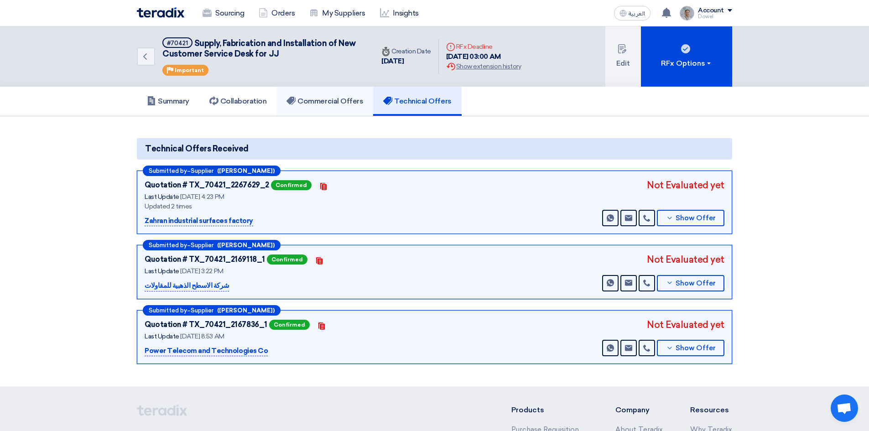
click at [336, 104] on h5 "Commercial Offers" at bounding box center [325, 101] width 77 height 9
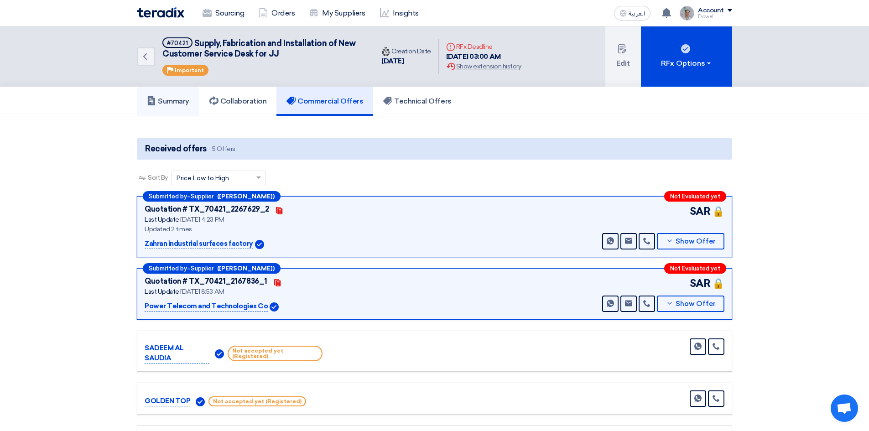
click at [167, 97] on h5 "Summary" at bounding box center [168, 101] width 42 height 9
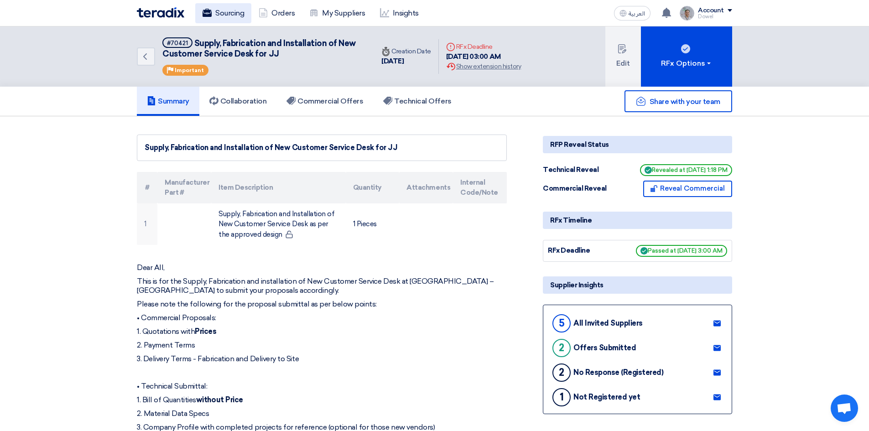
click at [218, 16] on link "Sourcing" at bounding box center [223, 13] width 56 height 20
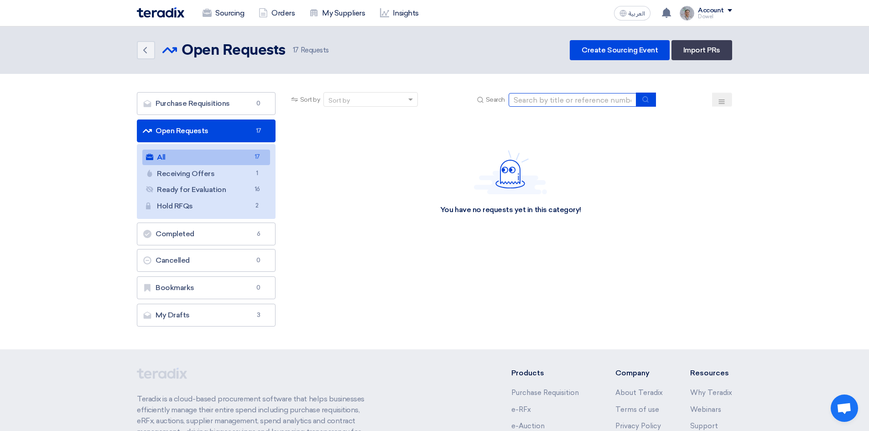
click at [561, 103] on input at bounding box center [573, 100] width 128 height 14
type input "signage"
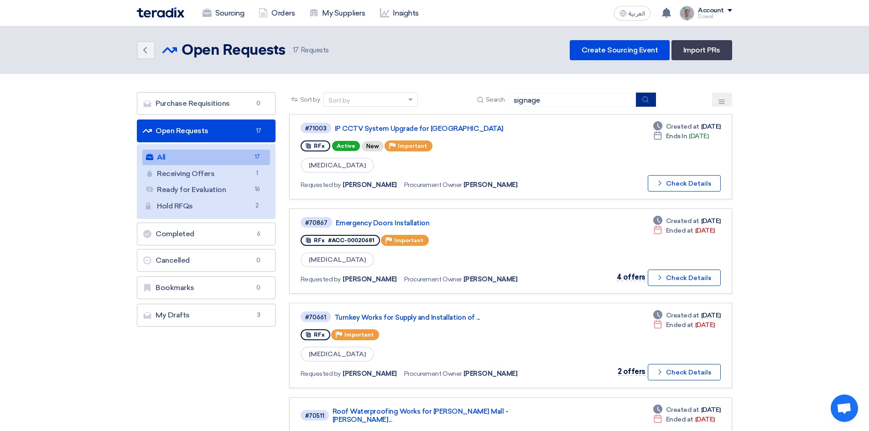
click at [648, 97] on icon "submit" at bounding box center [645, 99] width 7 height 7
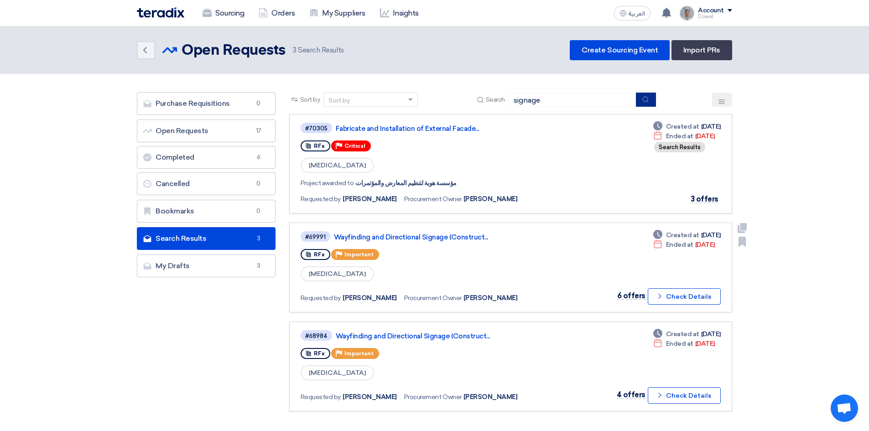
scroll to position [214, 0]
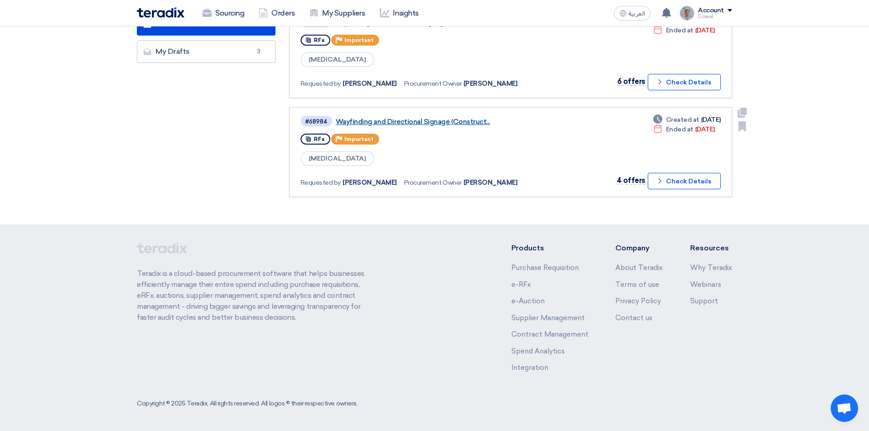
click at [440, 122] on link "Wayfinding and Directional Signage (Construct..." at bounding box center [450, 122] width 228 height 8
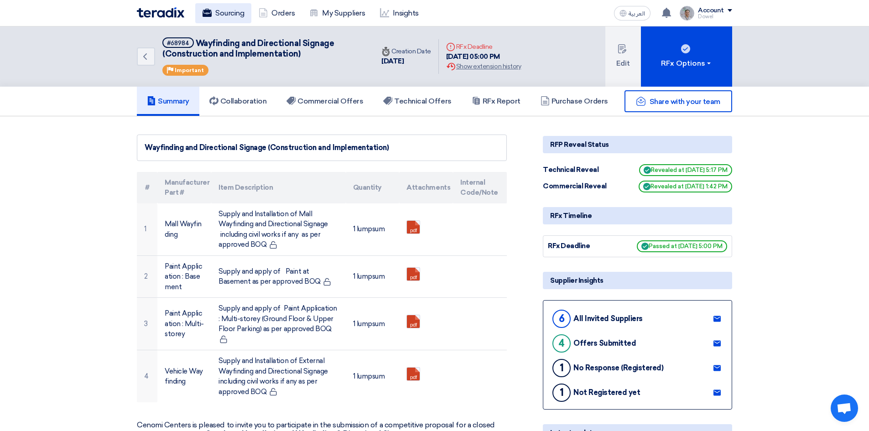
click at [219, 11] on link "Sourcing" at bounding box center [223, 13] width 56 height 20
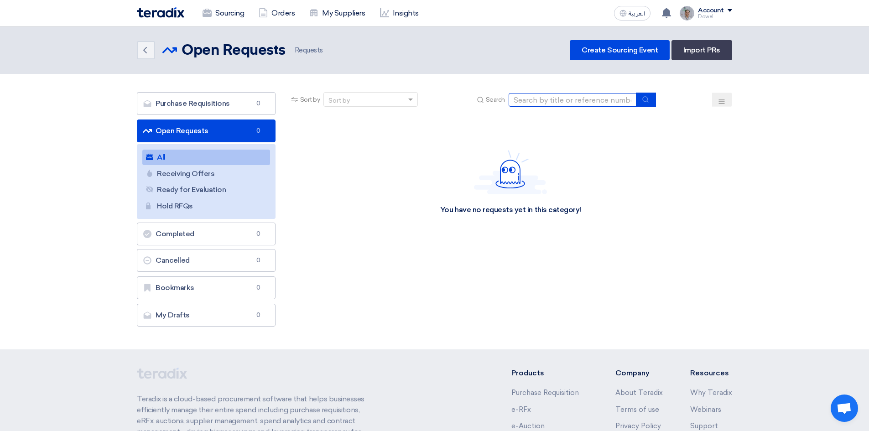
click at [552, 101] on input at bounding box center [573, 100] width 128 height 14
type input "signage"
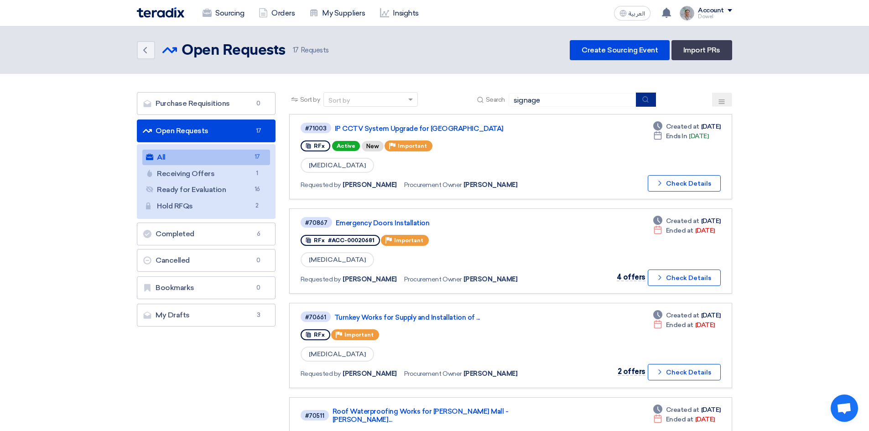
click at [646, 98] on icon "submit" at bounding box center [645, 99] width 7 height 7
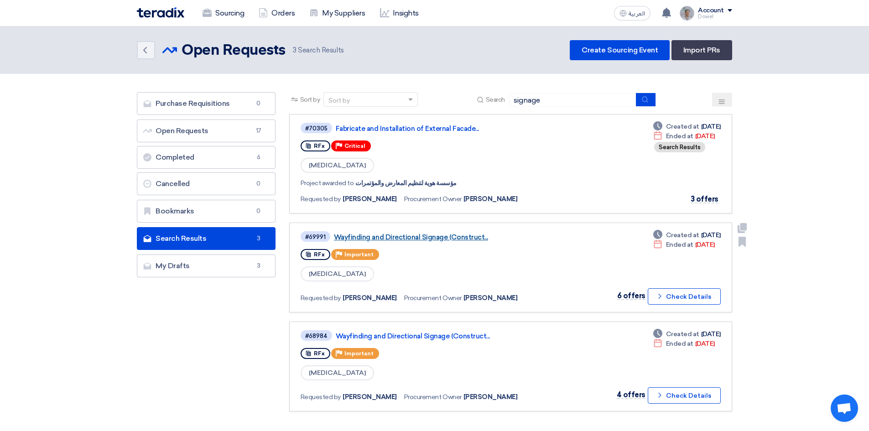
click at [437, 236] on link "Wayfinding and Directional Signage (Construct..." at bounding box center [448, 237] width 228 height 8
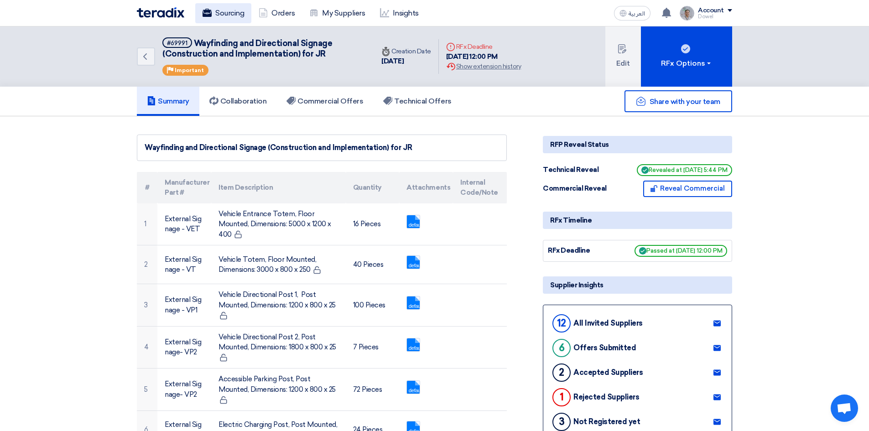
click at [218, 12] on link "Sourcing" at bounding box center [223, 13] width 56 height 20
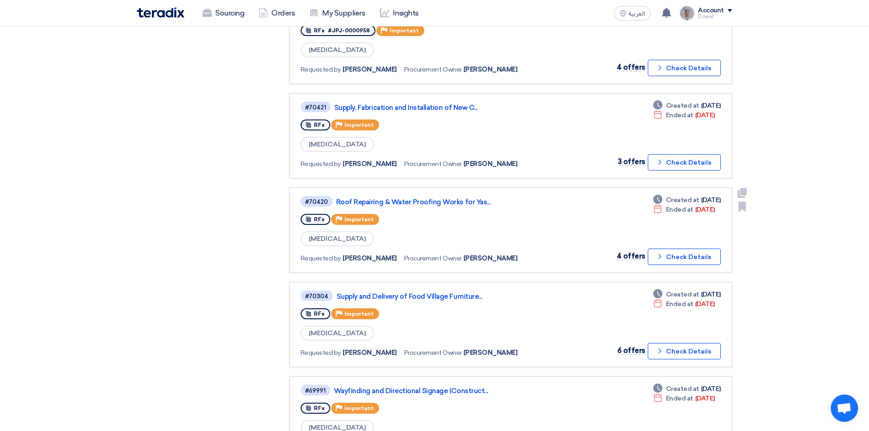
scroll to position [502, 0]
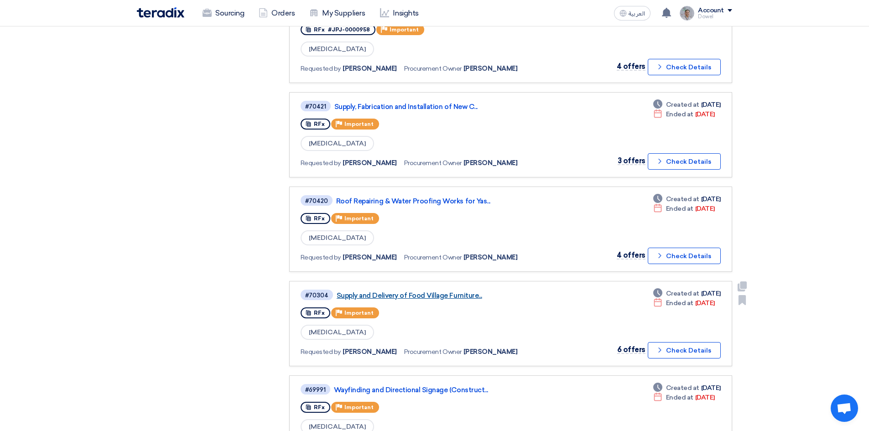
click at [424, 292] on link "Supply and Delivery of Food Village Furniture..." at bounding box center [451, 296] width 228 height 8
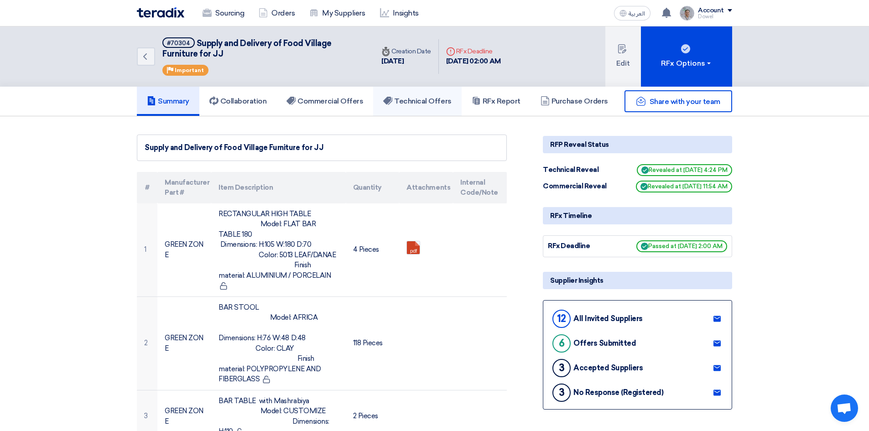
click at [412, 99] on h5 "Technical Offers" at bounding box center [417, 101] width 68 height 9
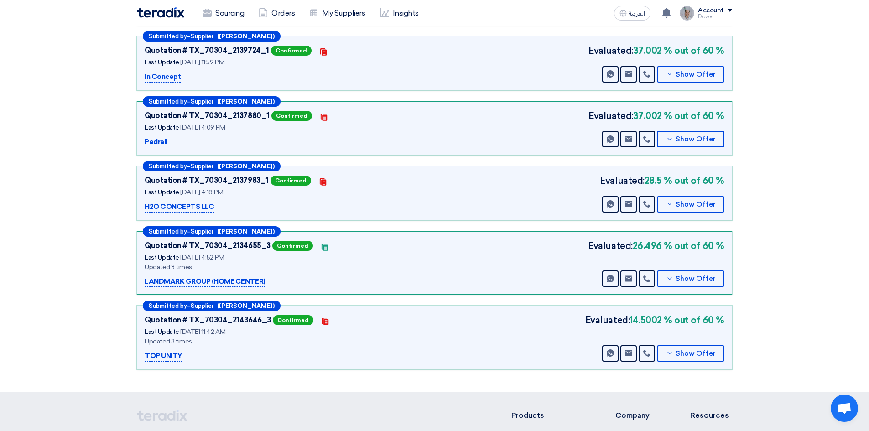
scroll to position [228, 0]
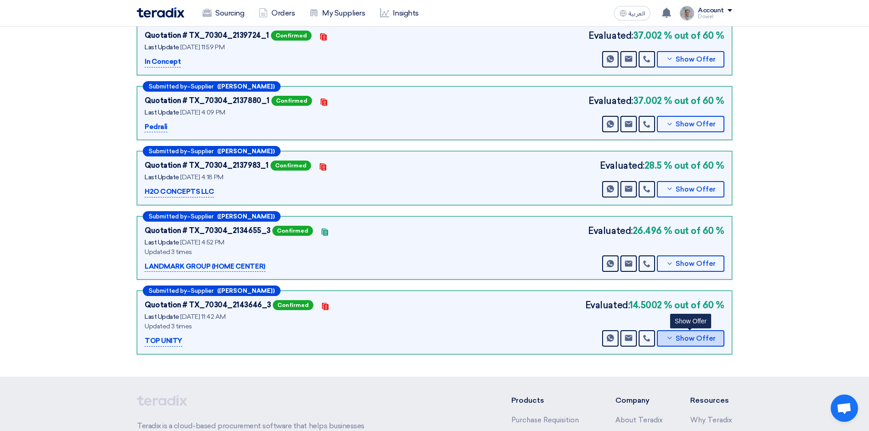
click at [695, 339] on span "Show Offer" at bounding box center [696, 338] width 40 height 7
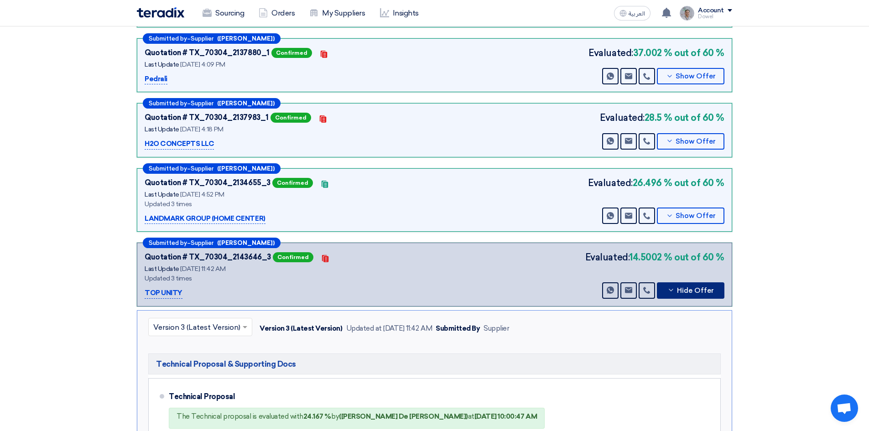
scroll to position [274, 0]
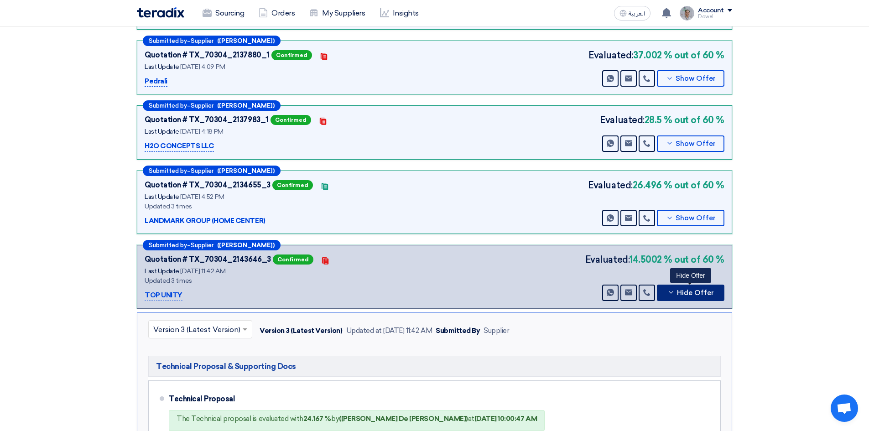
click at [676, 296] on button "Hide Offer" at bounding box center [691, 293] width 68 height 16
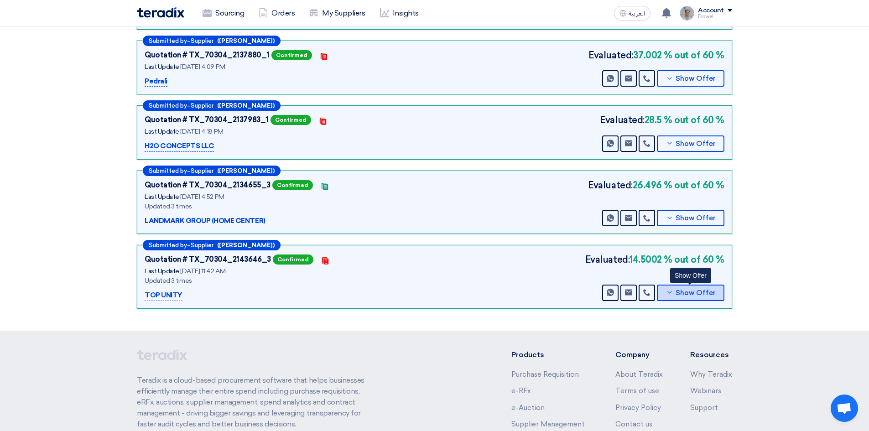
click at [682, 299] on button "Show Offer" at bounding box center [691, 293] width 68 height 16
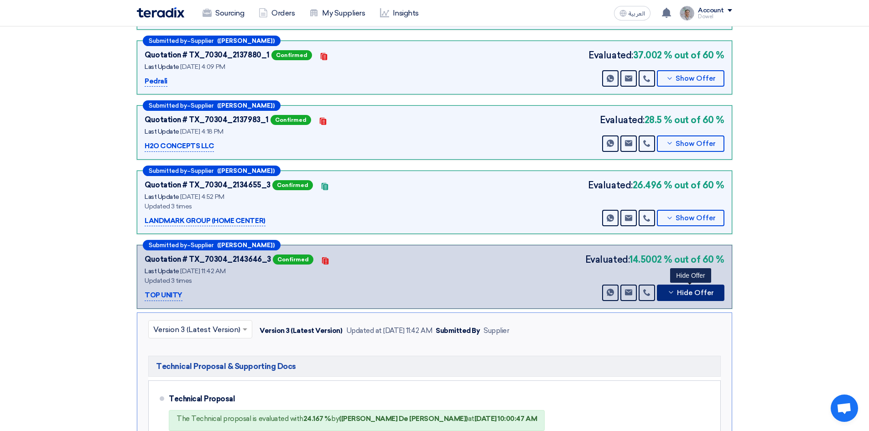
click at [691, 298] on button "Hide Offer" at bounding box center [691, 293] width 68 height 16
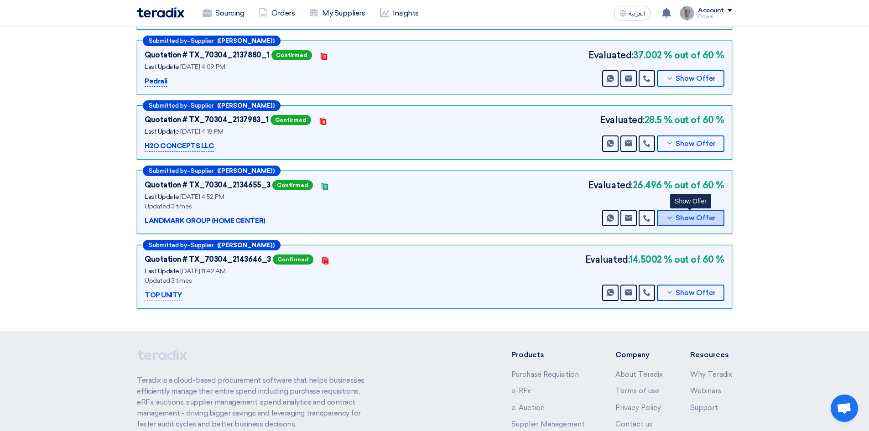
click at [679, 222] on button "Show Offer" at bounding box center [691, 218] width 68 height 16
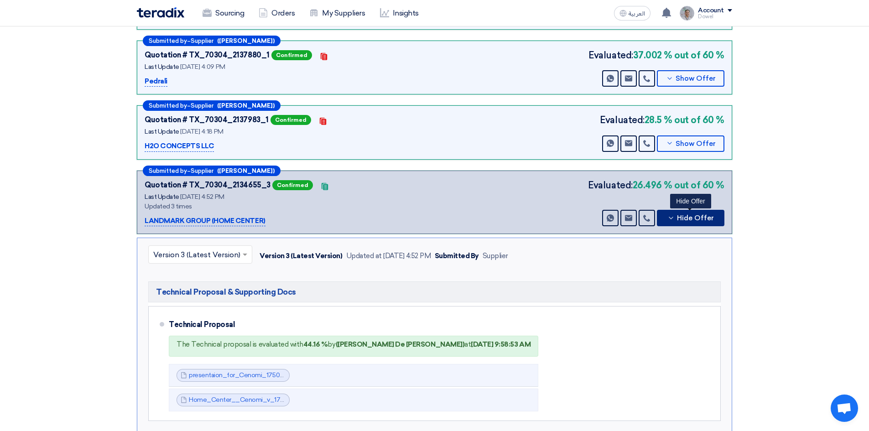
click at [681, 220] on span "Hide Offer" at bounding box center [695, 218] width 37 height 7
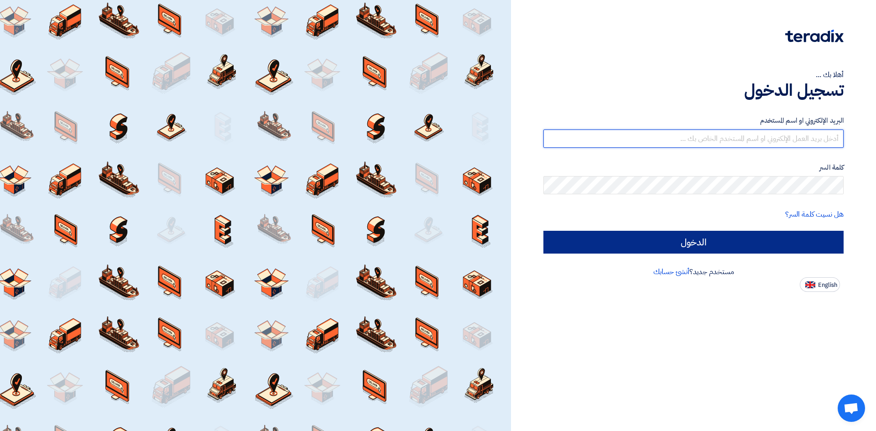
type input "[EMAIL_ADDRESS][PERSON_NAME][DOMAIN_NAME]"
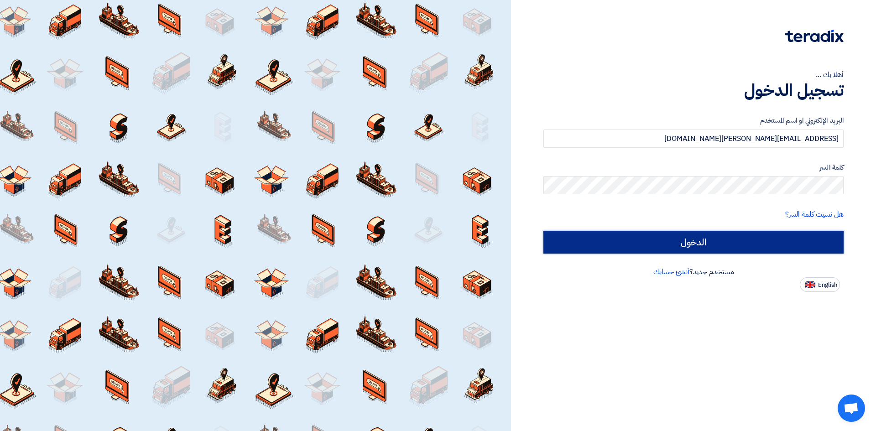
click at [730, 240] on input "الدخول" at bounding box center [693, 242] width 300 height 23
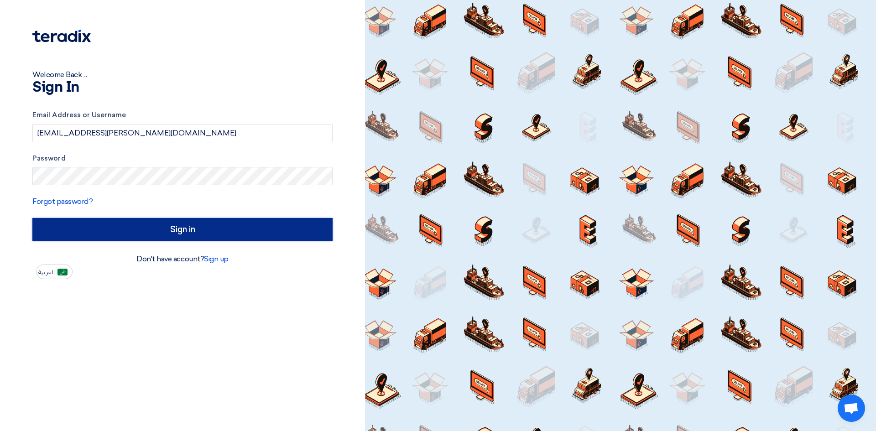
type input "Sign in"
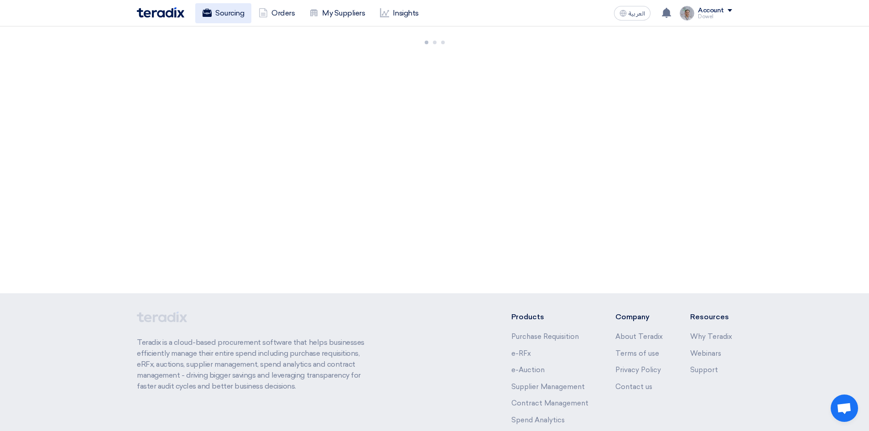
click at [229, 18] on link "Sourcing" at bounding box center [223, 13] width 56 height 20
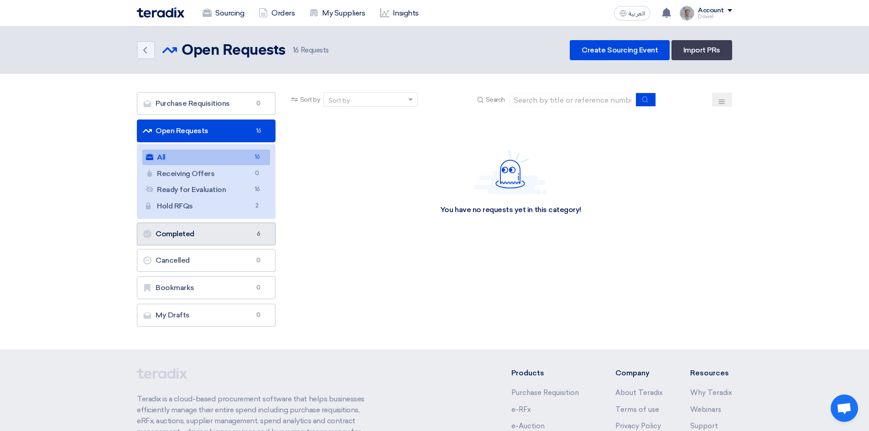
click at [185, 235] on link "Completed Completed 6" at bounding box center [206, 234] width 139 height 23
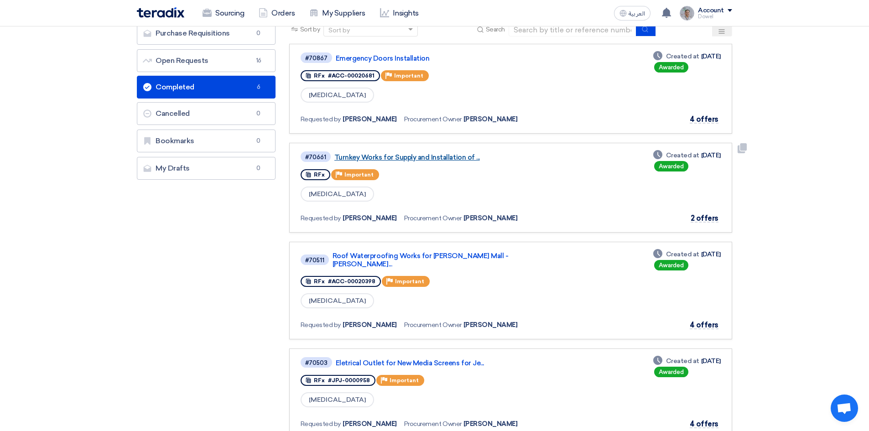
scroll to position [91, 0]
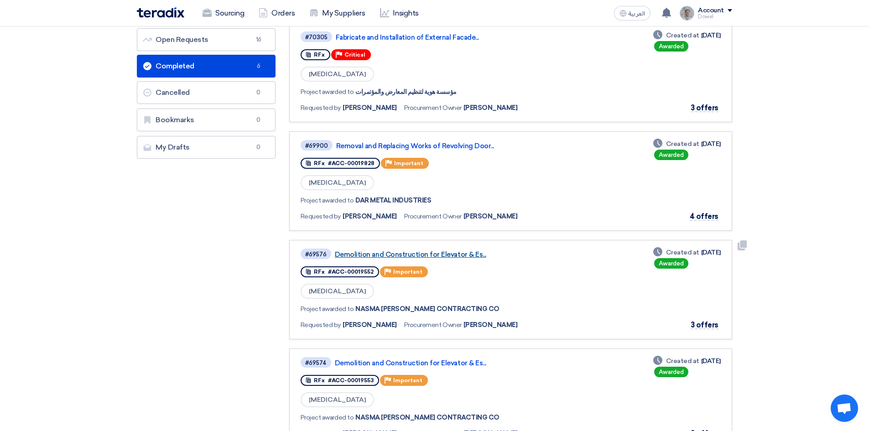
click at [402, 255] on link "Demolition and Construction for Elevator & Es..." at bounding box center [449, 254] width 228 height 8
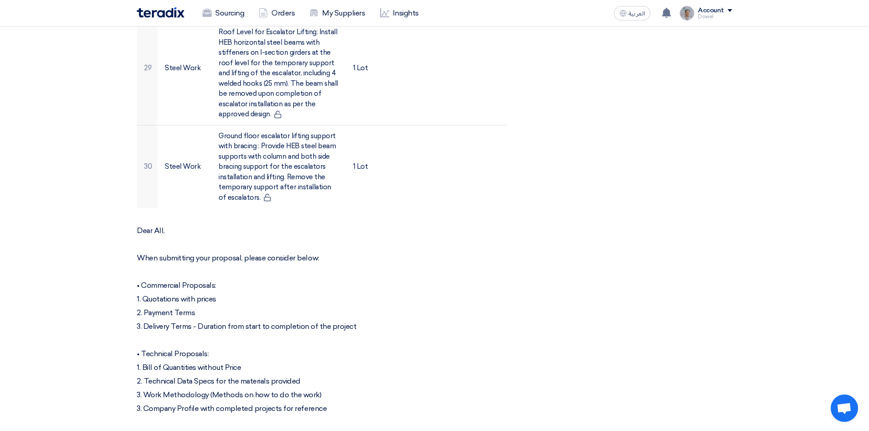
scroll to position [2913, 0]
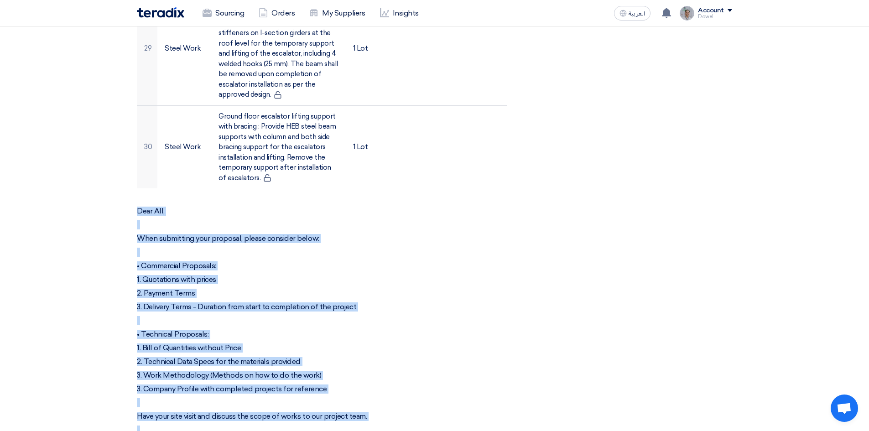
drag, startPoint x: 139, startPoint y: 117, endPoint x: 200, endPoint y: 348, distance: 238.5
click at [200, 348] on div "Dear All, When submitting your proposal, please consider below: • Commercial Pr…" at bounding box center [322, 328] width 370 height 242
copy div "Dear All, When submitting your proposal, please consider below: • Commercial Pr…"
